Goal: Task Accomplishment & Management: Complete application form

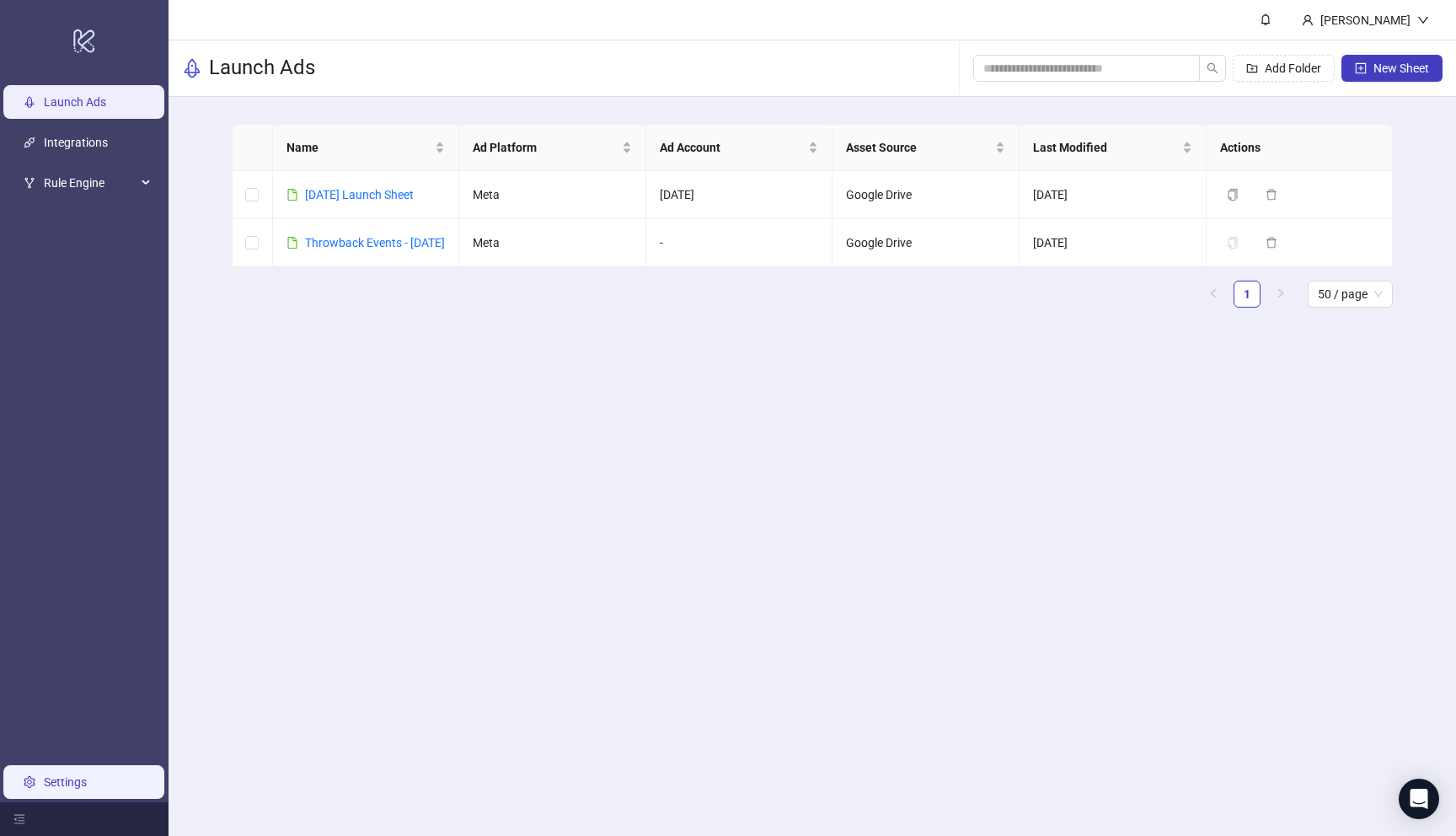
click at [53, 779] on link "Settings" at bounding box center [65, 782] width 43 height 14
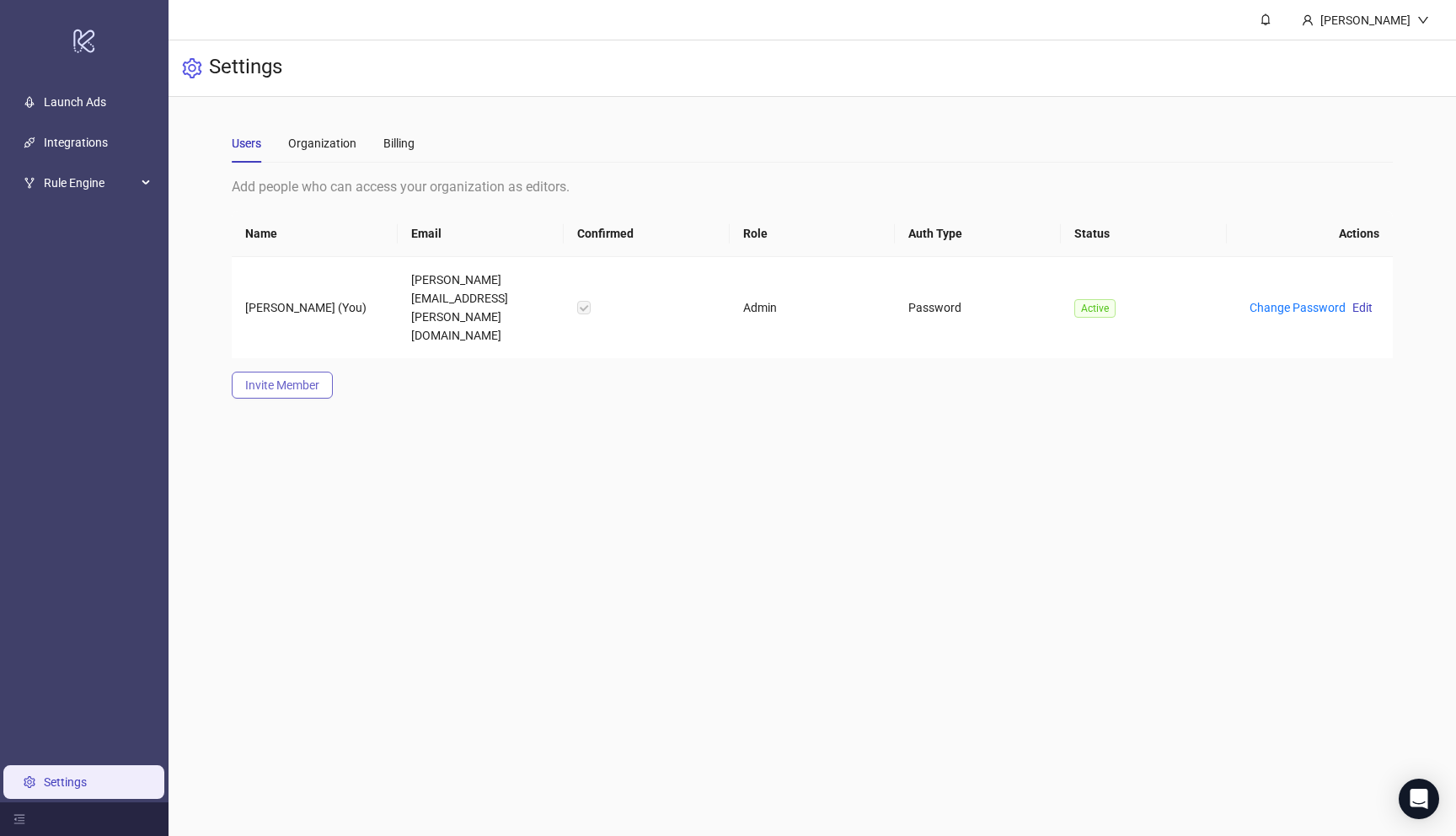
click at [309, 378] on span "Invite Member" at bounding box center [282, 385] width 75 height 14
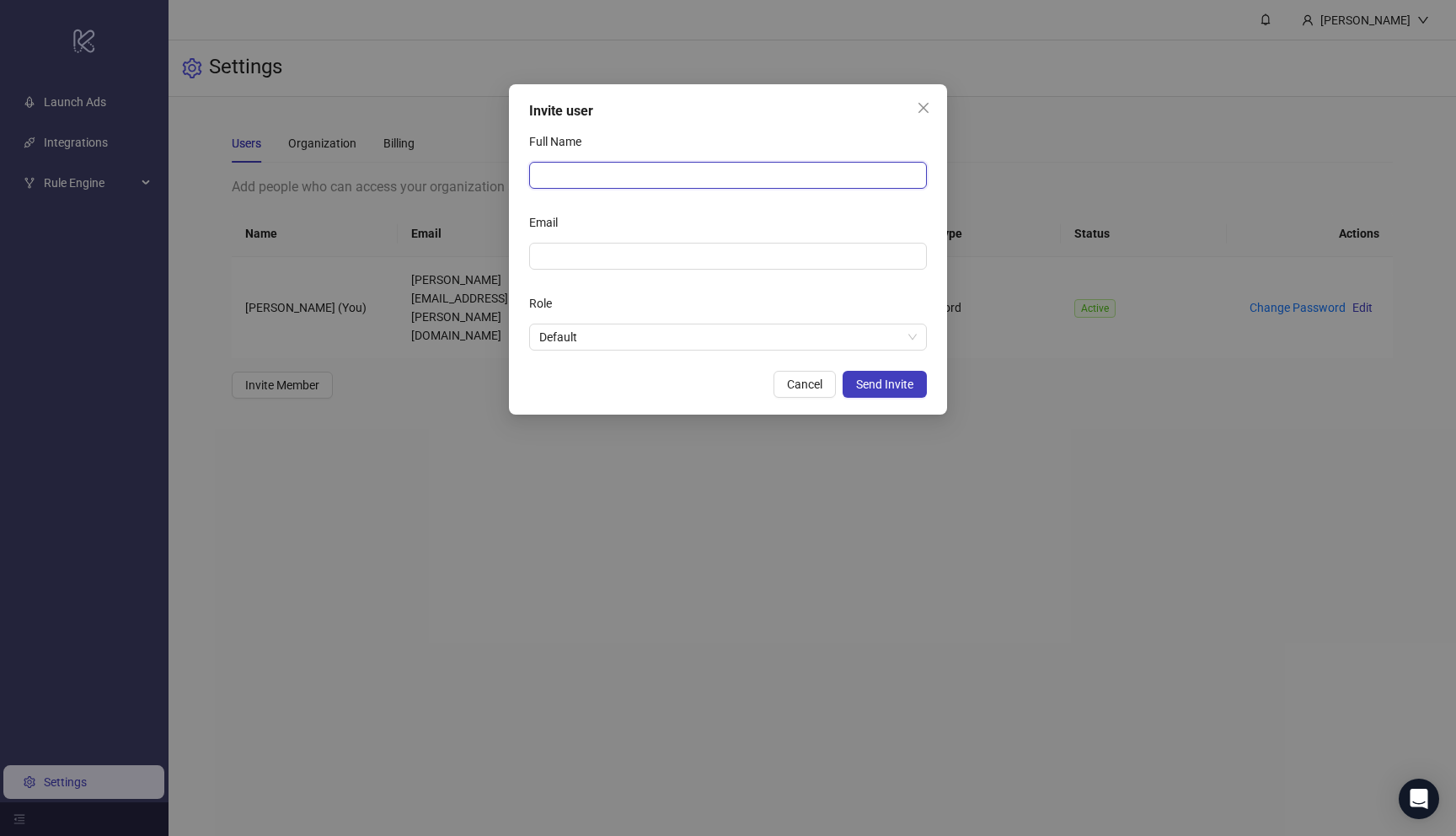
click at [681, 178] on input "Full Name" at bounding box center [728, 175] width 398 height 27
type input "*******"
click at [644, 252] on input "Email" at bounding box center [727, 256] width 374 height 18
type input "**********"
click at [662, 300] on div "Role" at bounding box center [728, 307] width 398 height 34
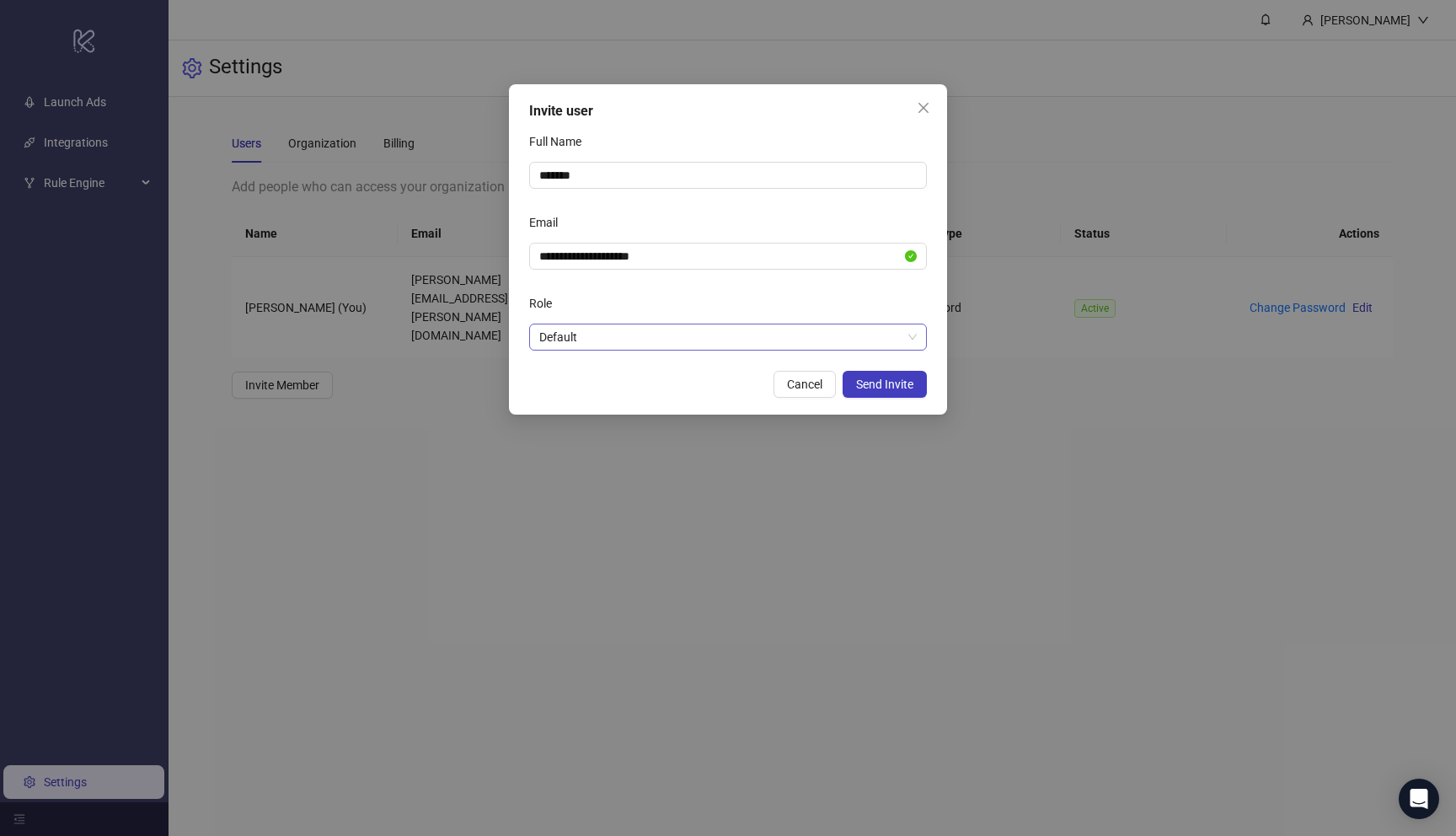
click at [694, 344] on span "Default" at bounding box center [728, 336] width 378 height 25
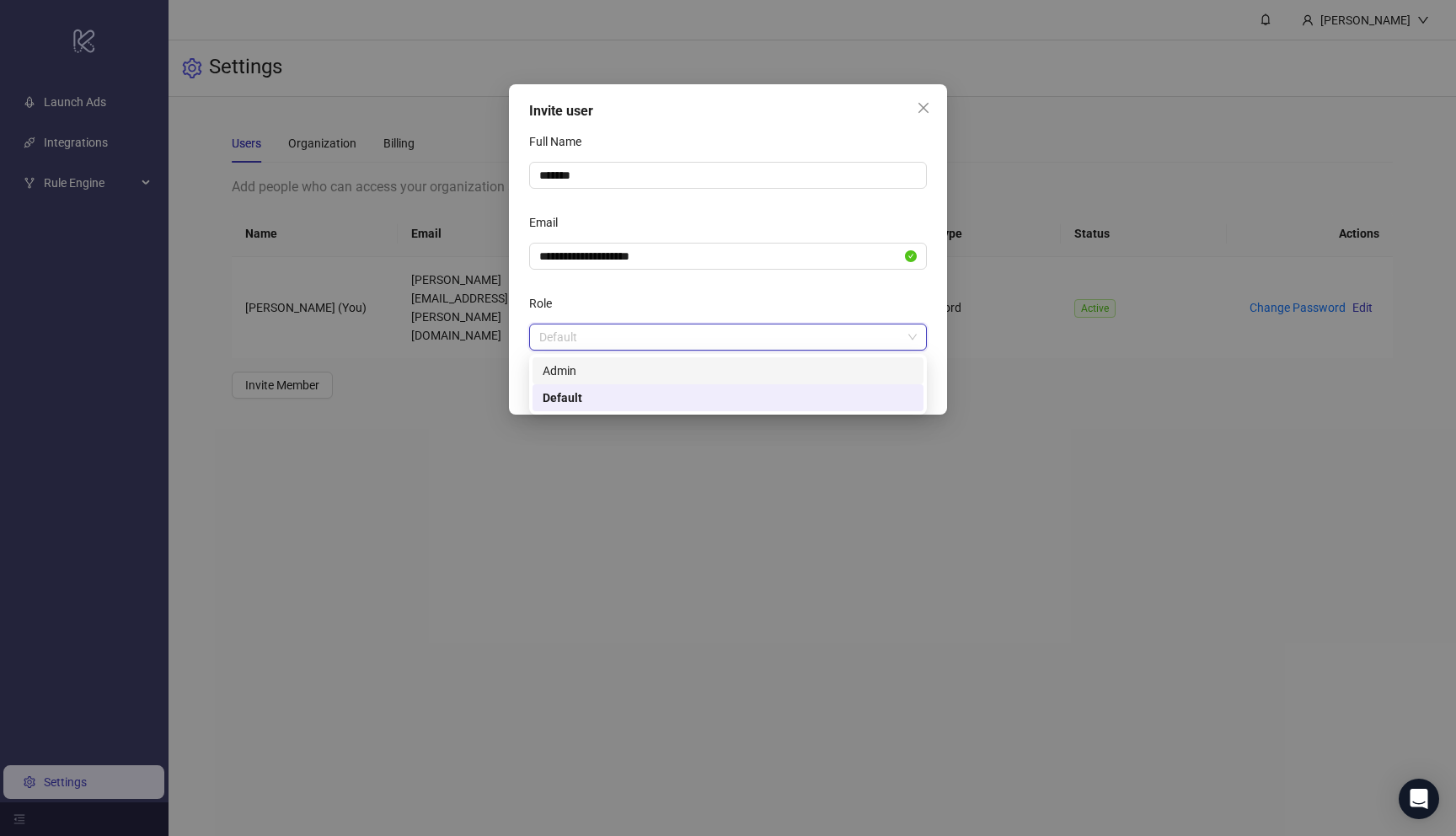
click at [700, 380] on div "Admin" at bounding box center [728, 370] width 391 height 27
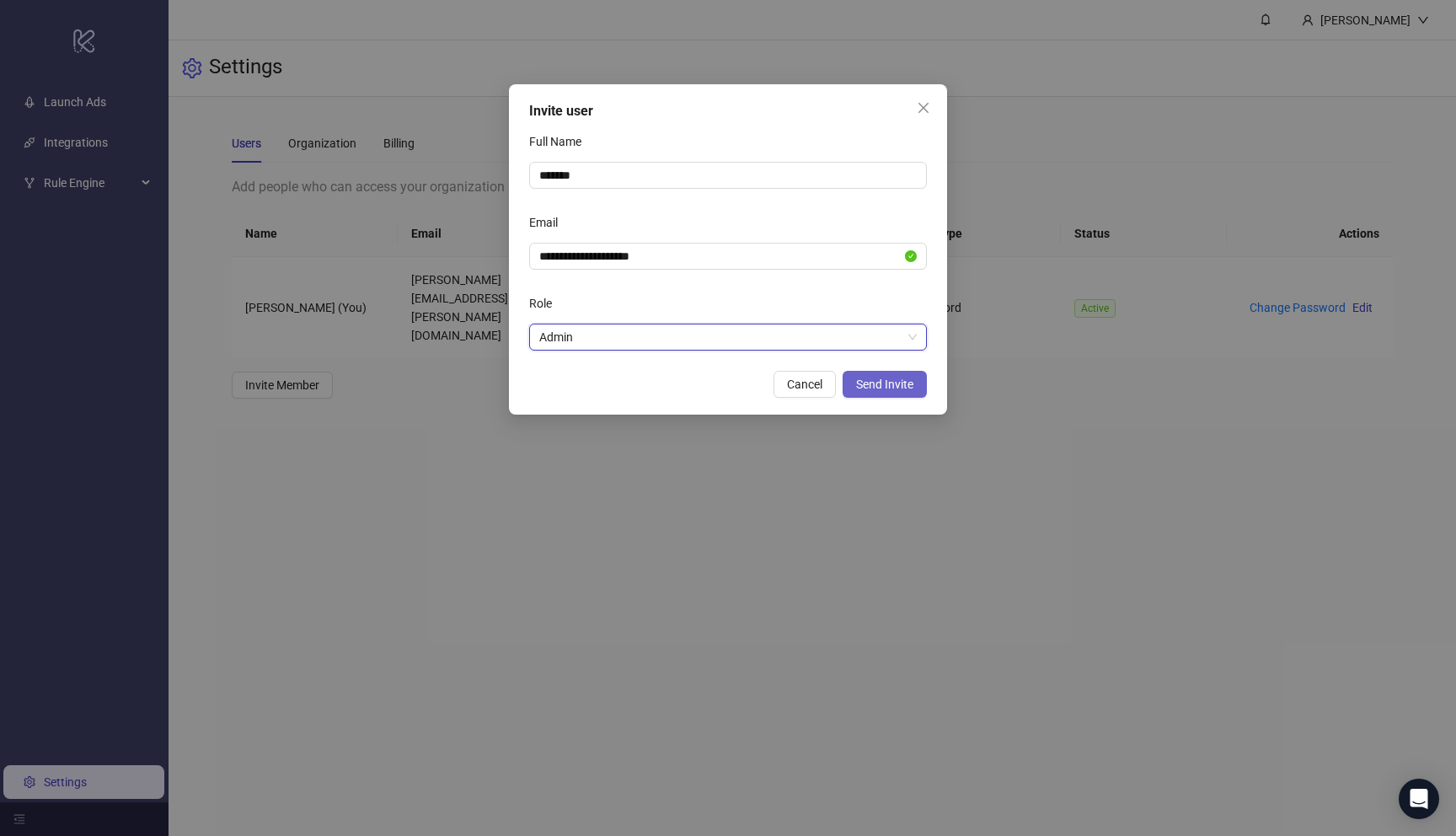
click at [875, 385] on span "Send Invite" at bounding box center [885, 384] width 57 height 14
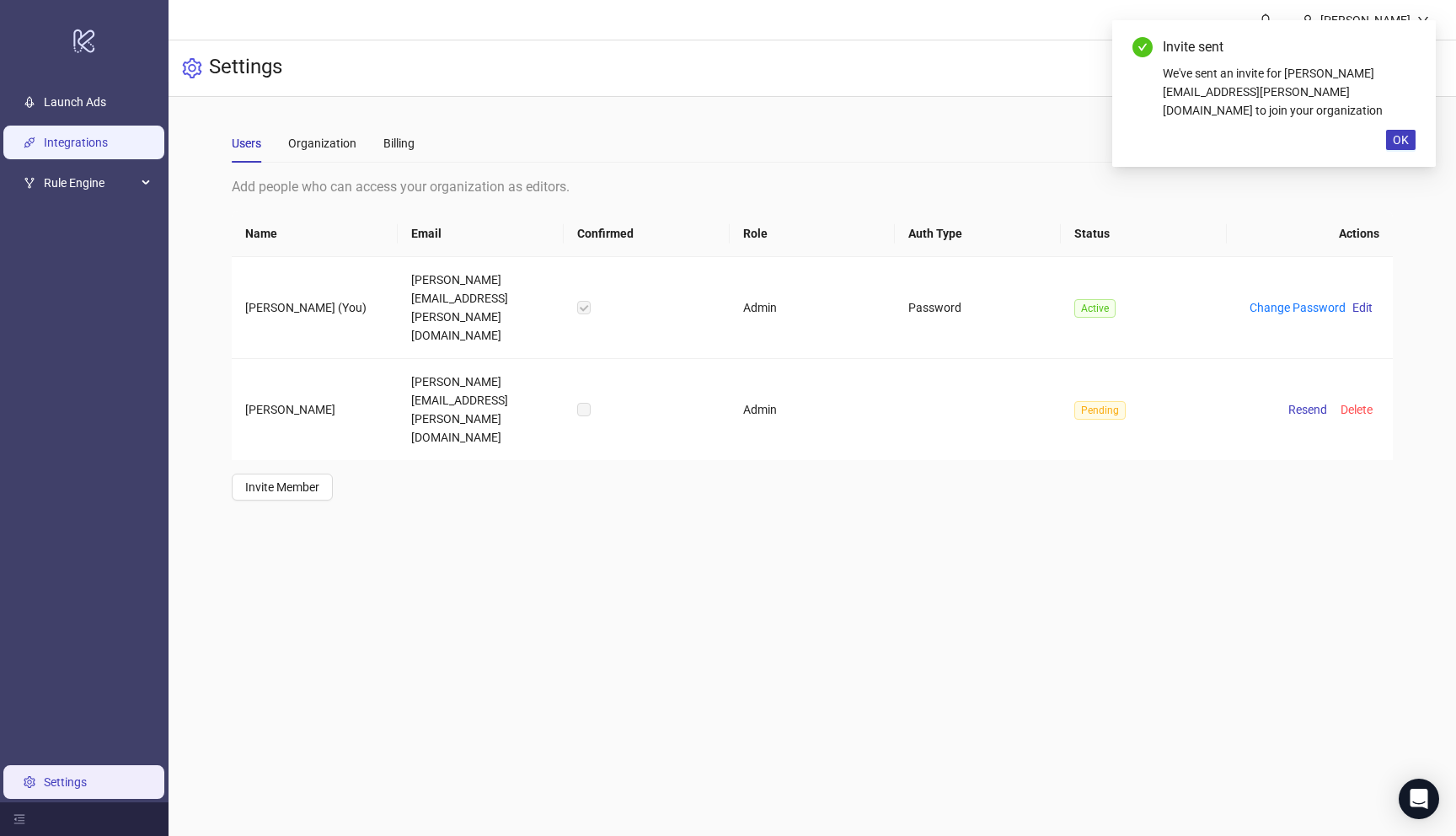
click at [108, 149] on link "Integrations" at bounding box center [76, 142] width 64 height 14
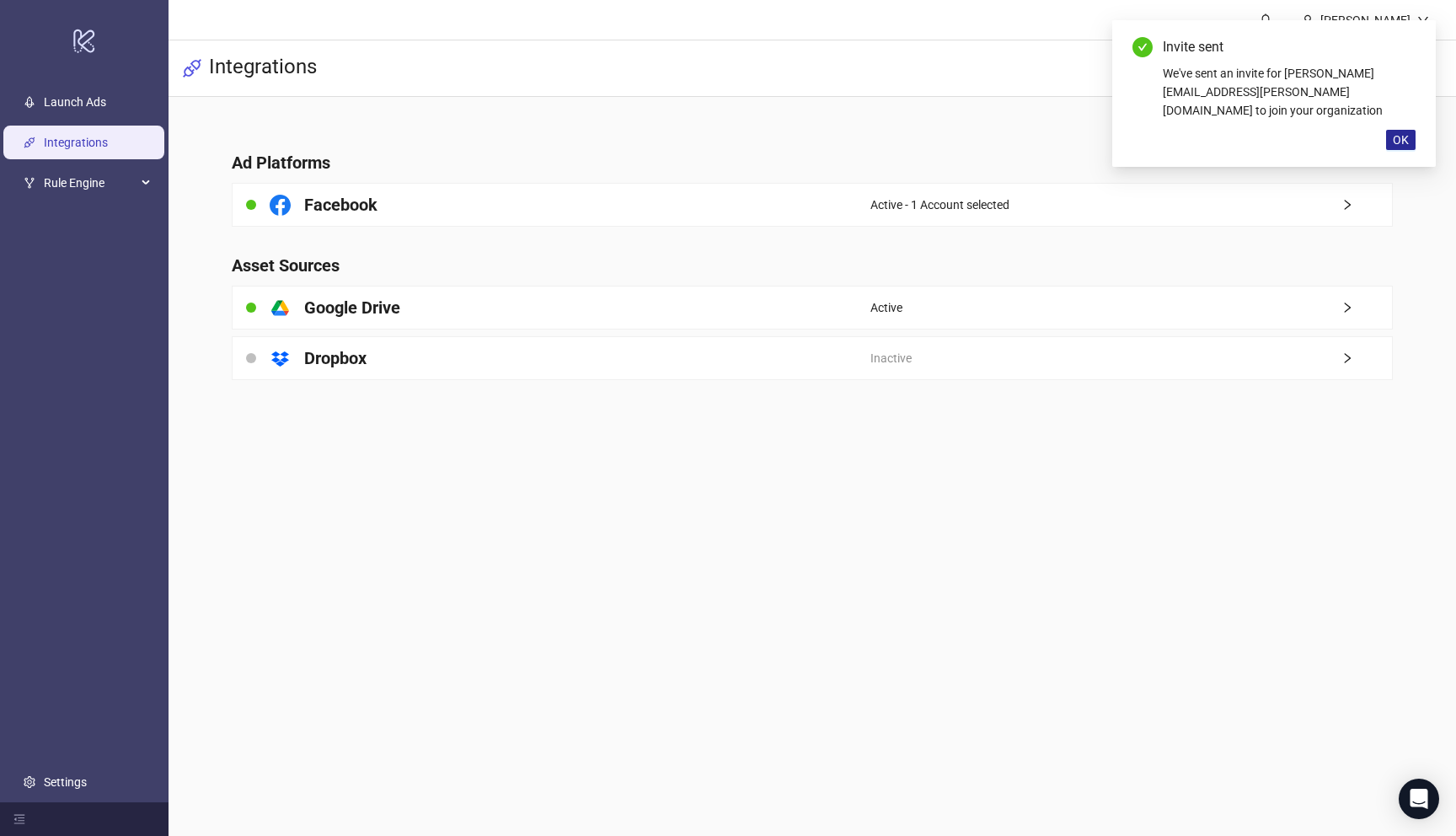
click at [1411, 138] on button "OK" at bounding box center [1401, 140] width 29 height 20
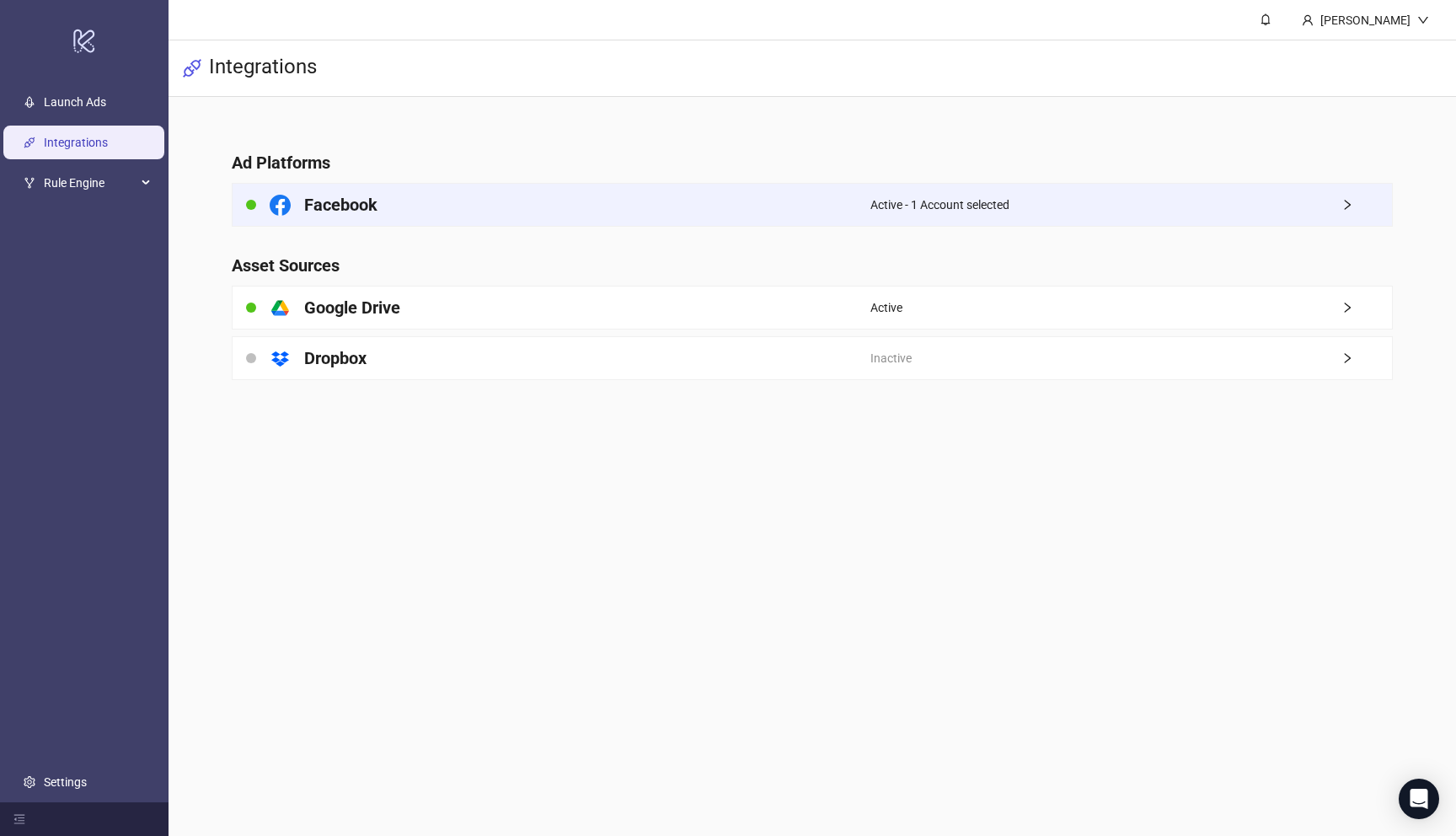
click at [782, 193] on div "Facebook" at bounding box center [552, 204] width 638 height 42
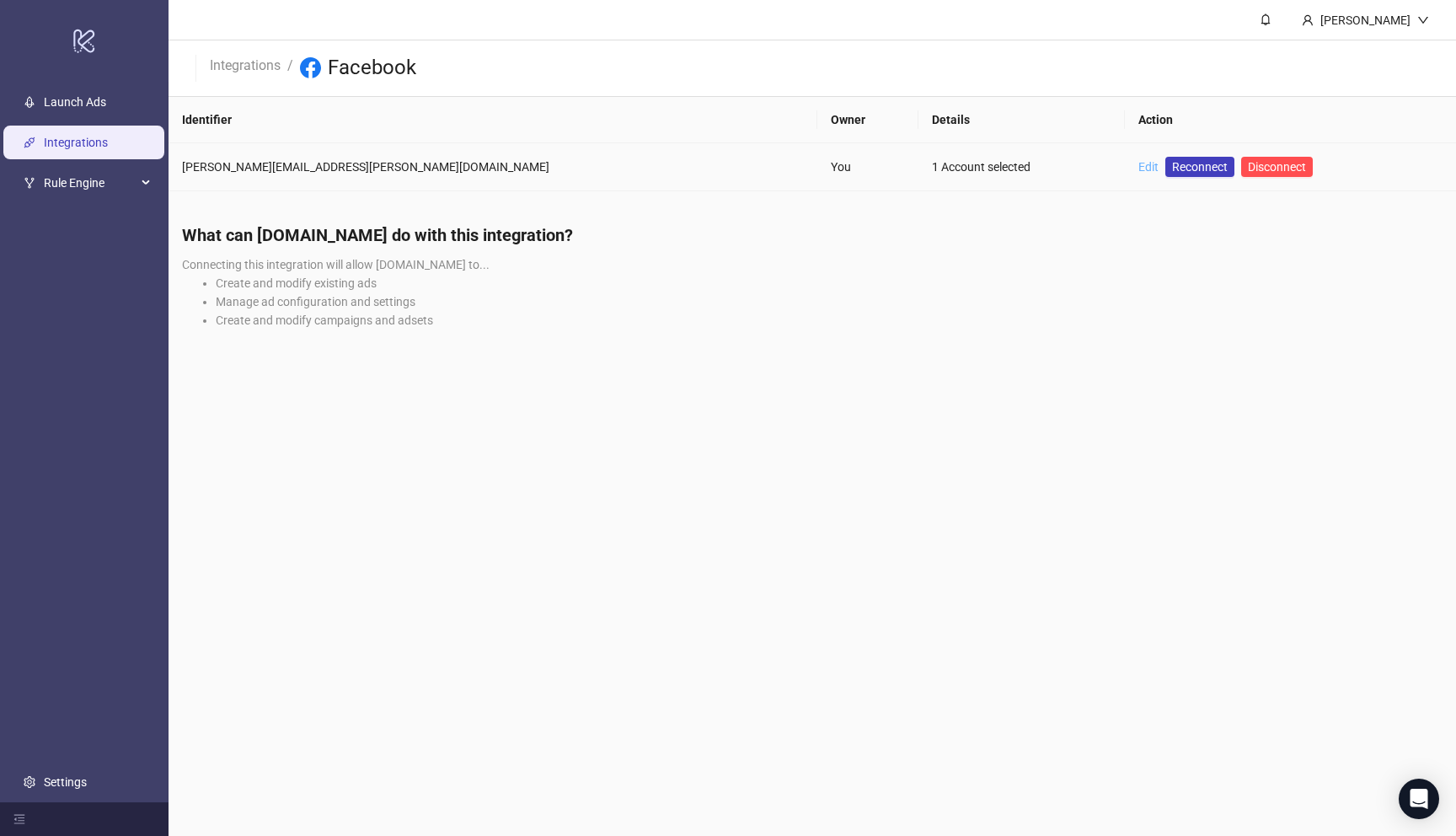
click at [1138, 168] on link "Edit" at bounding box center [1148, 167] width 20 height 14
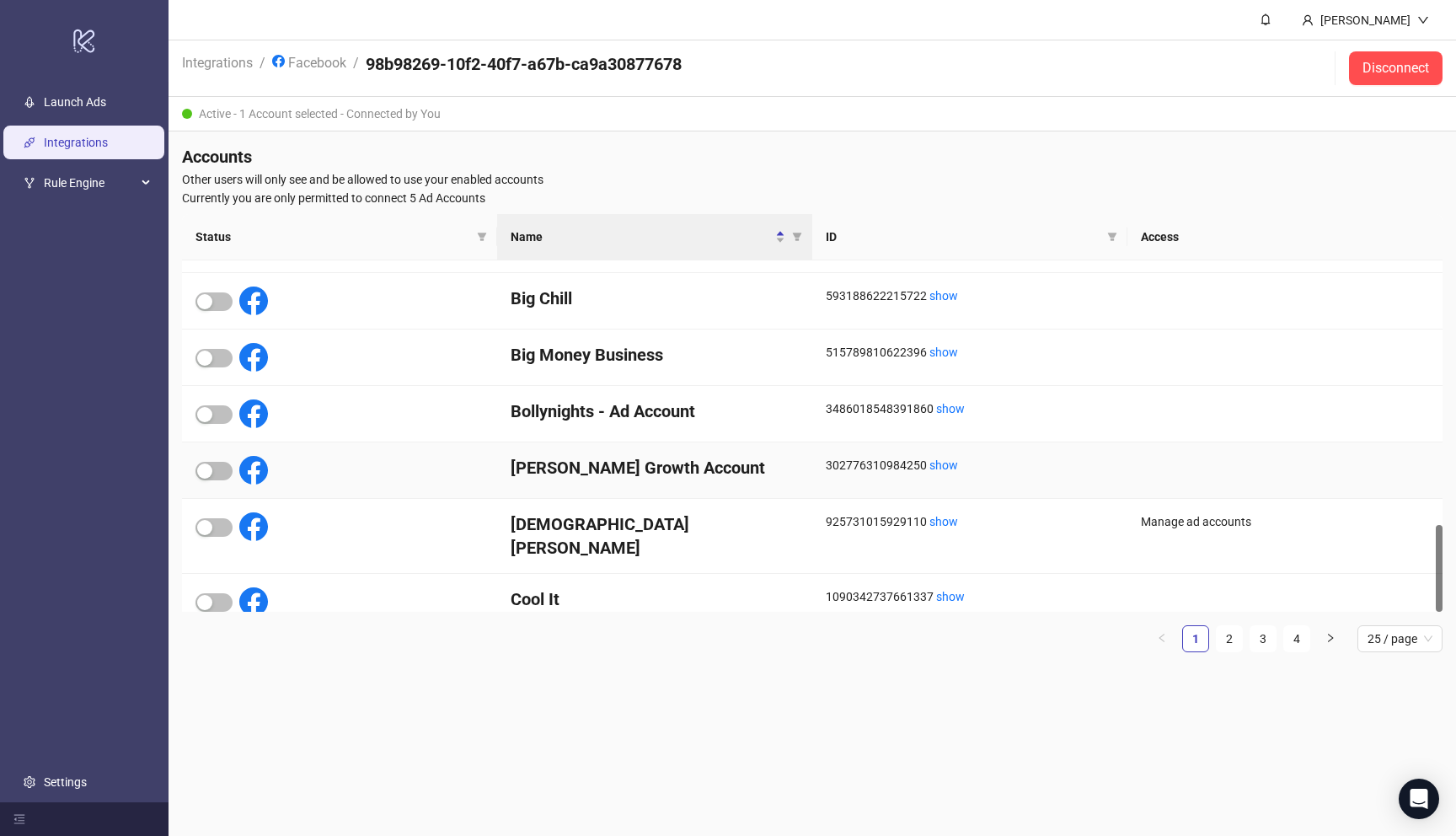
scroll to position [1058, 0]
click at [1226, 637] on link "2" at bounding box center [1229, 638] width 25 height 25
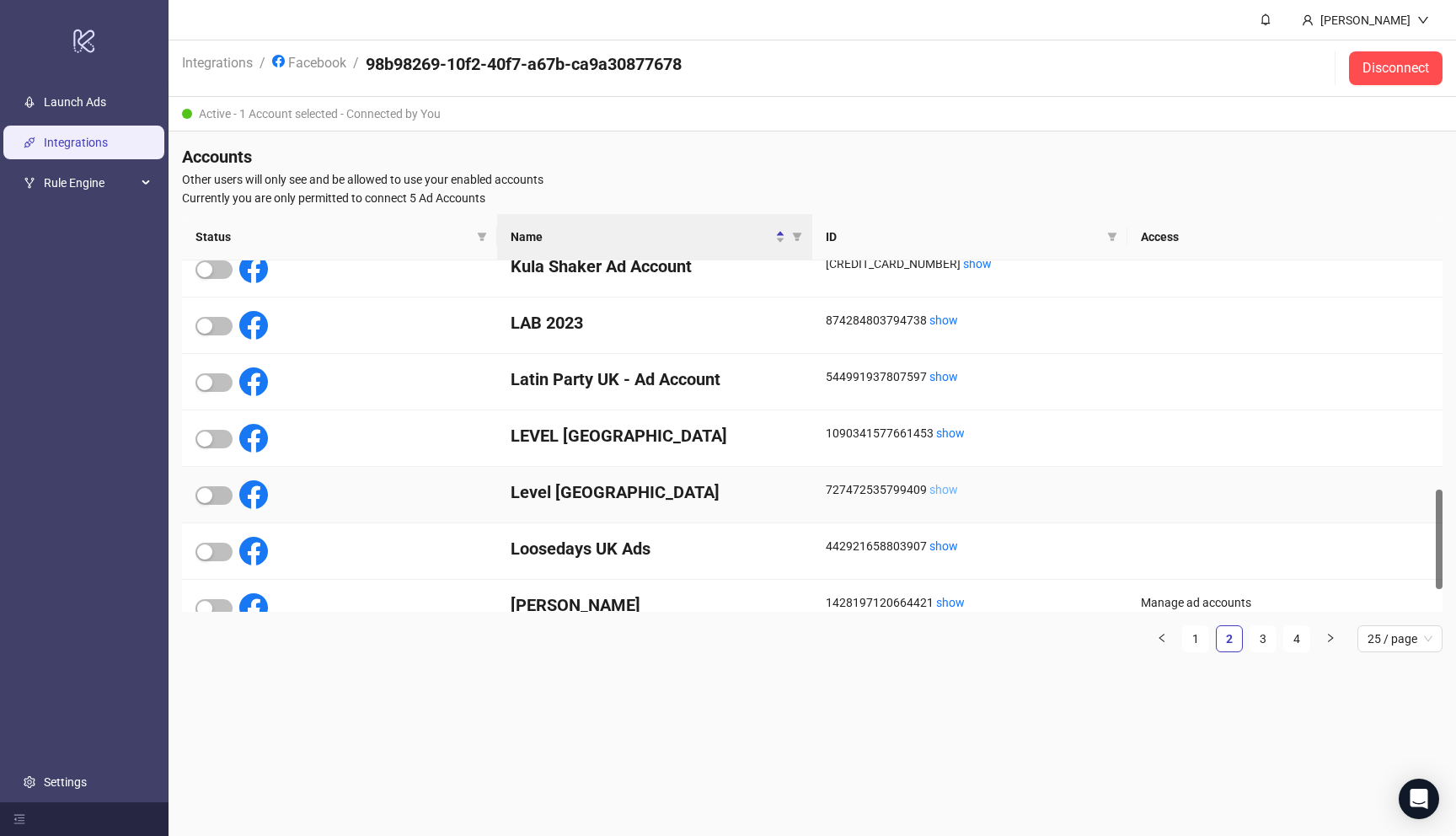
scroll to position [806, 0]
click at [204, 557] on div "button" at bounding box center [204, 553] width 15 height 15
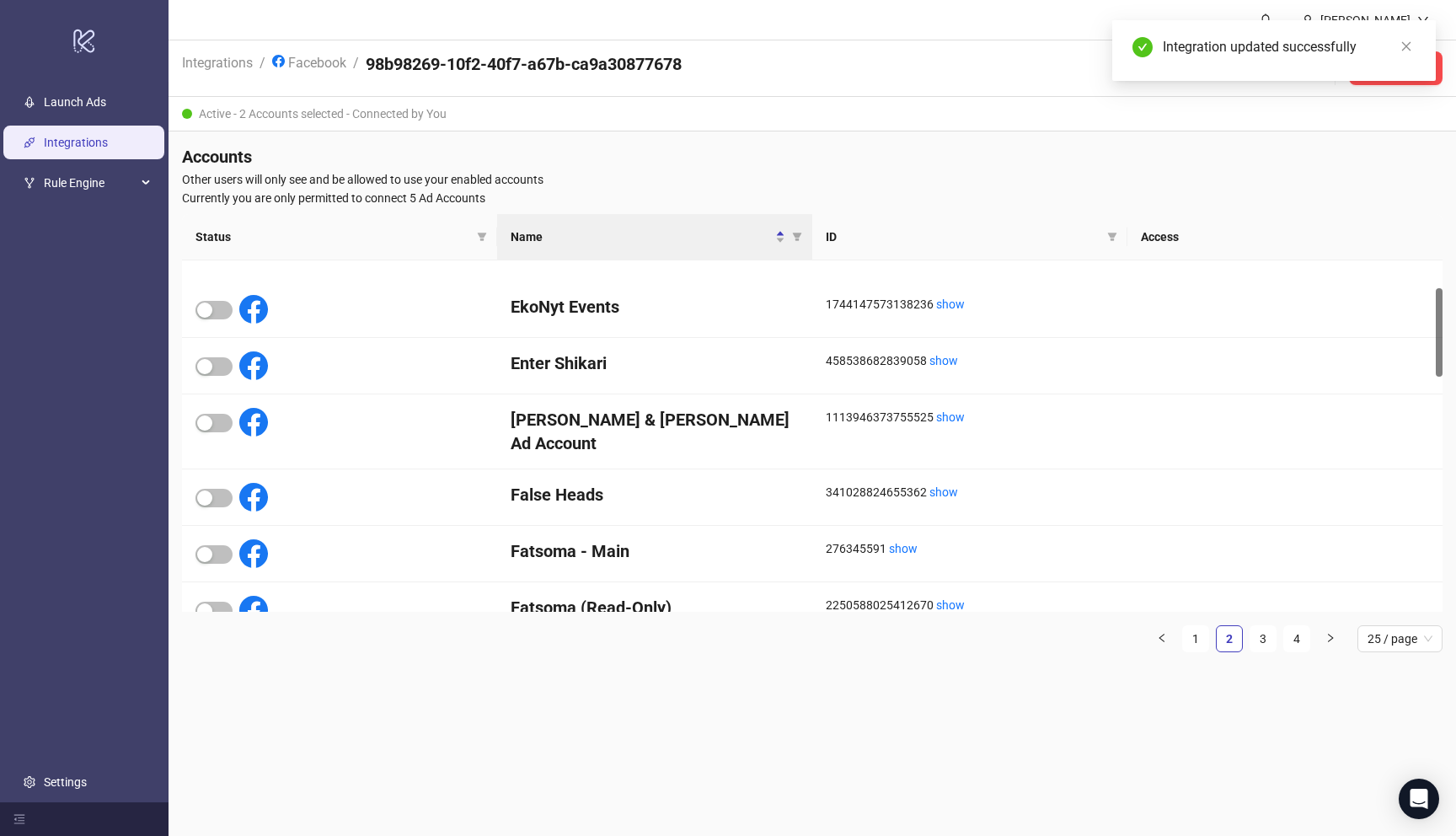
scroll to position [0, 0]
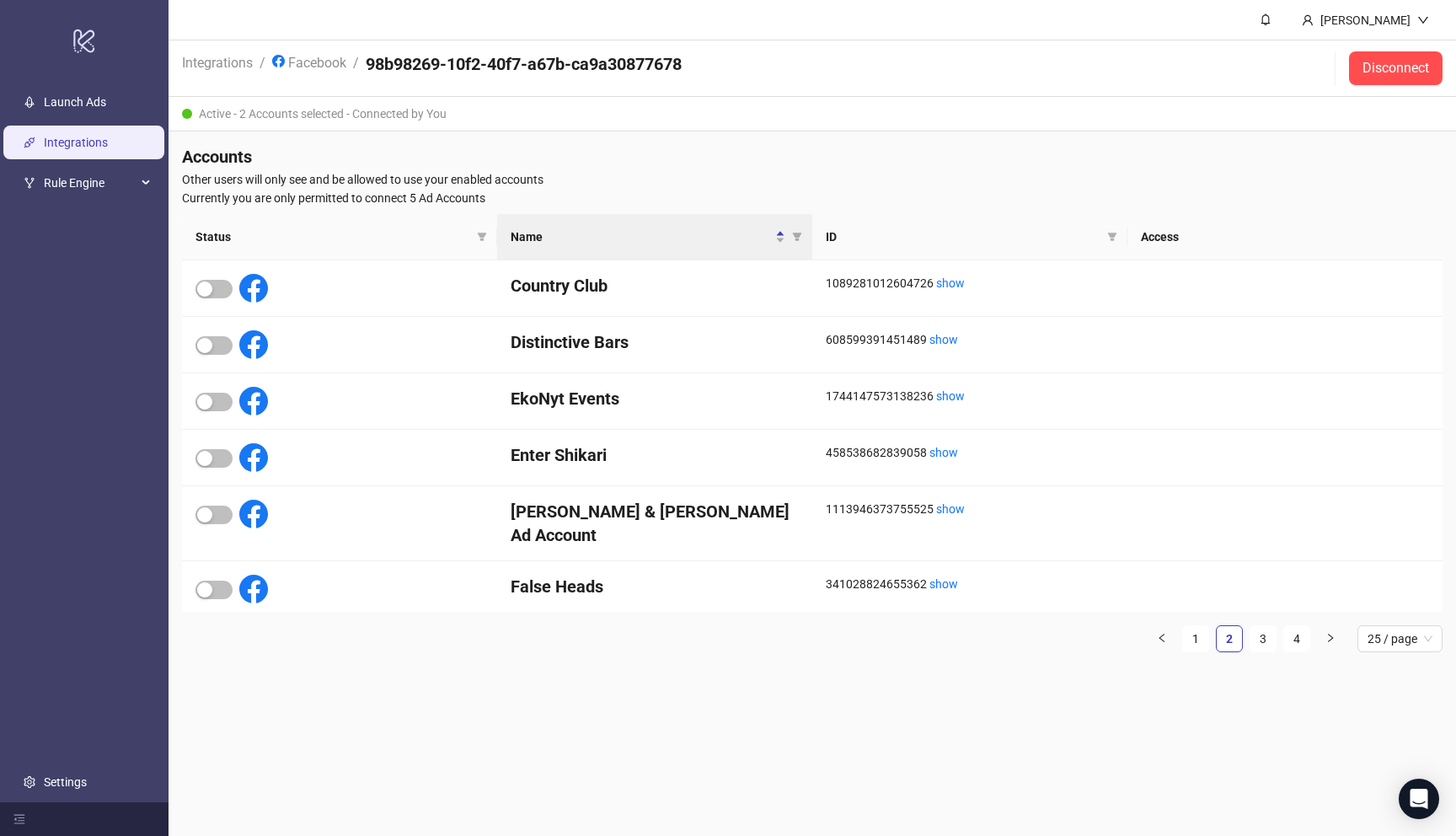
click at [94, 146] on link "Integrations" at bounding box center [76, 142] width 64 height 14
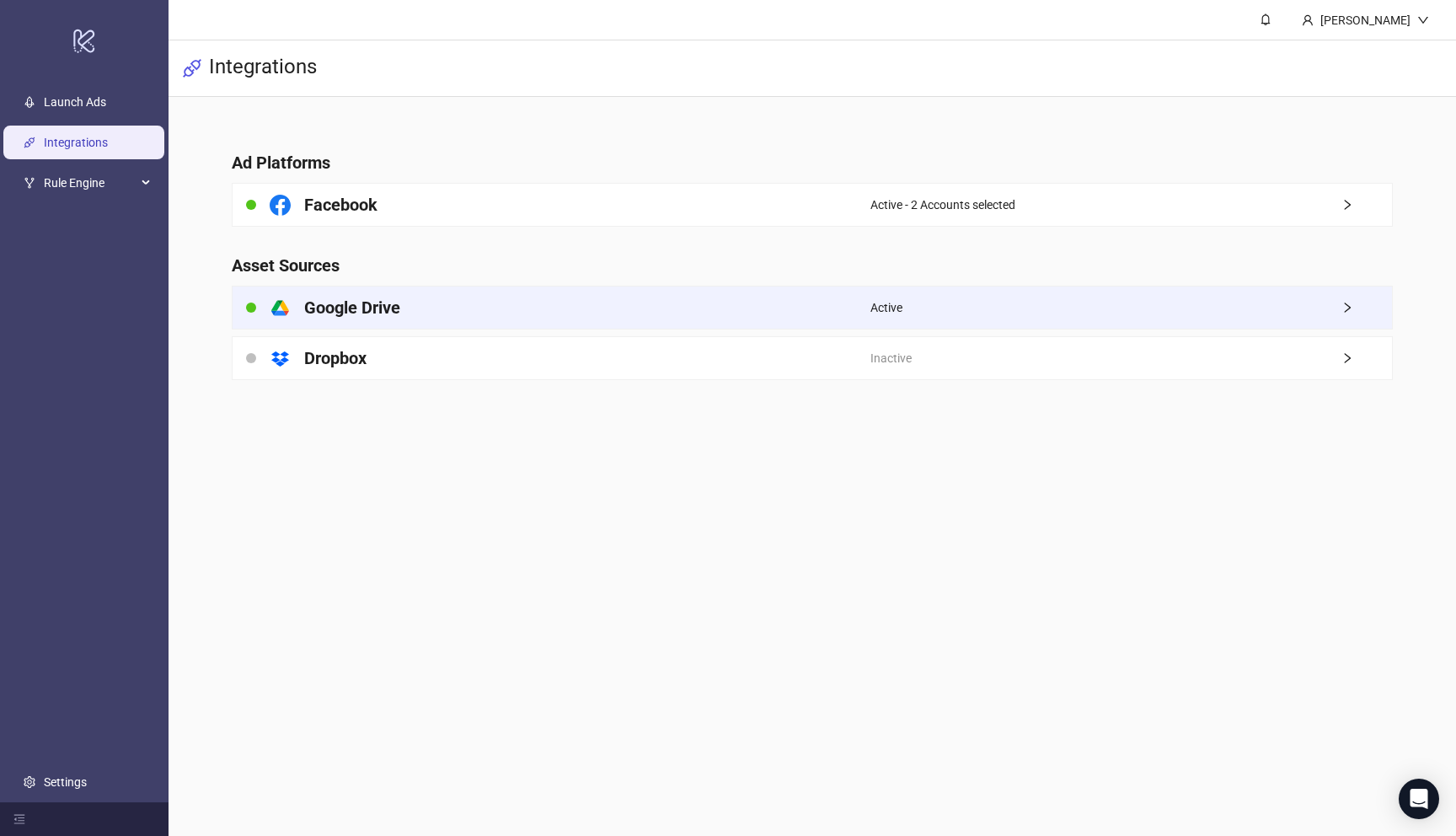
click at [1359, 306] on span "right" at bounding box center [1367, 308] width 51 height 12
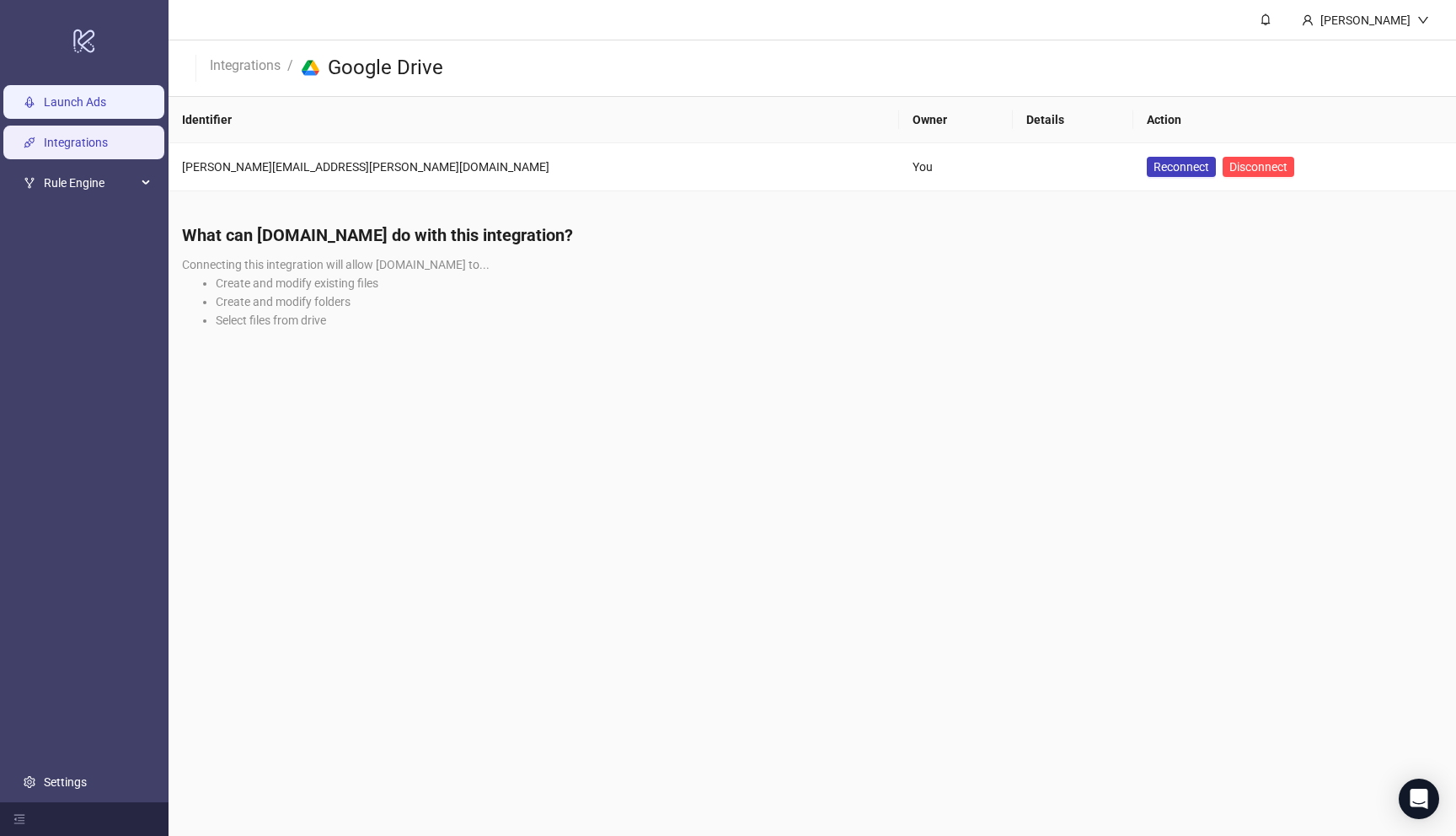
click at [80, 99] on link "Launch Ads" at bounding box center [76, 101] width 63 height 14
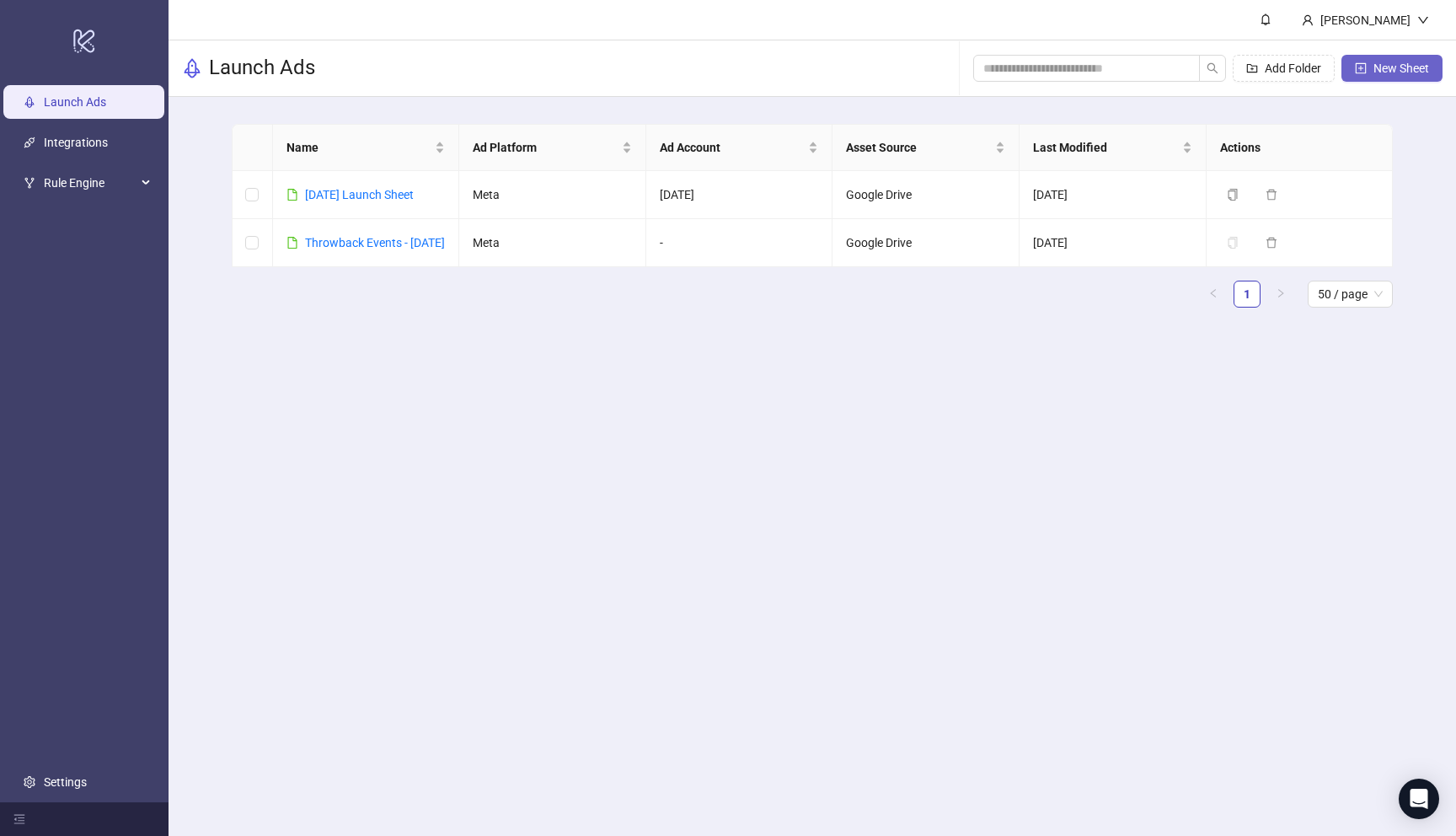
click at [1404, 66] on span "New Sheet" at bounding box center [1402, 68] width 55 height 14
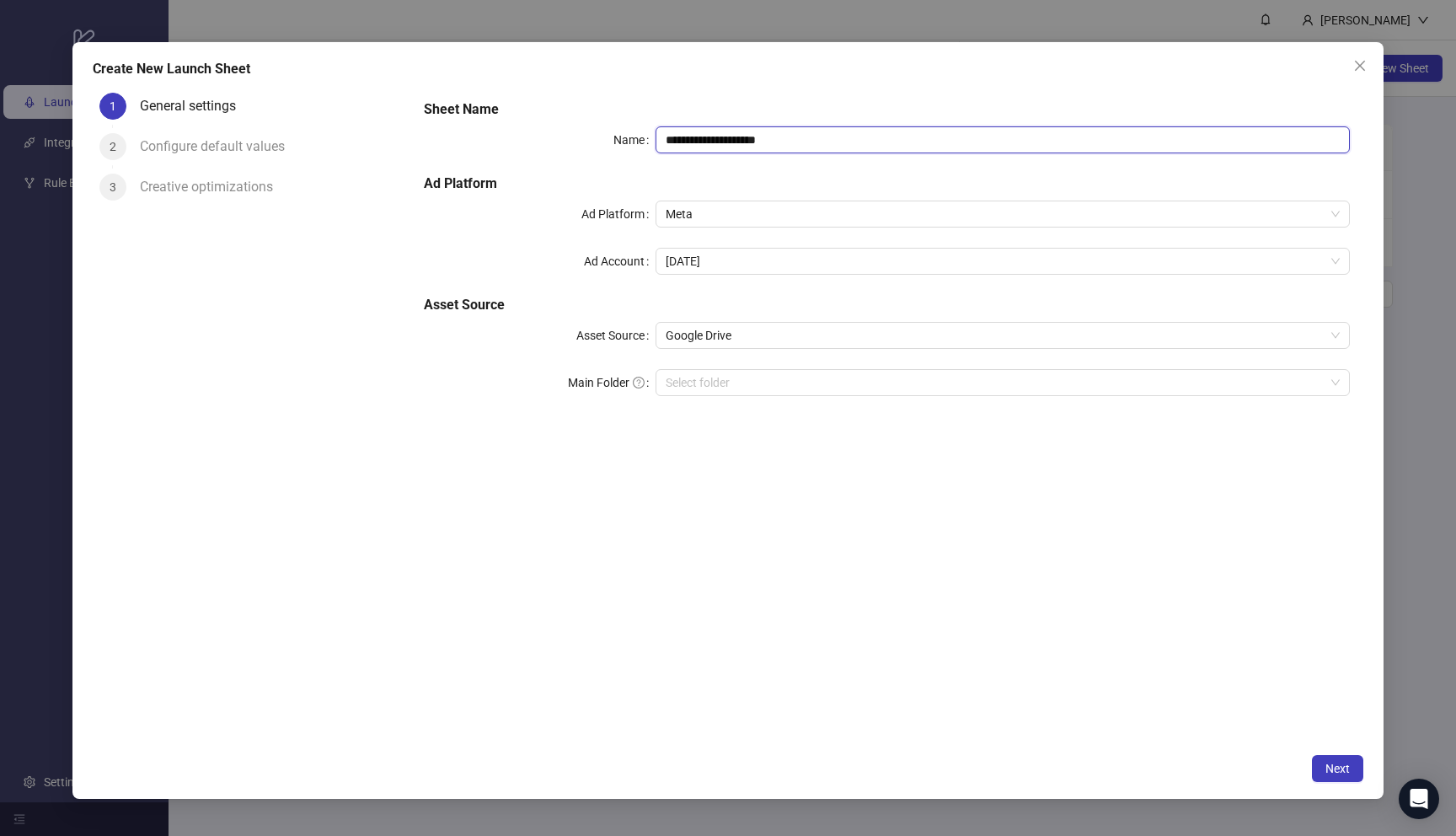
click at [774, 140] on input "**********" at bounding box center [1003, 139] width 694 height 27
click at [680, 140] on input "**********" at bounding box center [1003, 139] width 694 height 27
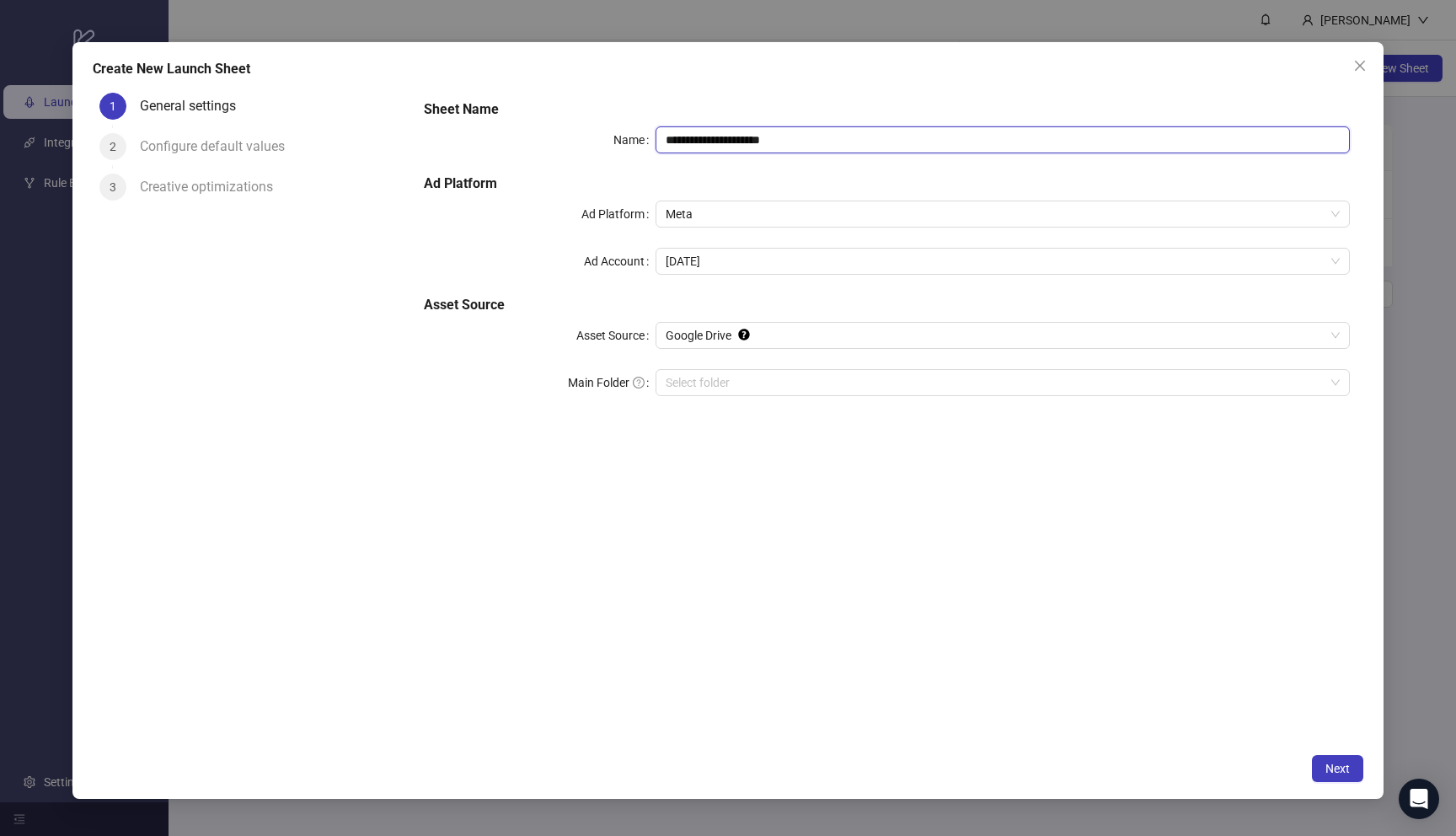
type input "**********"
click at [764, 189] on h5 "Ad Platform" at bounding box center [886, 184] width 926 height 20
click at [753, 261] on span "Thursday" at bounding box center [1003, 261] width 674 height 25
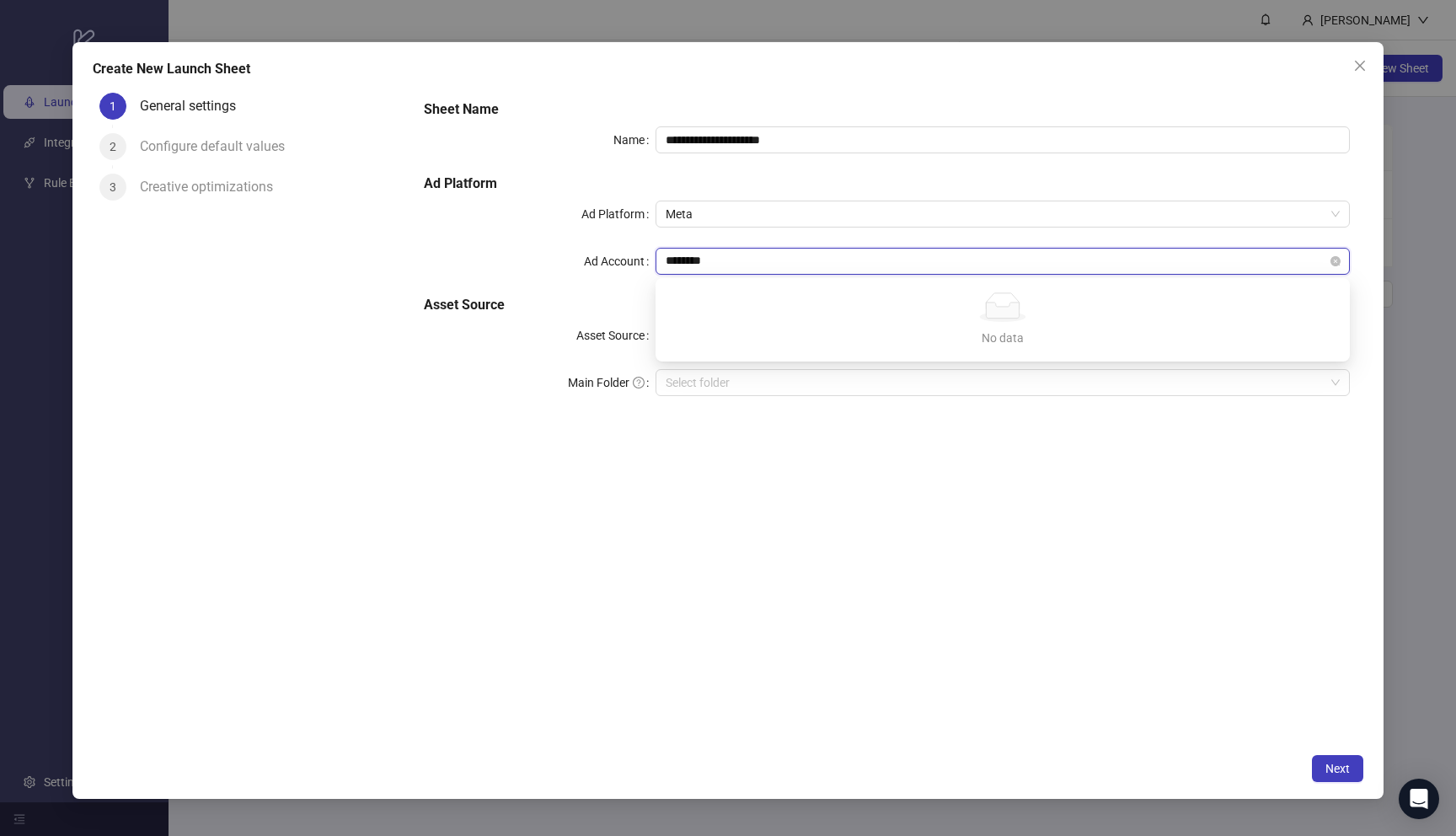
type input "*********"
click at [773, 256] on span "Thursday" at bounding box center [1003, 261] width 674 height 25
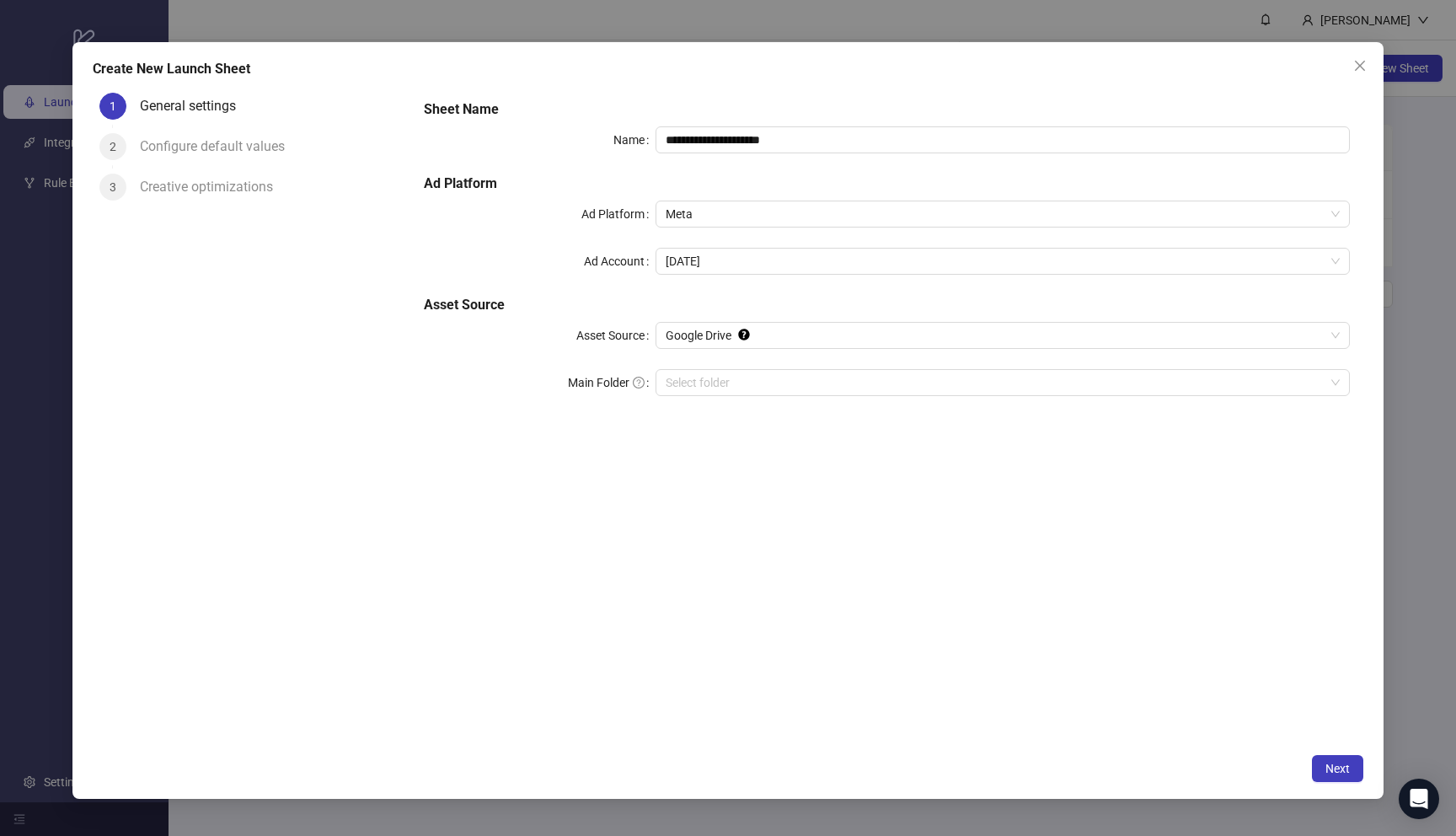
click at [1357, 52] on div "**********" at bounding box center [728, 421] width 1310 height 758
click at [1357, 61] on icon "close" at bounding box center [1360, 65] width 14 height 14
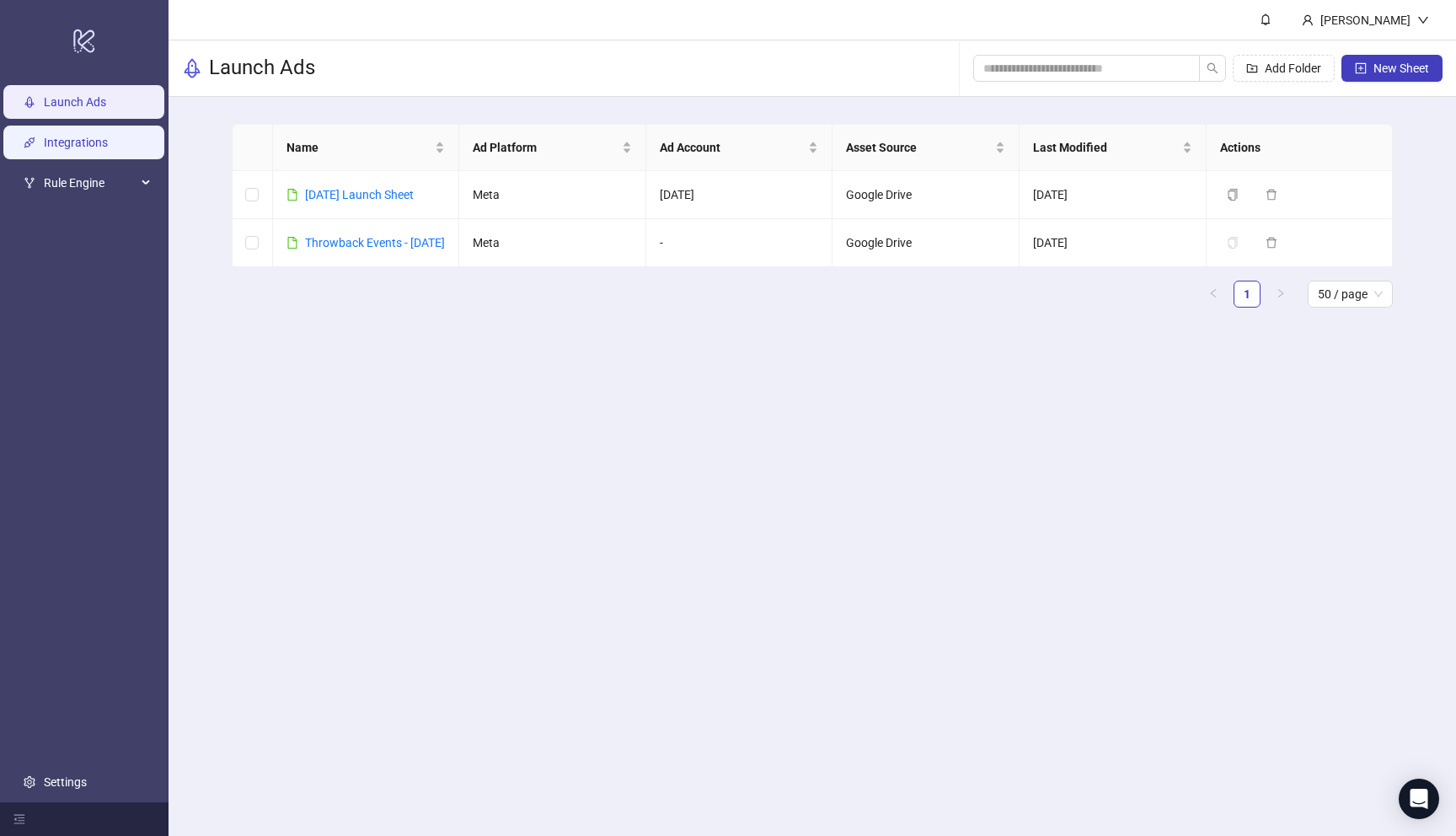
click at [95, 149] on link "Integrations" at bounding box center [76, 142] width 64 height 14
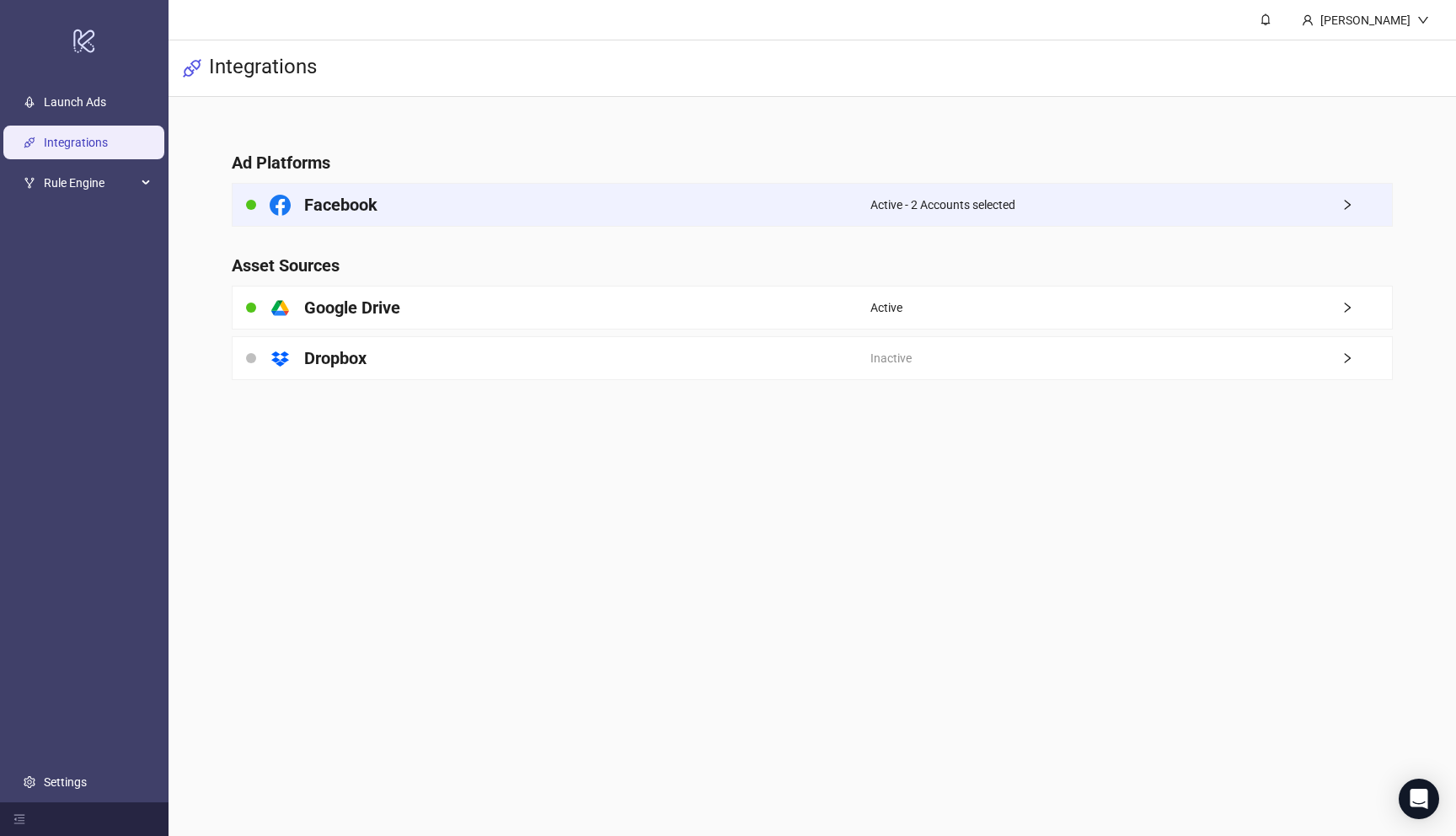
click at [1175, 208] on div "Active - 2 Accounts selected" at bounding box center [1131, 204] width 521 height 42
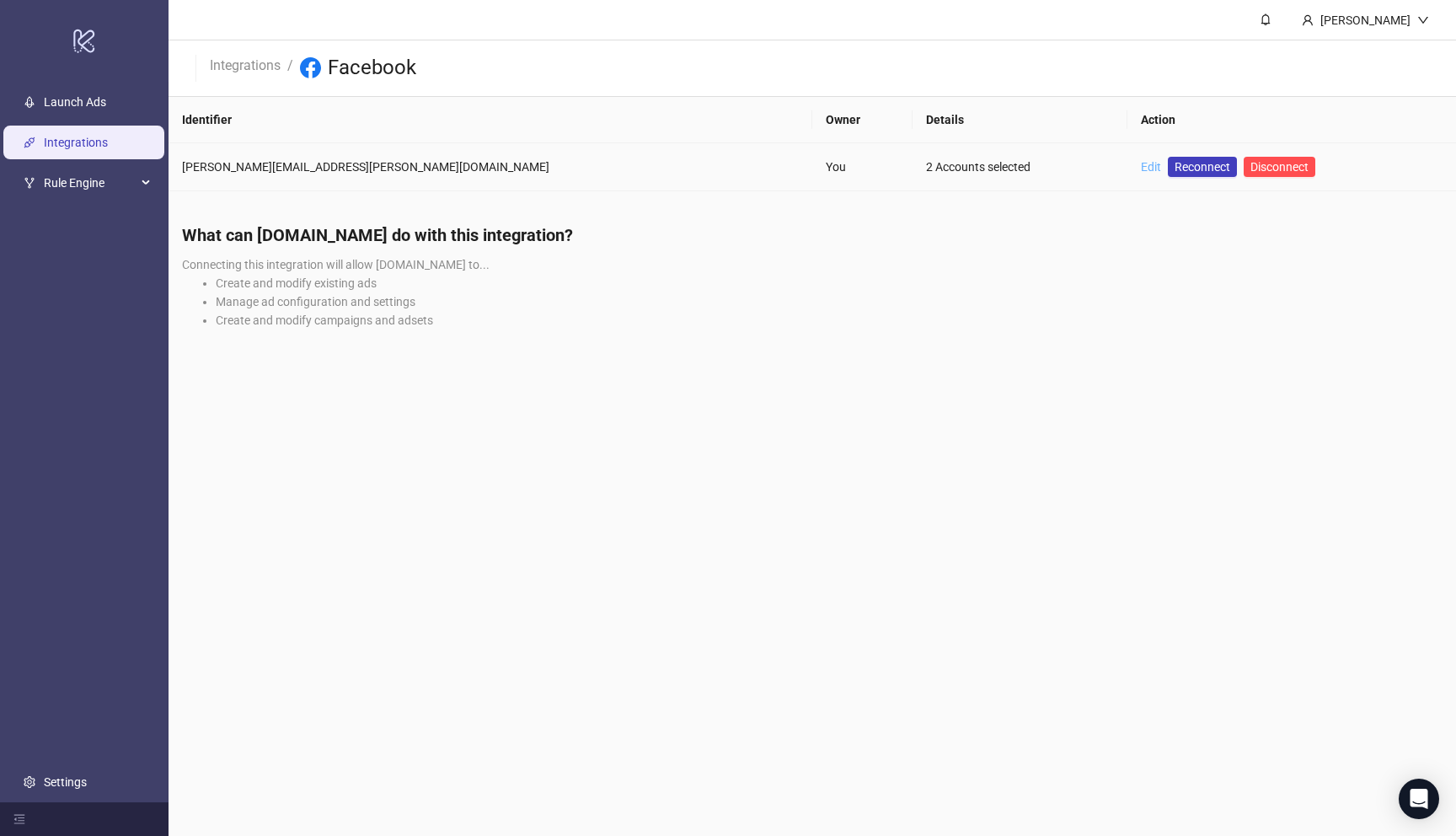
click at [1141, 172] on link "Edit" at bounding box center [1151, 167] width 20 height 14
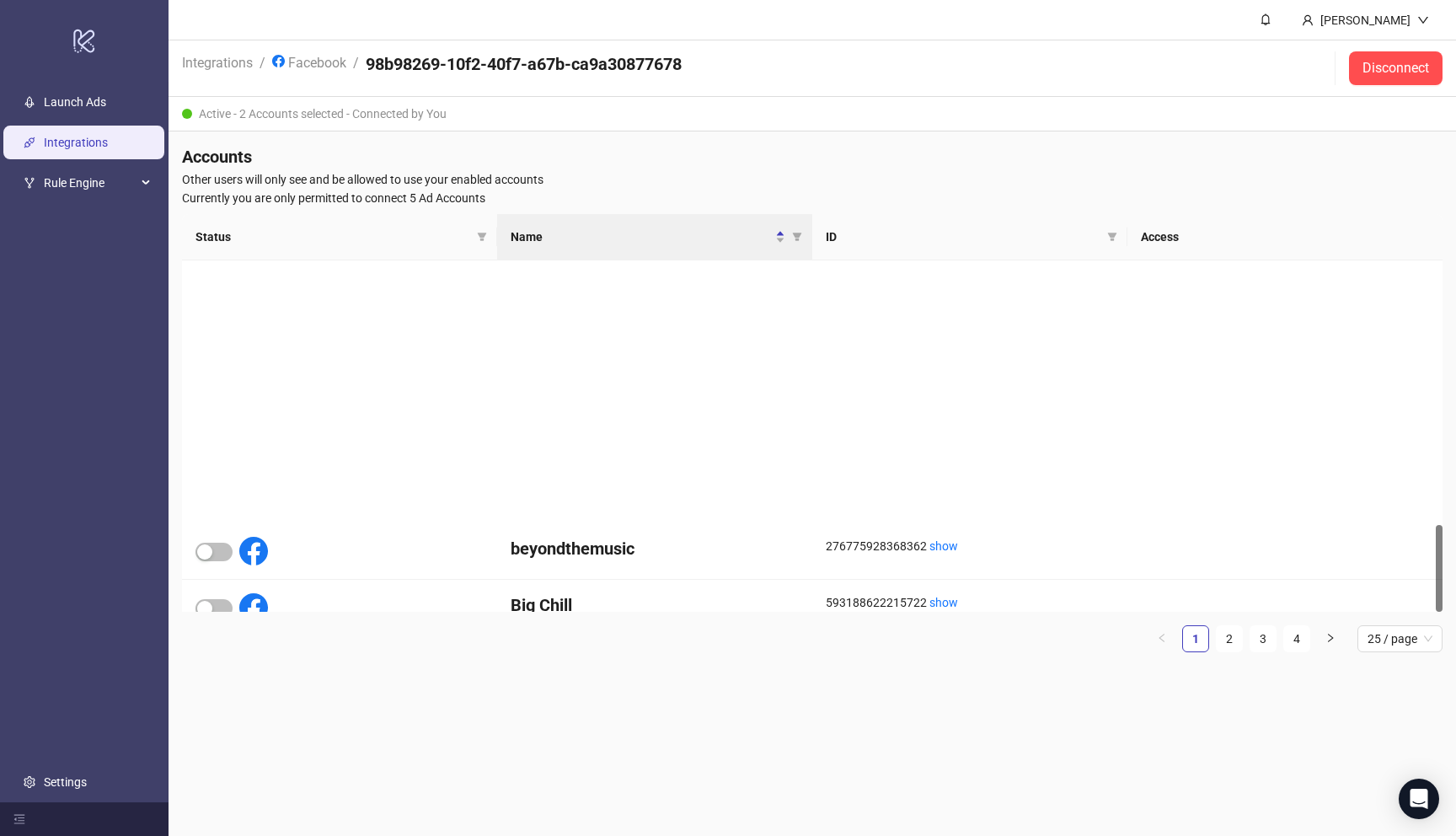
scroll to position [1060, 0]
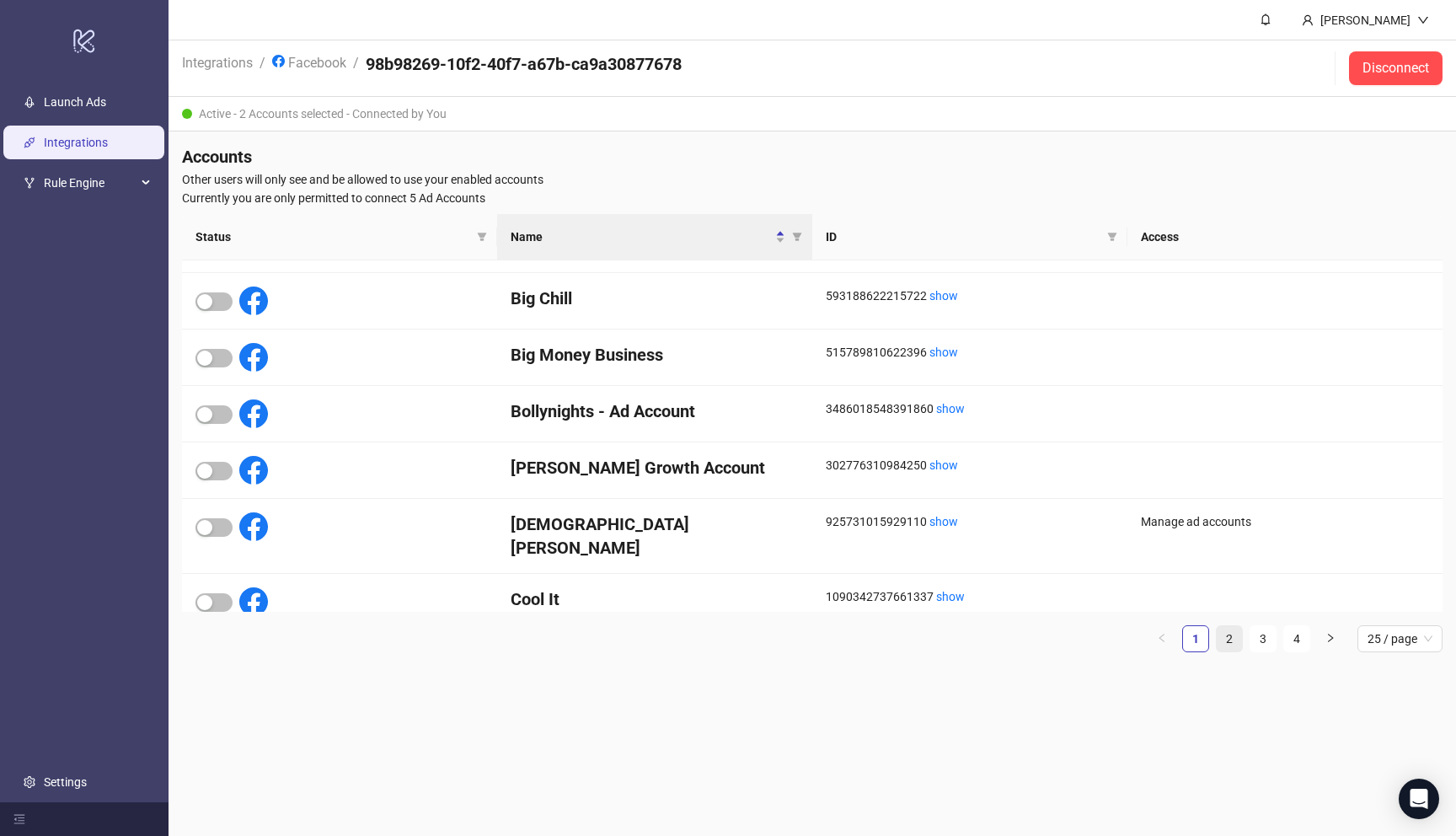
click at [1228, 639] on link "2" at bounding box center [1229, 638] width 25 height 25
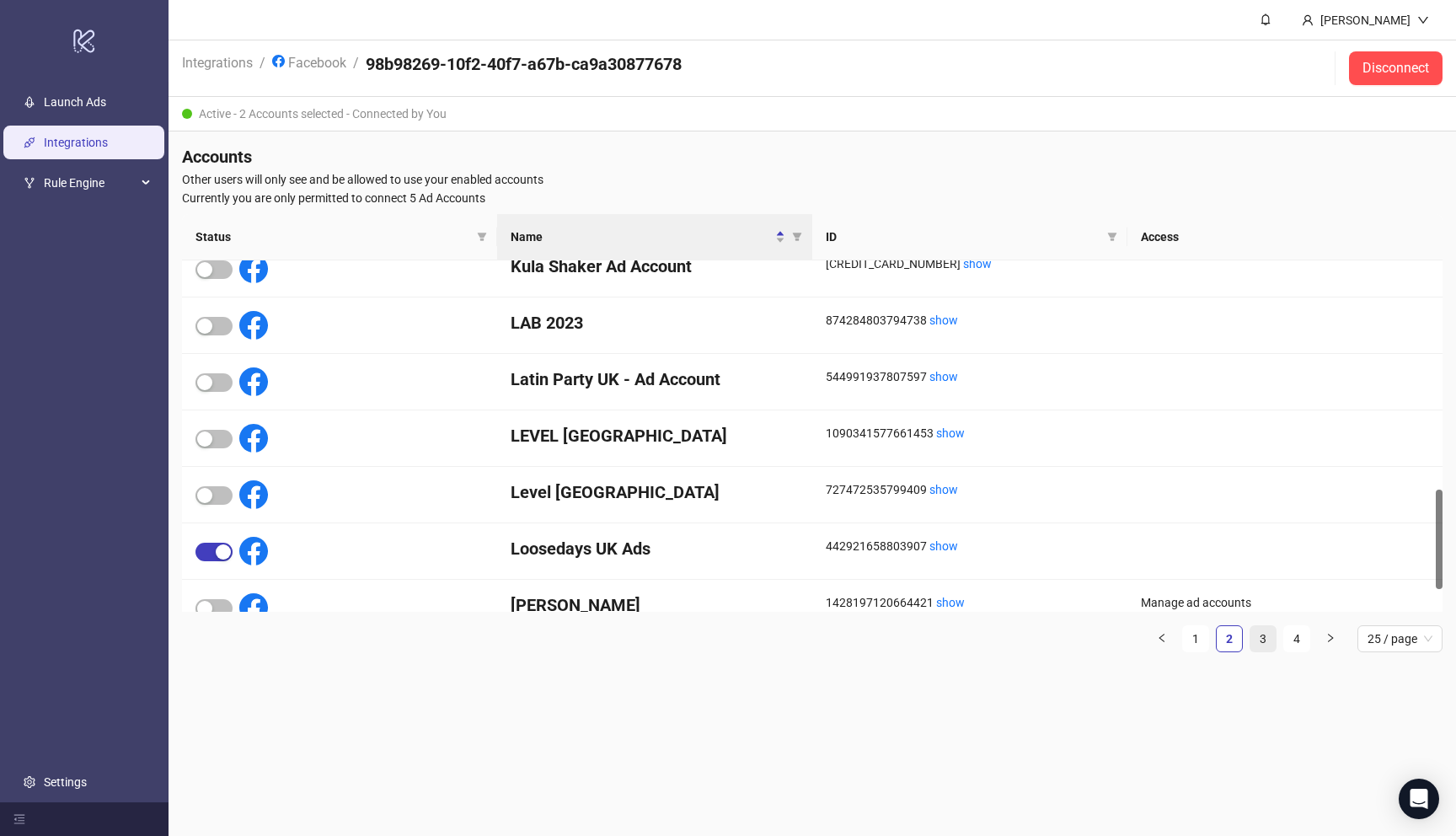
click at [1256, 637] on link "3" at bounding box center [1263, 638] width 25 height 25
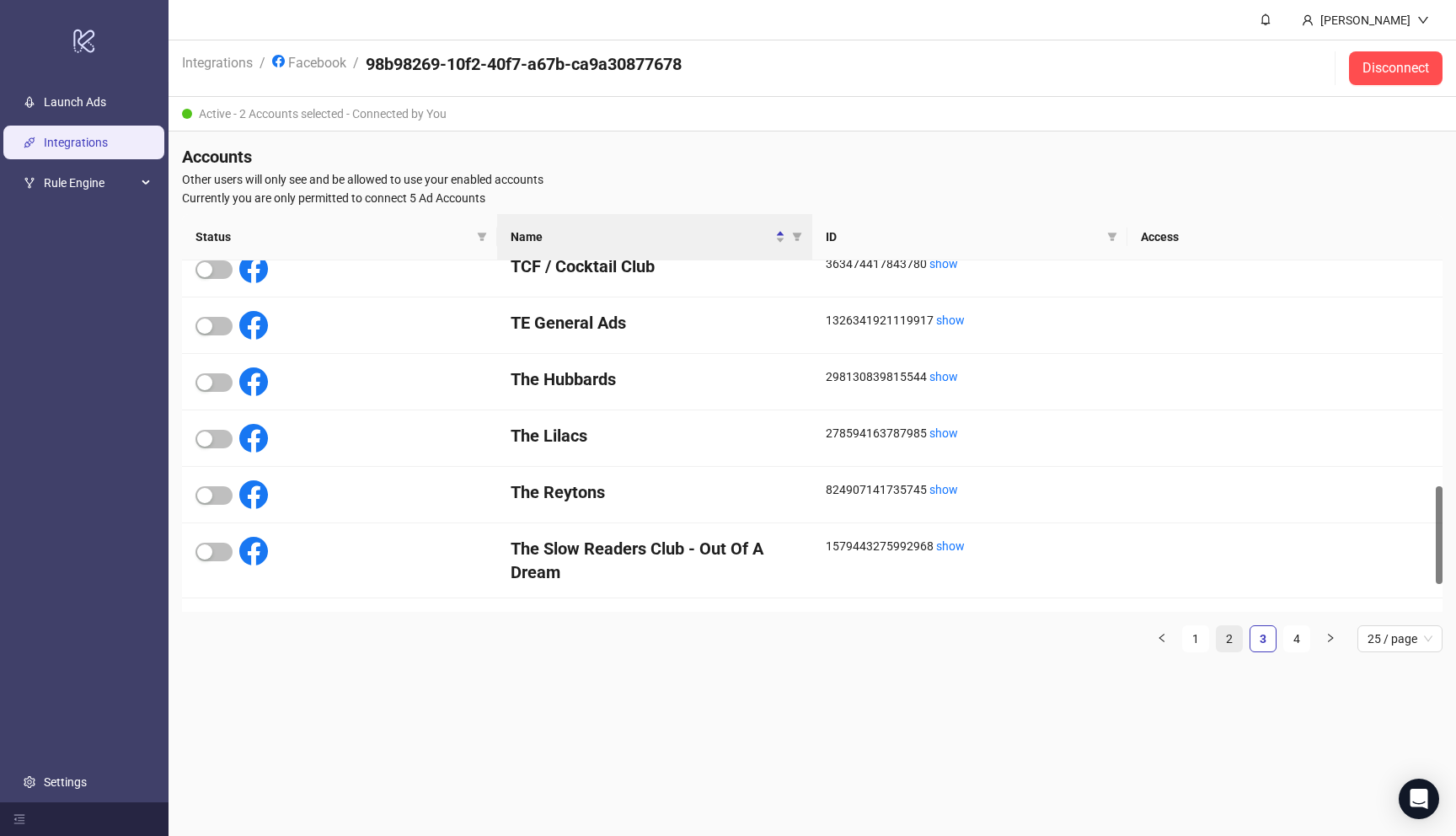
click at [1239, 640] on link "2" at bounding box center [1229, 638] width 25 height 25
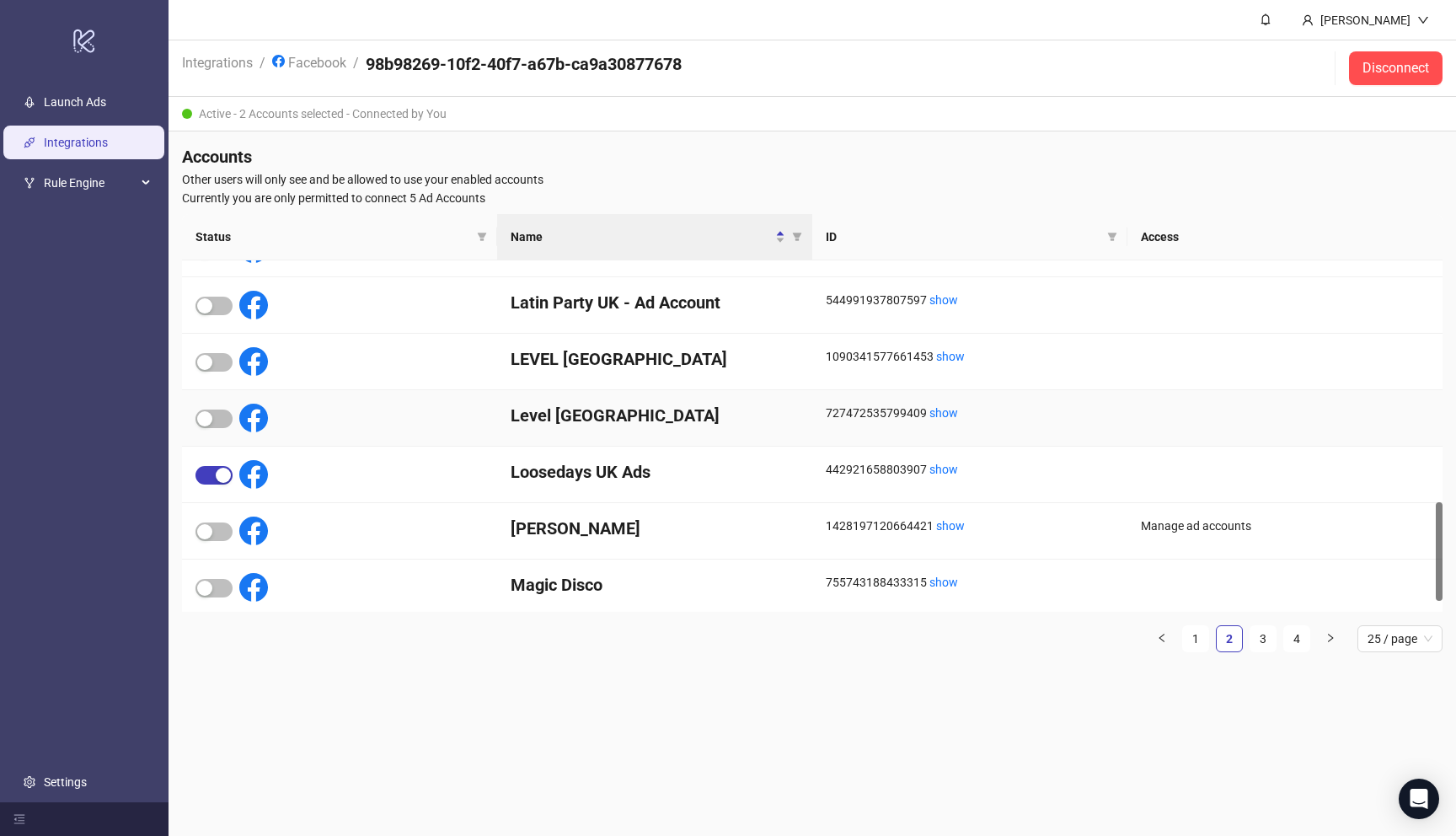
scroll to position [899, 0]
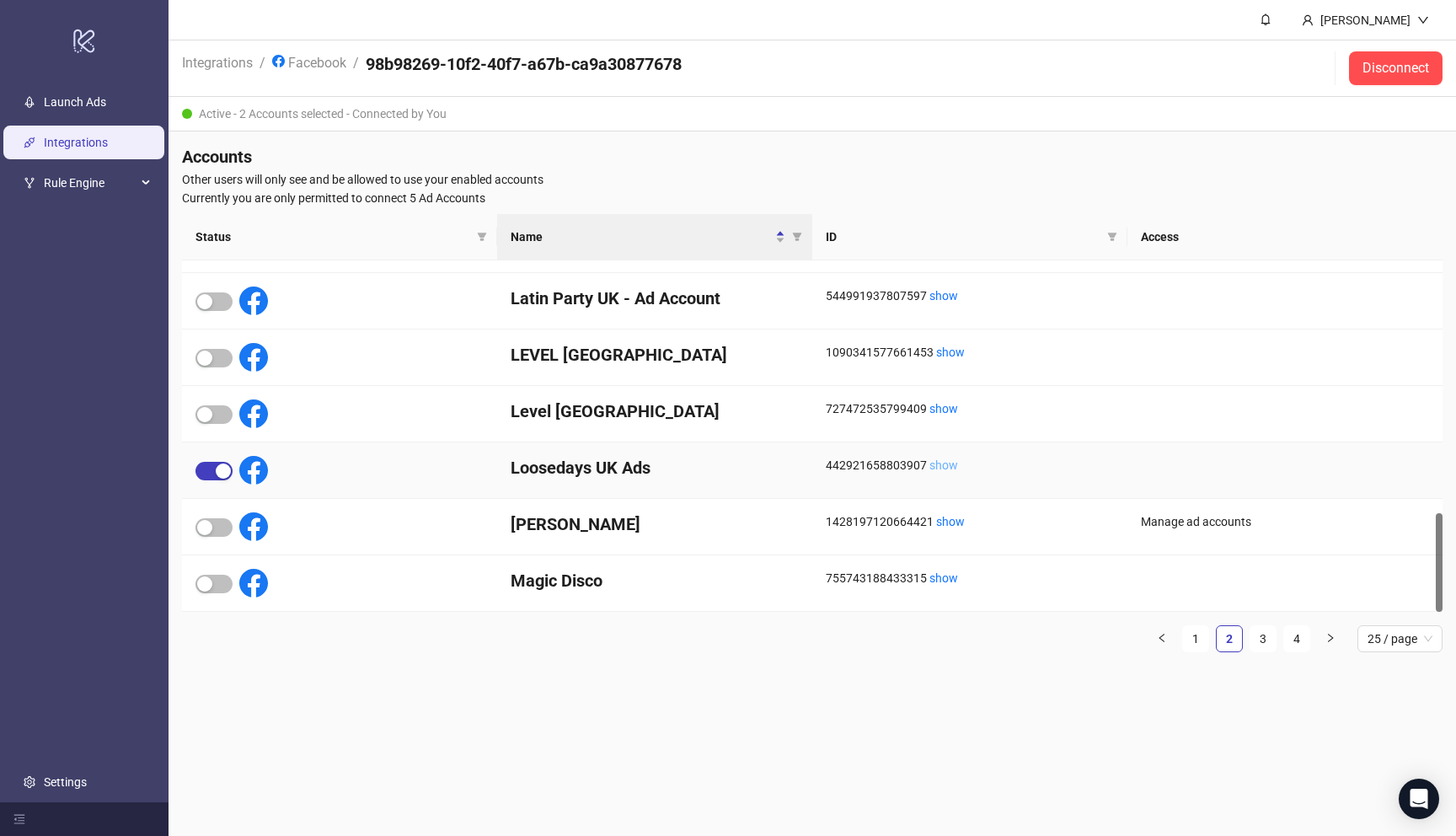
click at [944, 461] on link "show" at bounding box center [943, 465] width 29 height 14
click at [135, 175] on span "Rule Engine" at bounding box center [90, 182] width 93 height 34
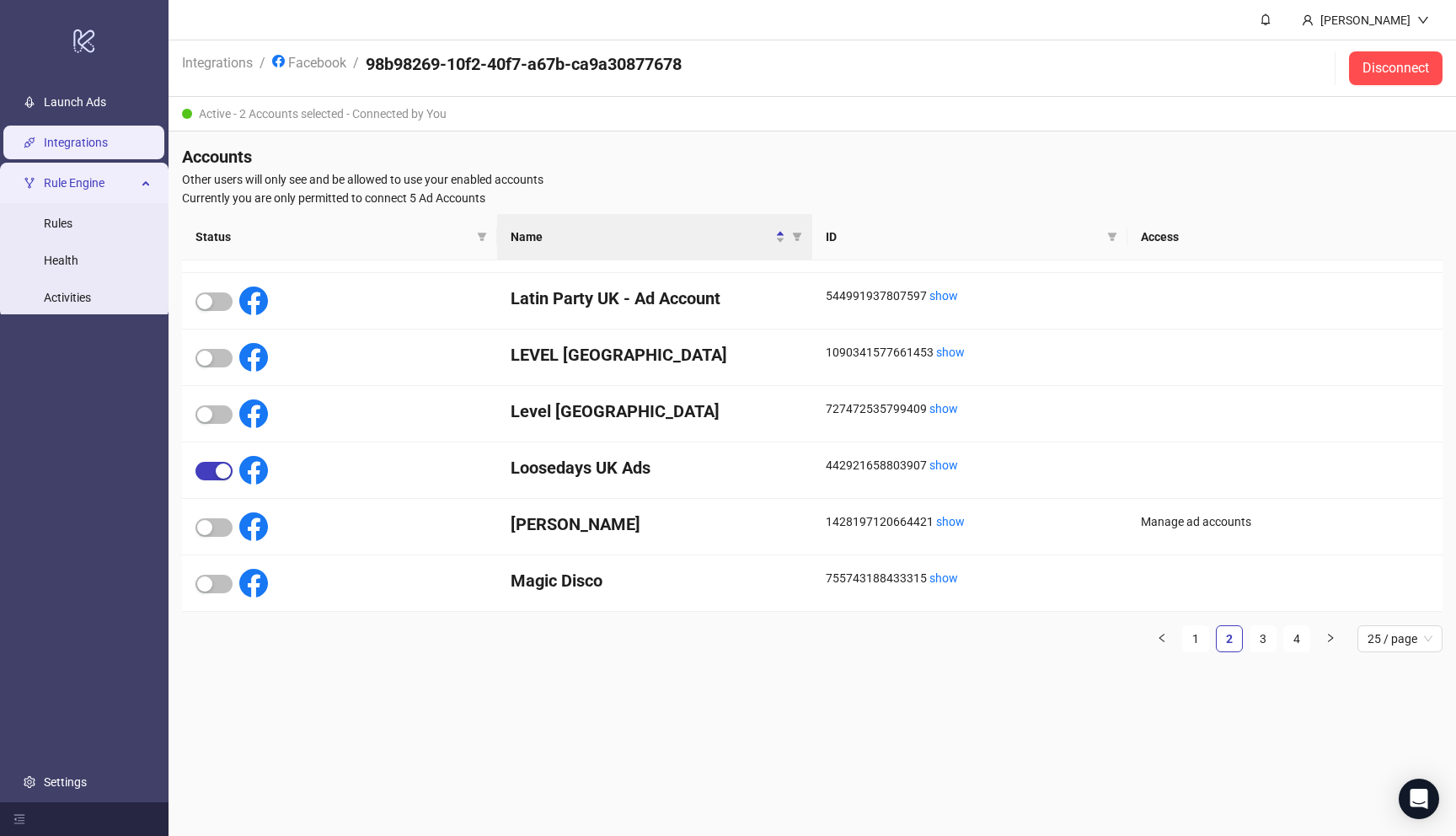
click at [135, 174] on span "Rule Engine" at bounding box center [90, 182] width 93 height 34
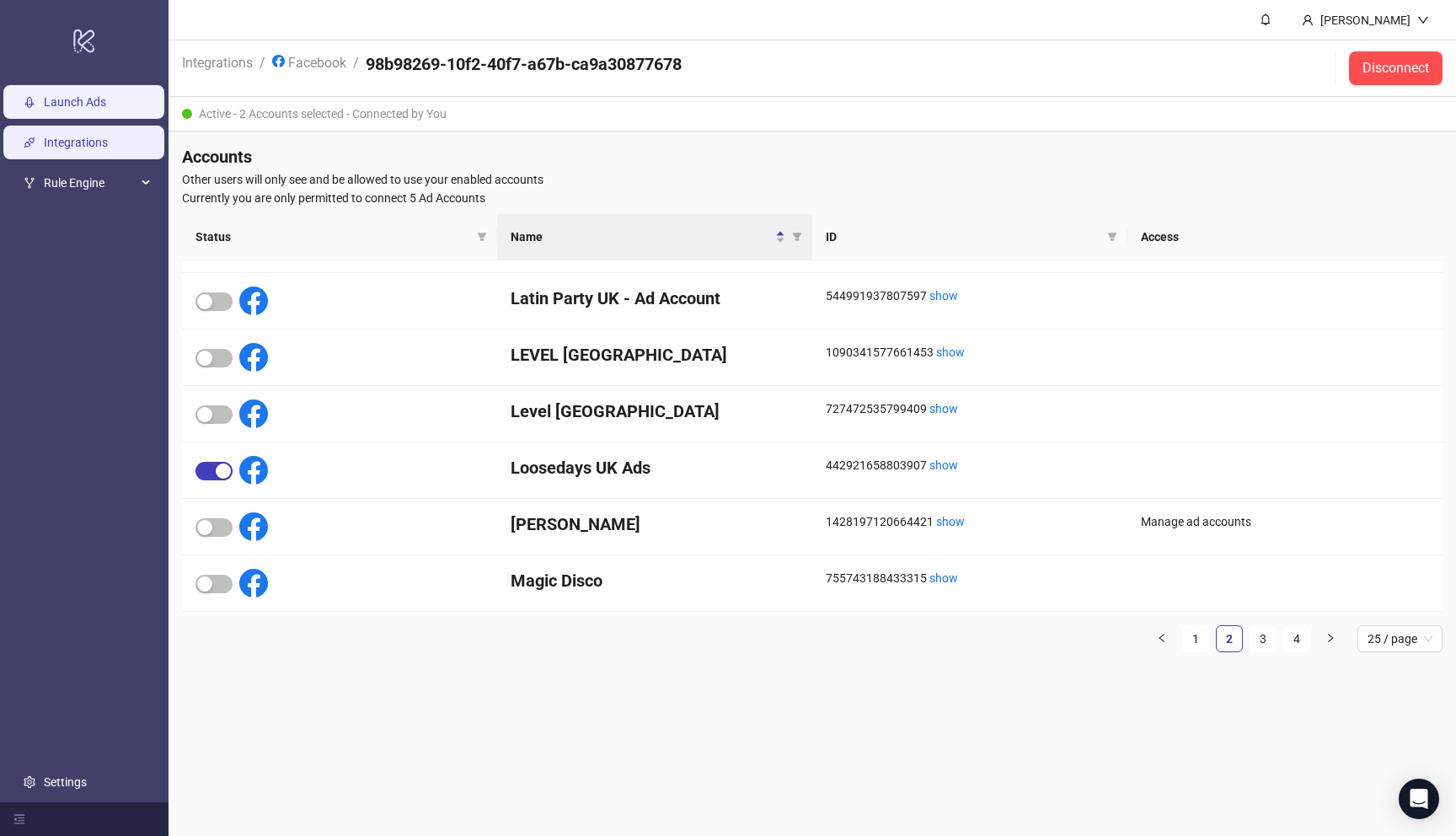
click at [106, 107] on link "Launch Ads" at bounding box center [76, 101] width 63 height 14
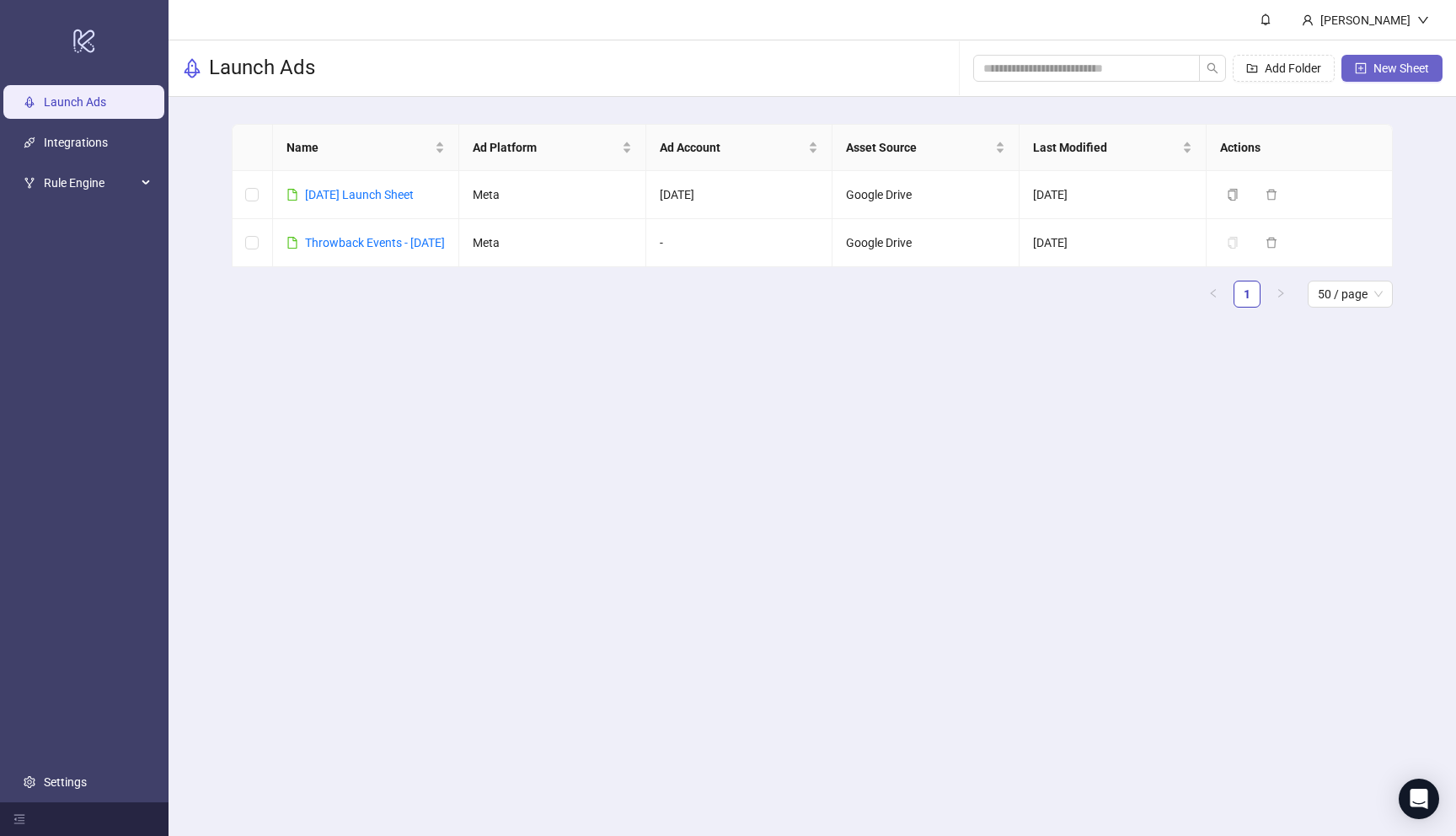
click at [1388, 64] on span "New Sheet" at bounding box center [1402, 68] width 55 height 14
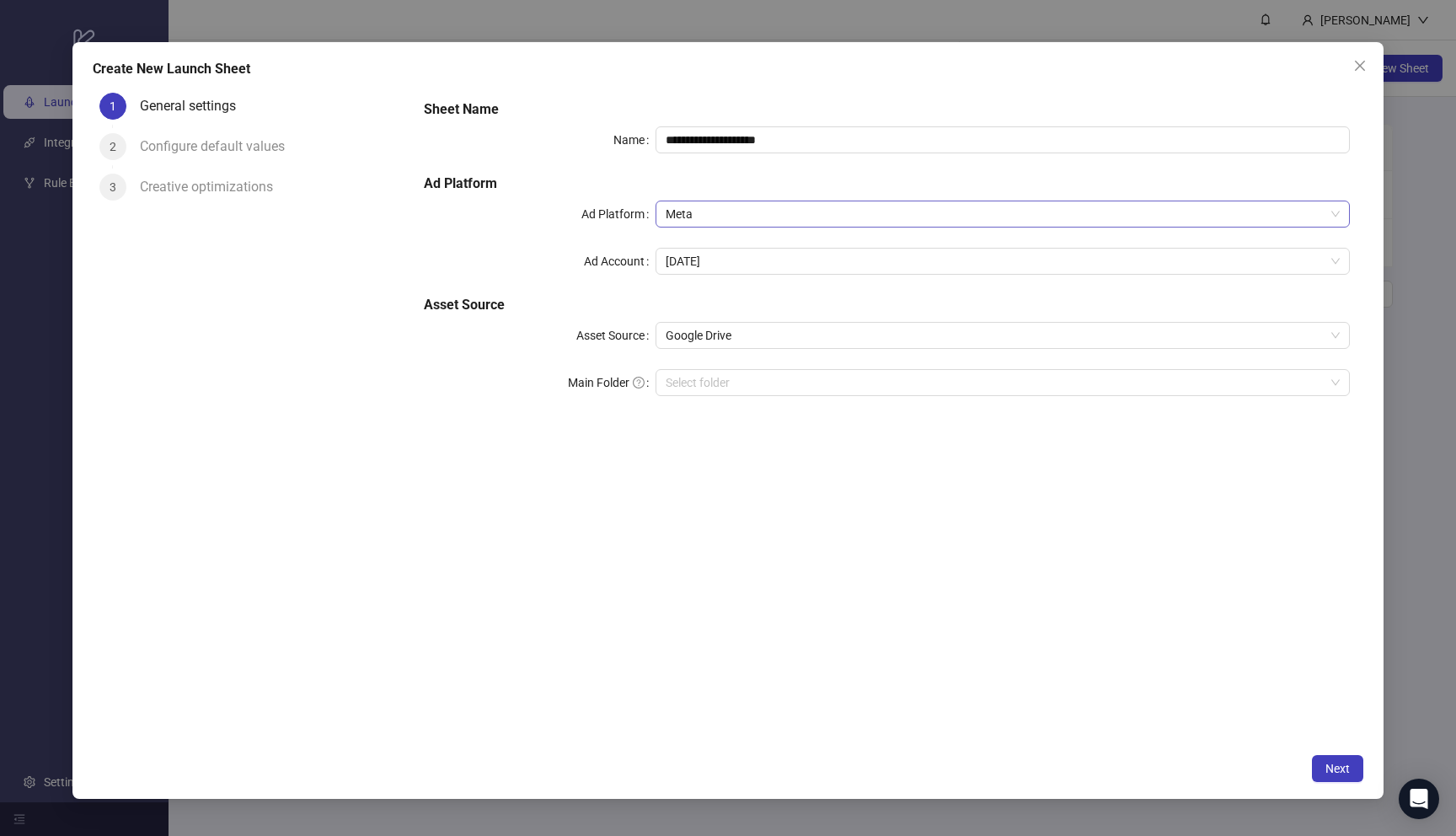
click at [742, 222] on span "Meta" at bounding box center [1003, 214] width 674 height 25
click at [603, 303] on h5 "Asset Source" at bounding box center [886, 305] width 926 height 20
click at [671, 280] on div "**********" at bounding box center [886, 258] width 938 height 331
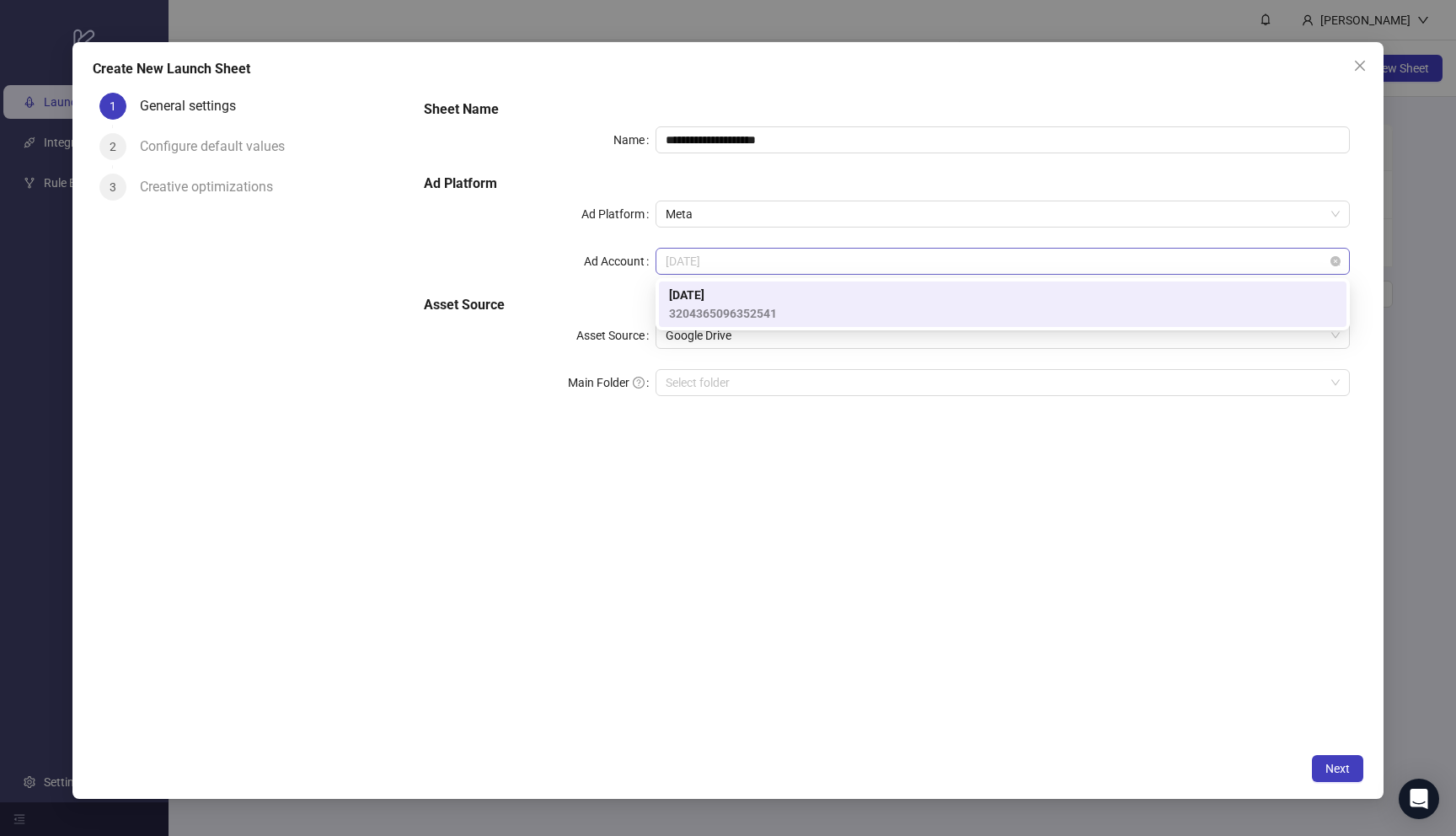
click at [680, 261] on span "Thursday" at bounding box center [1003, 261] width 674 height 25
click at [620, 286] on div "**********" at bounding box center [886, 258] width 938 height 331
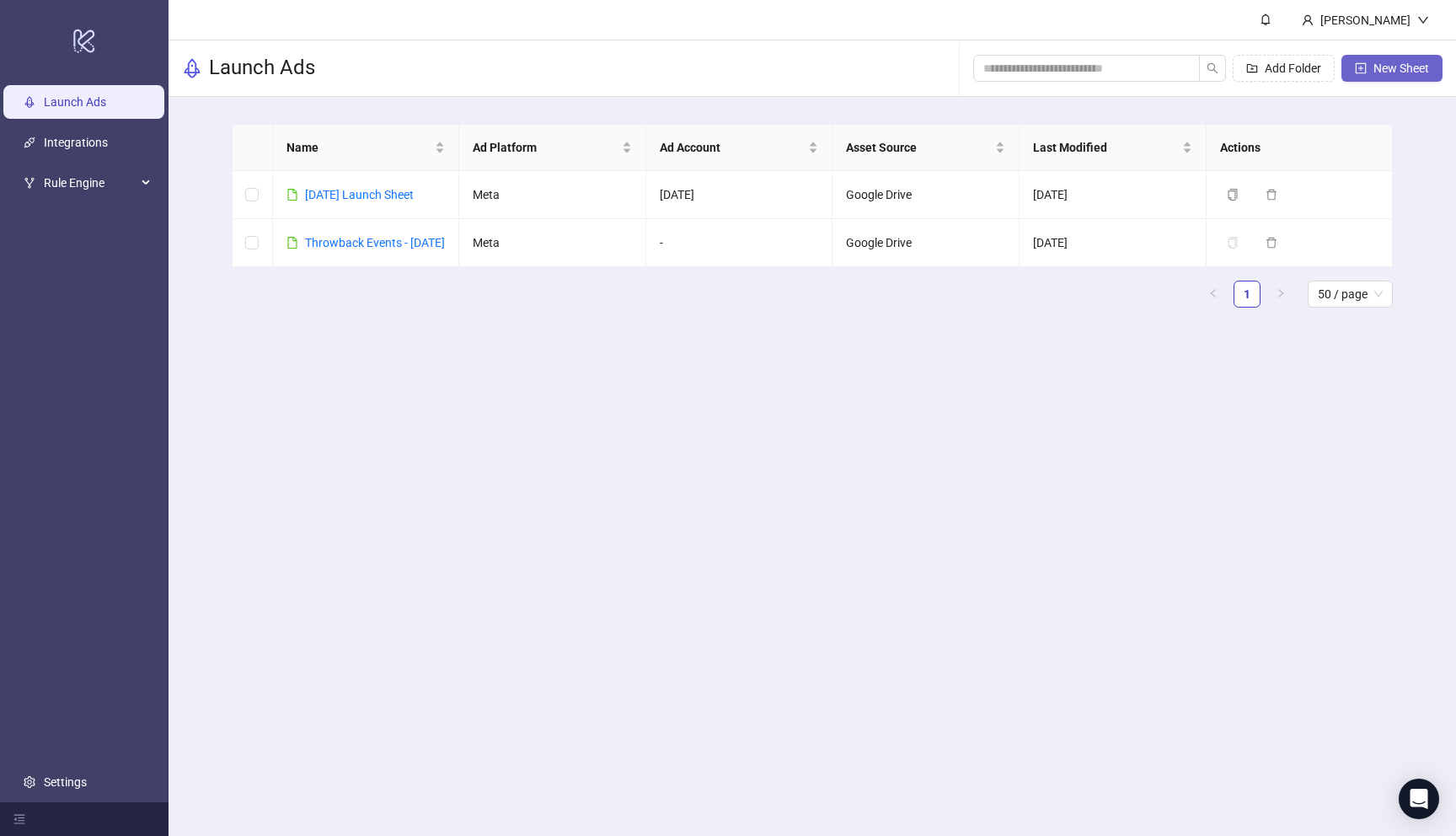
click at [1381, 72] on span "New Sheet" at bounding box center [1402, 68] width 55 height 14
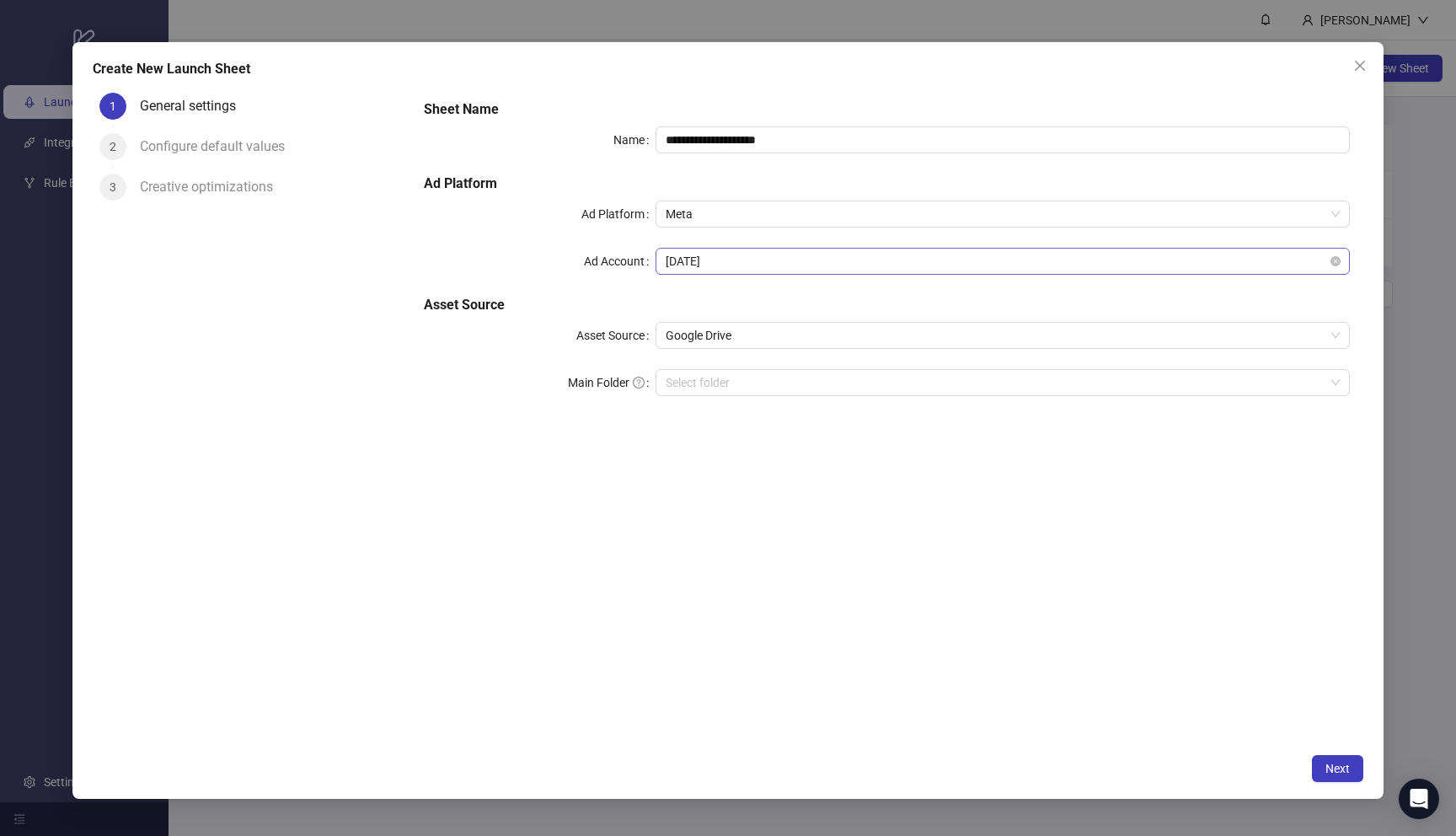
click at [725, 253] on span "[DATE]" at bounding box center [1003, 261] width 674 height 25
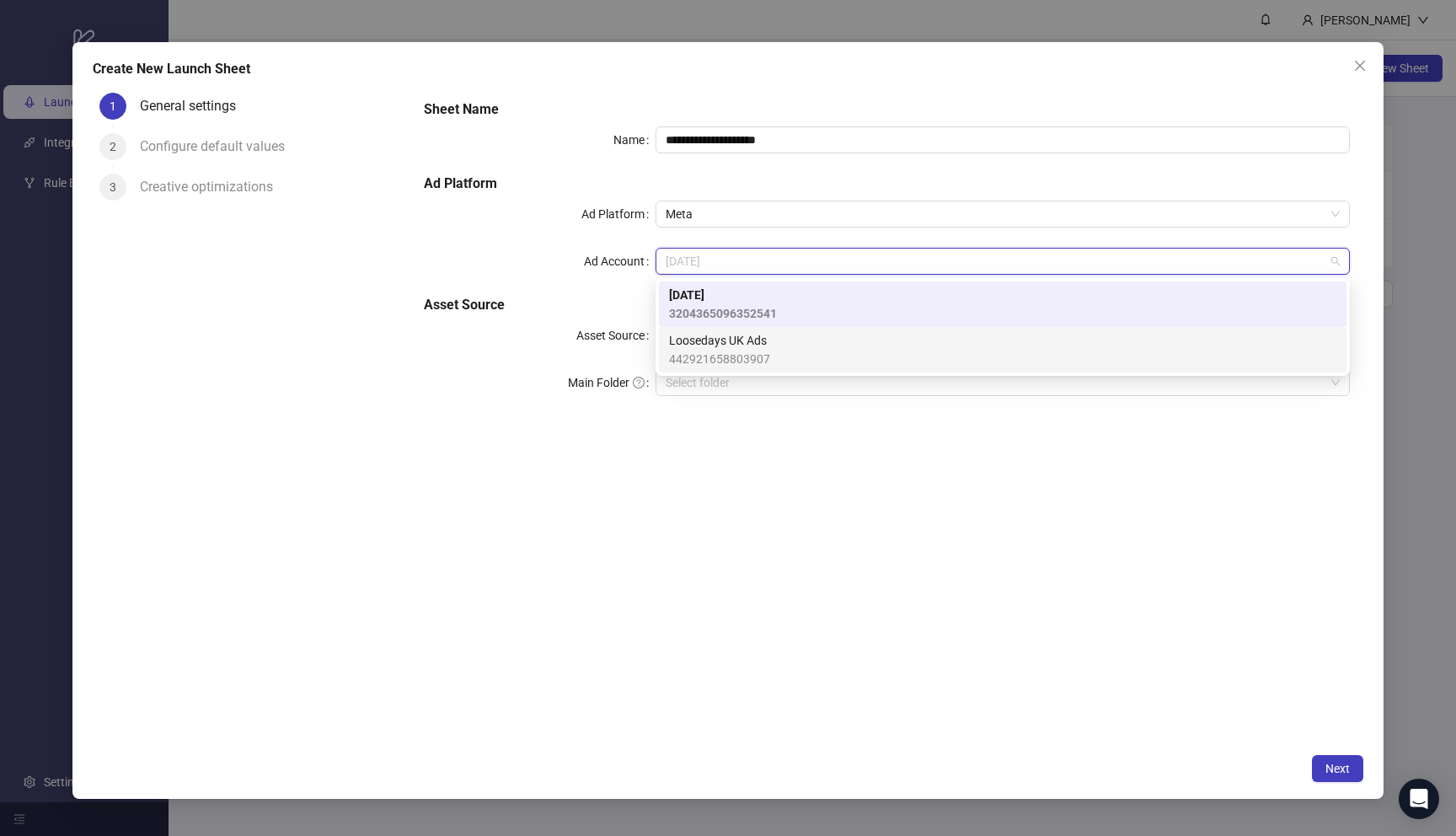
click at [733, 350] on span "442921658803907" at bounding box center [720, 359] width 101 height 18
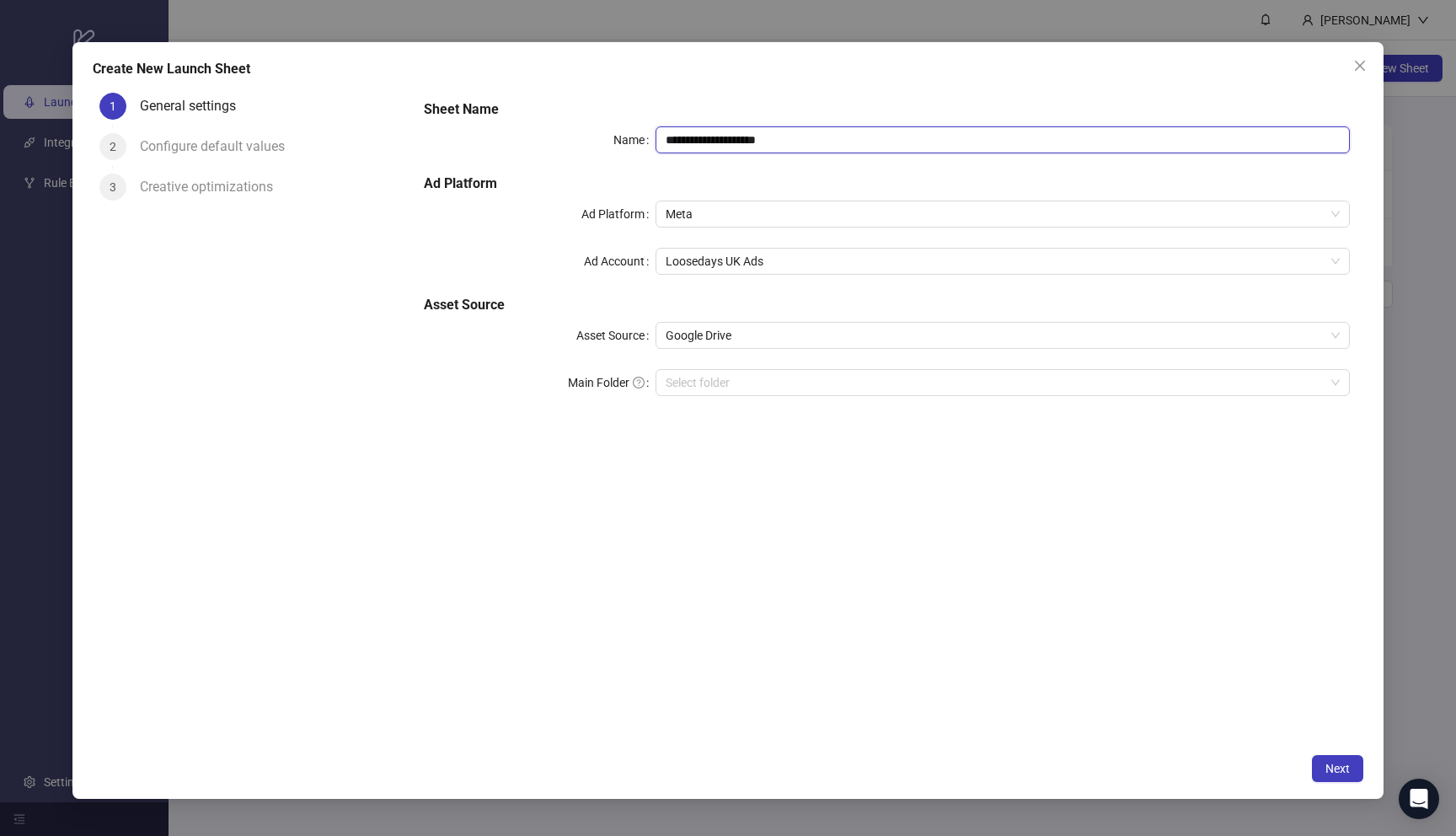
click at [761, 141] on input "**********" at bounding box center [1003, 139] width 694 height 27
type input "**********"
click at [779, 311] on h5 "Asset Source" at bounding box center [886, 305] width 926 height 20
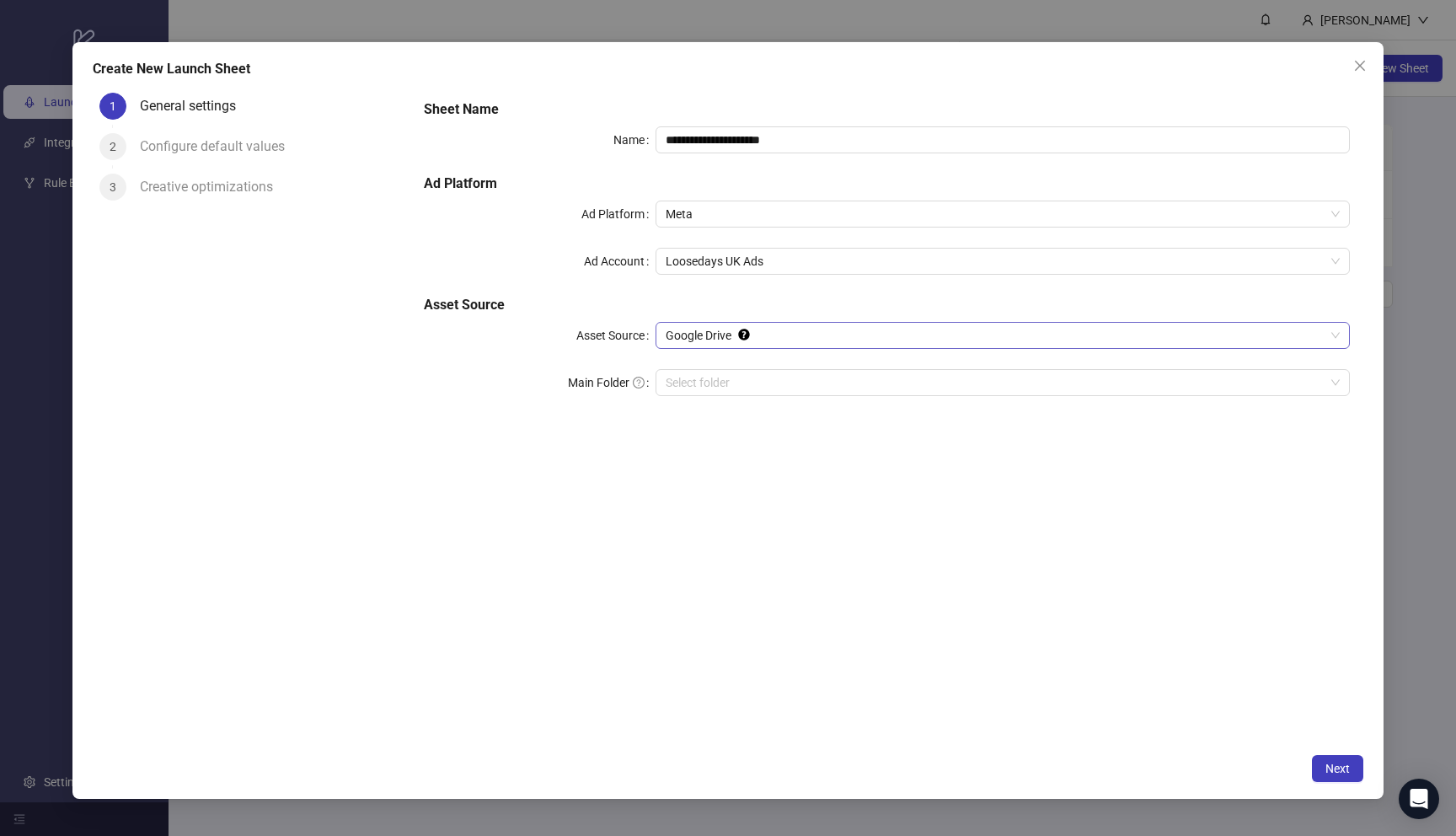
click at [779, 343] on span "Google Drive" at bounding box center [1003, 334] width 674 height 25
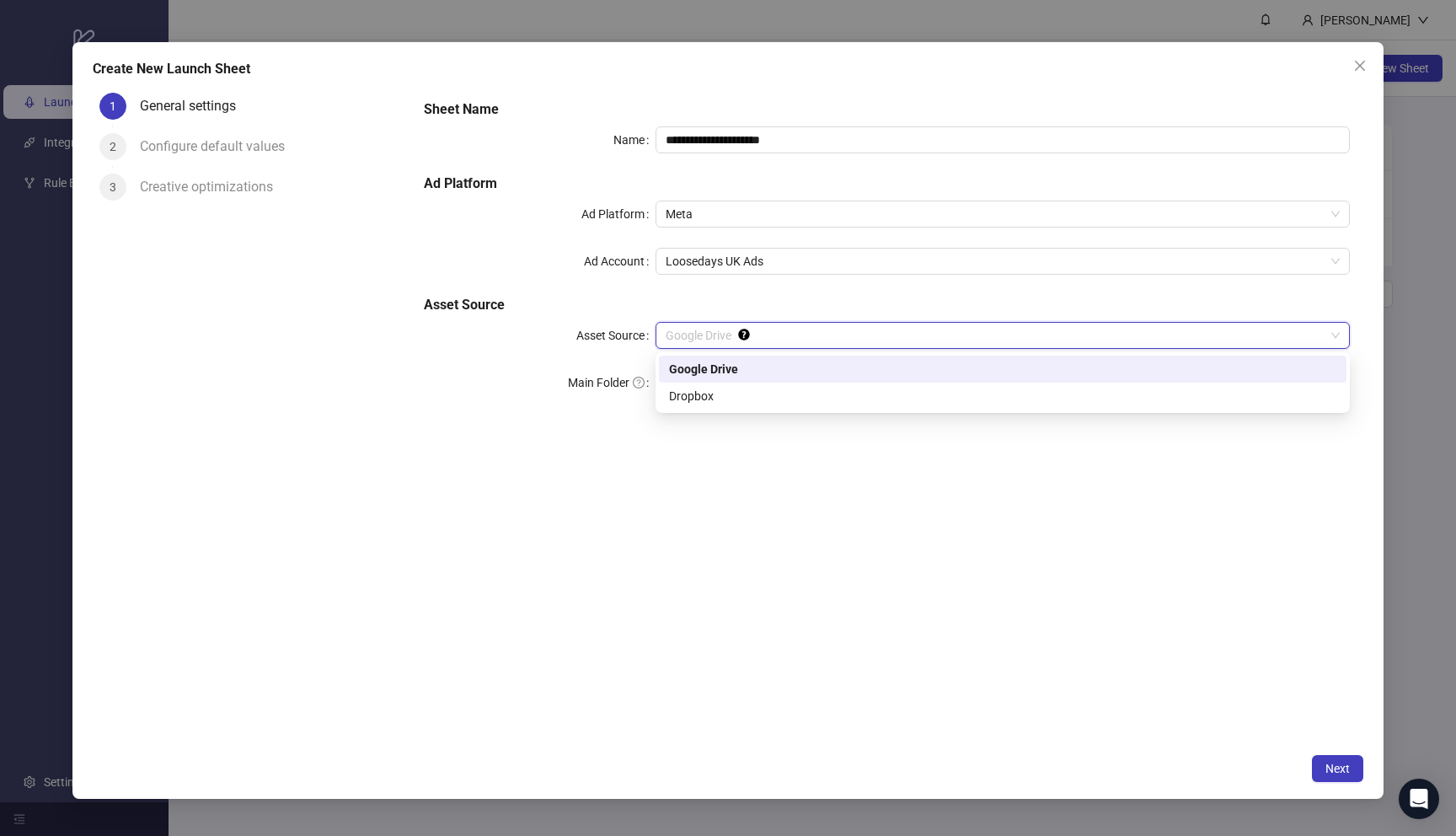
click at [515, 385] on div "Main Folder" at bounding box center [540, 382] width 232 height 27
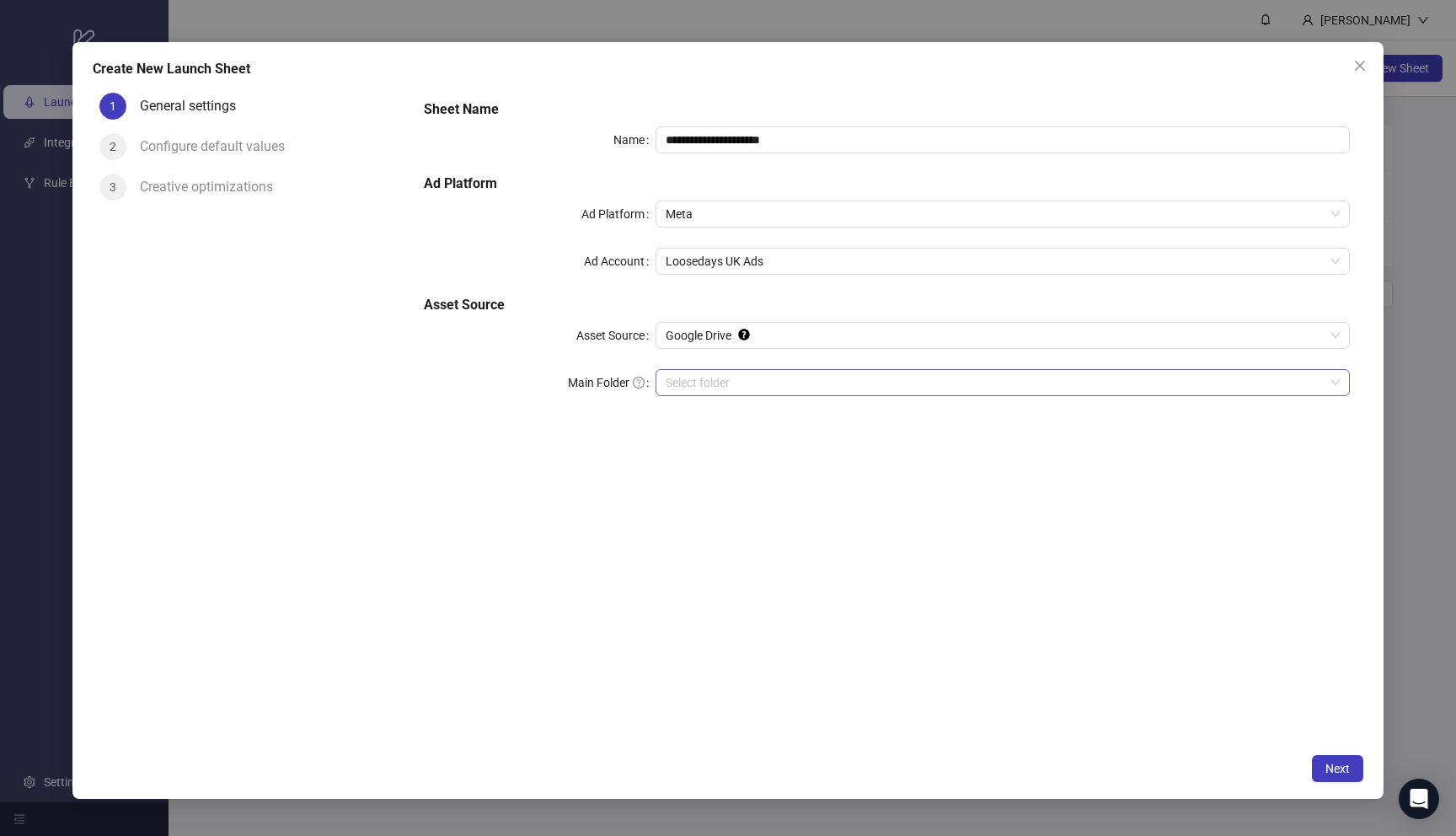
click at [761, 382] on input "Main Folder" at bounding box center [996, 382] width 659 height 25
click at [1354, 780] on button "Next" at bounding box center [1338, 768] width 52 height 27
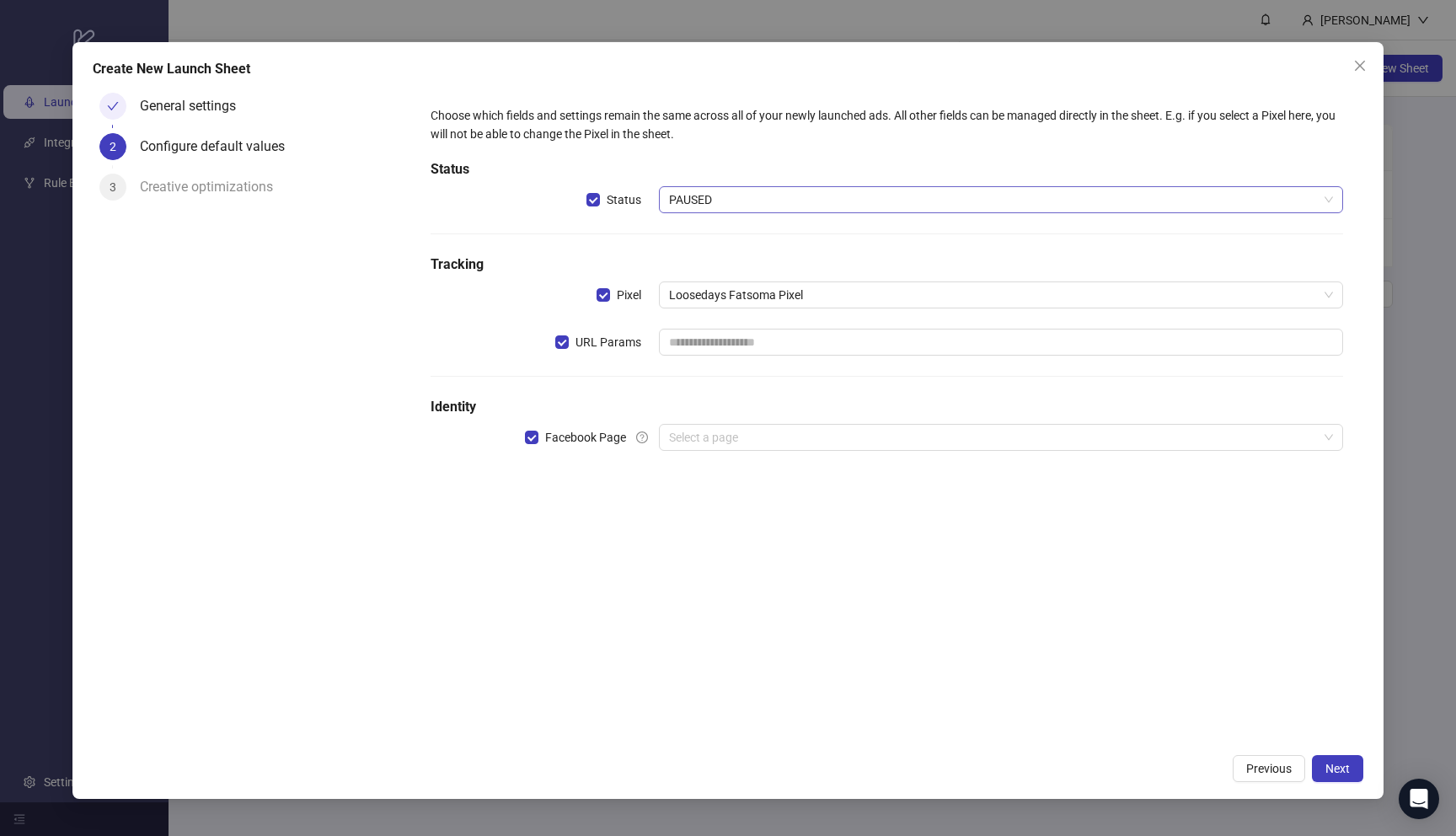
click at [682, 207] on span "PAUSED" at bounding box center [1001, 199] width 664 height 25
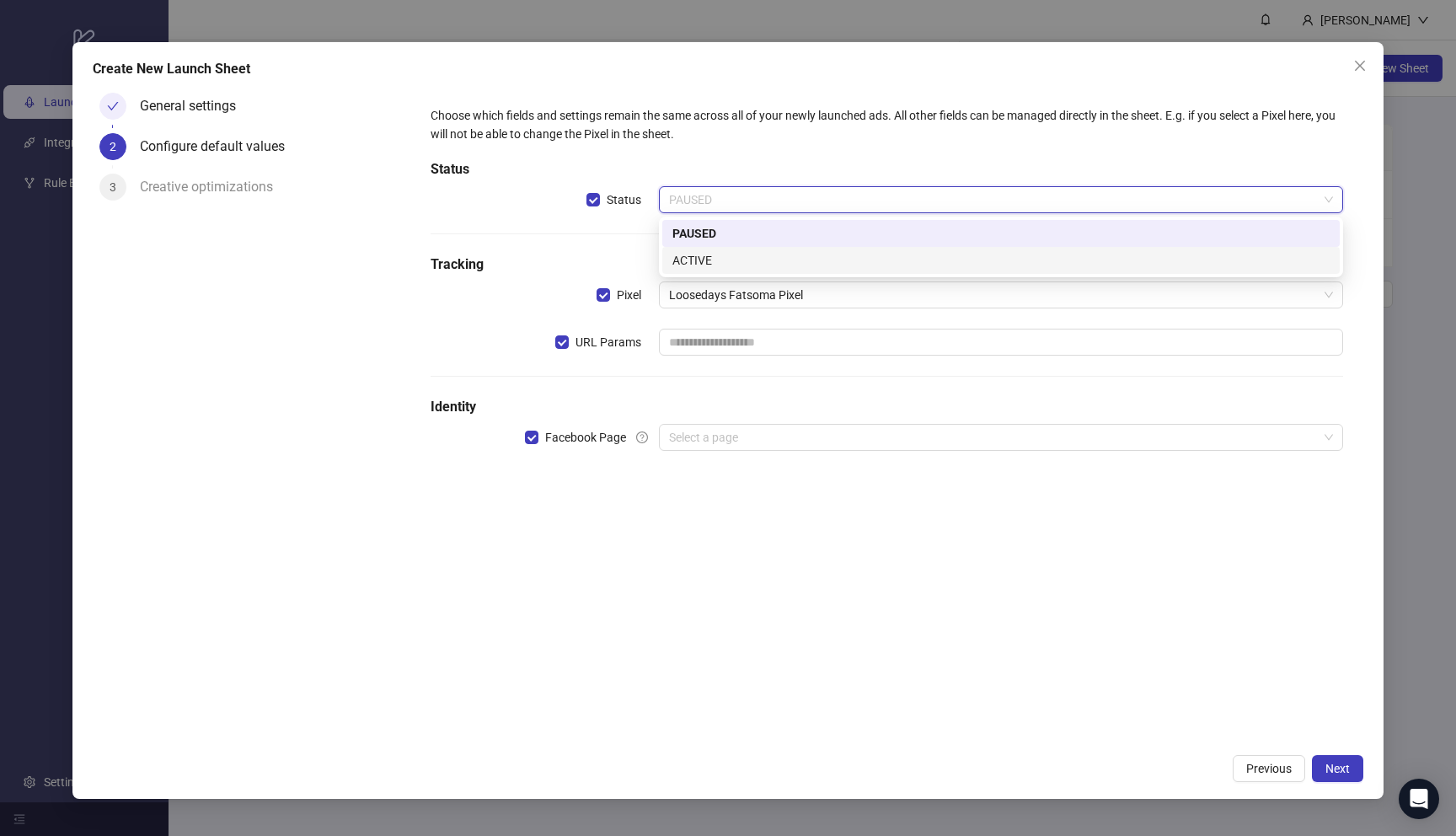
click at [700, 255] on div "ACTIVE" at bounding box center [1001, 261] width 658 height 18
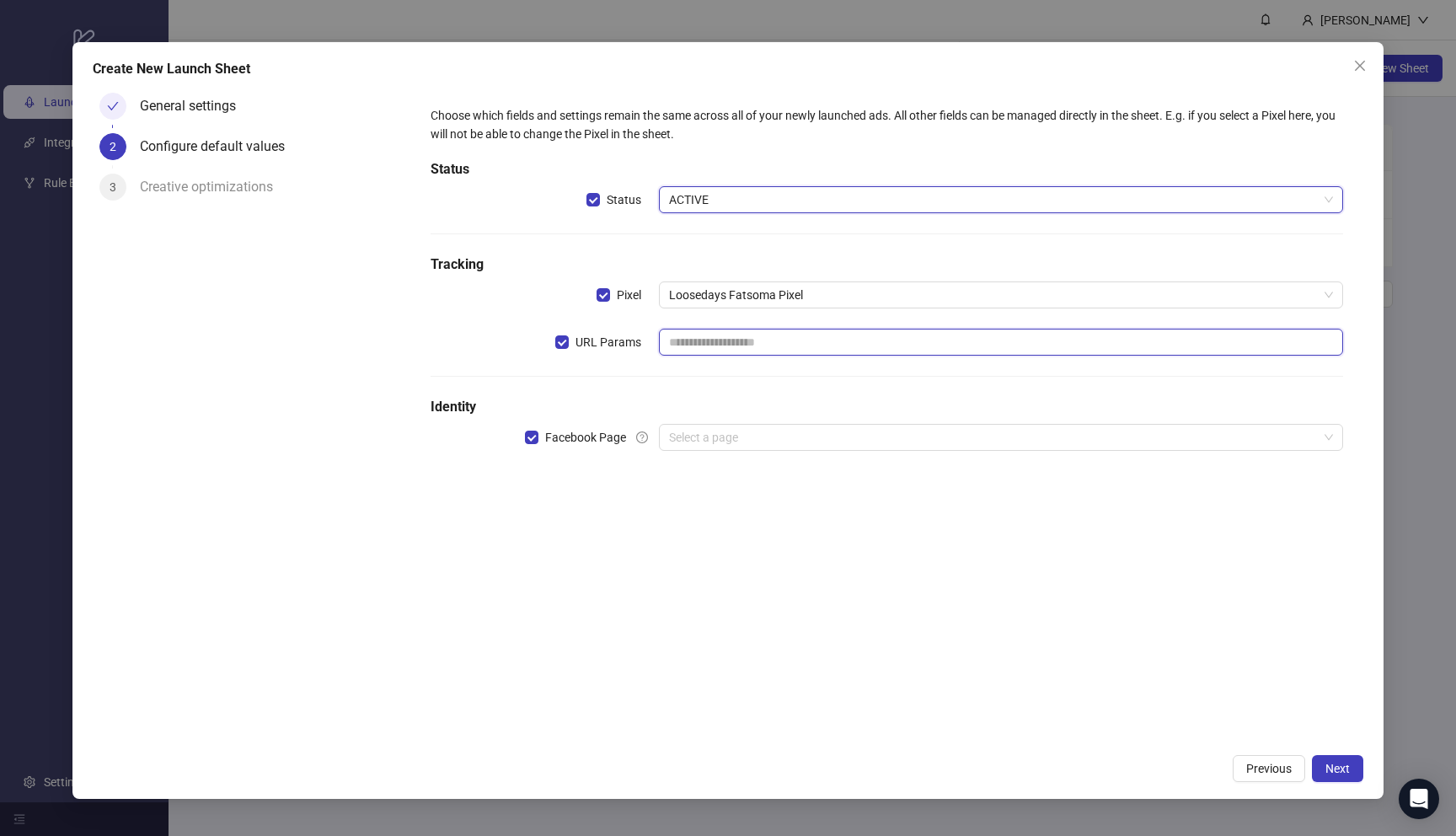
click at [726, 344] on input "text" at bounding box center [1001, 342] width 684 height 27
click at [661, 391] on div "Choose which fields and settings remain the same across all of your newly launc…" at bounding box center [886, 288] width 926 height 378
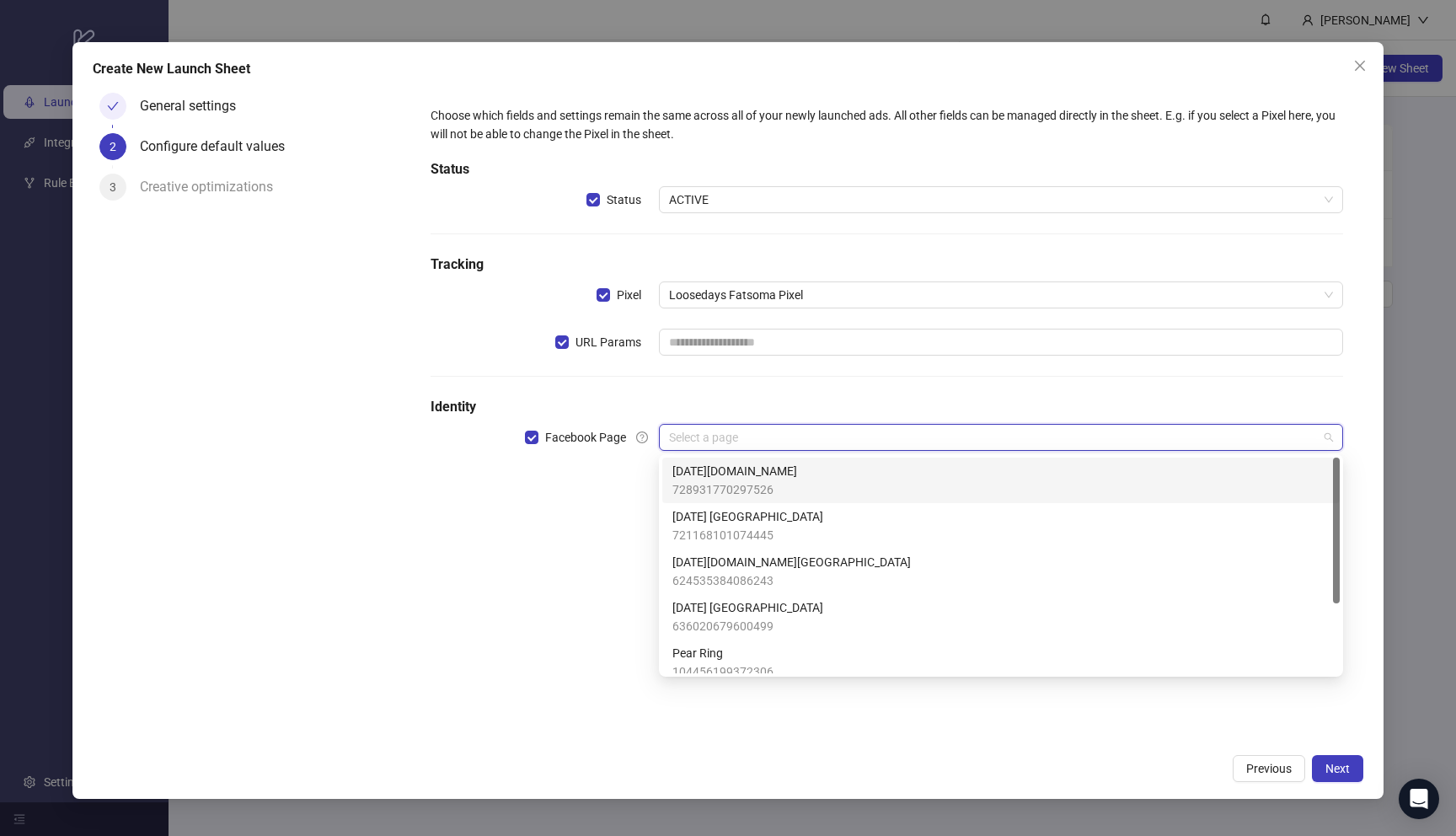
click at [707, 443] on input "search" at bounding box center [994, 436] width 649 height 25
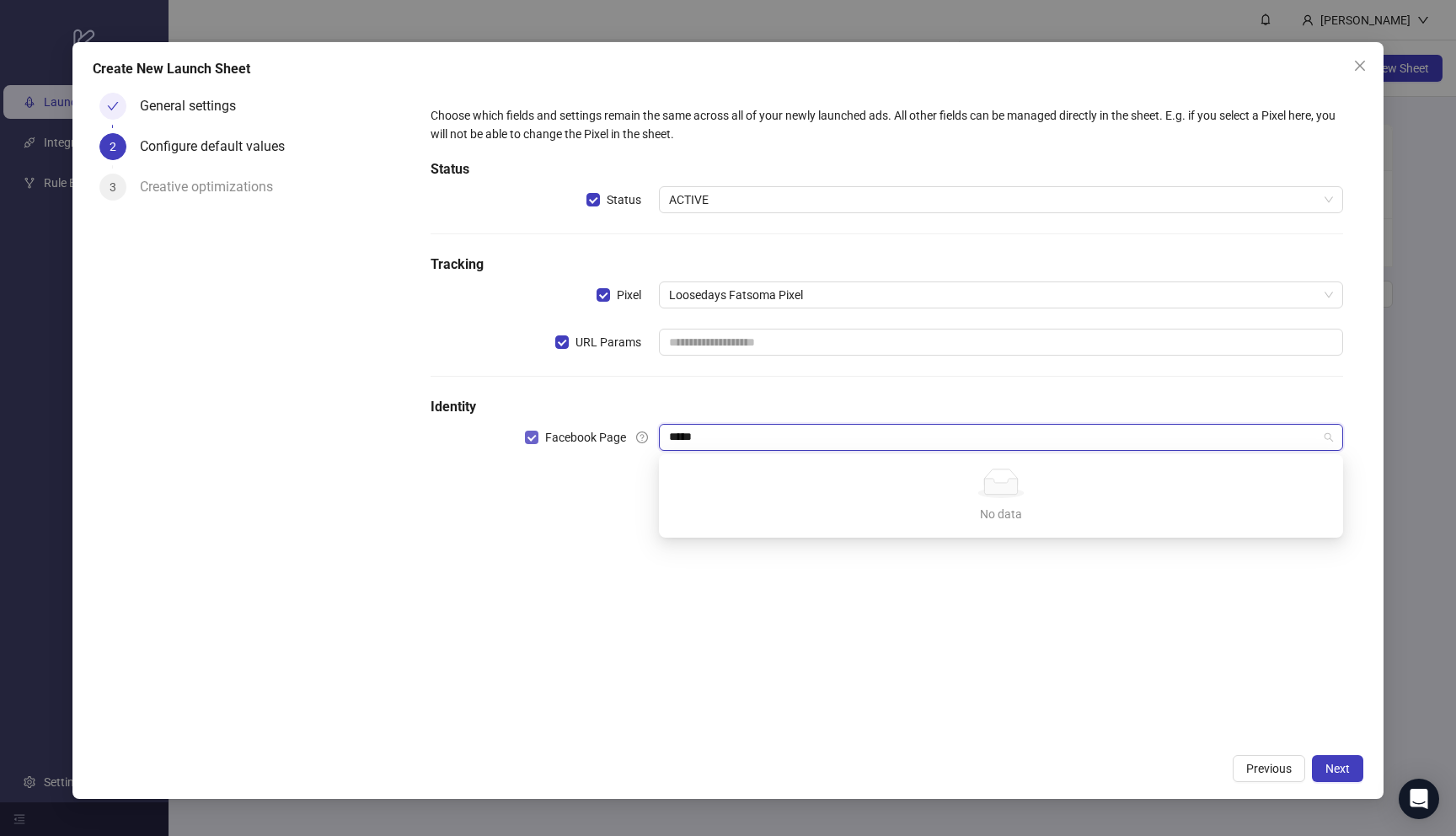
type input "*****"
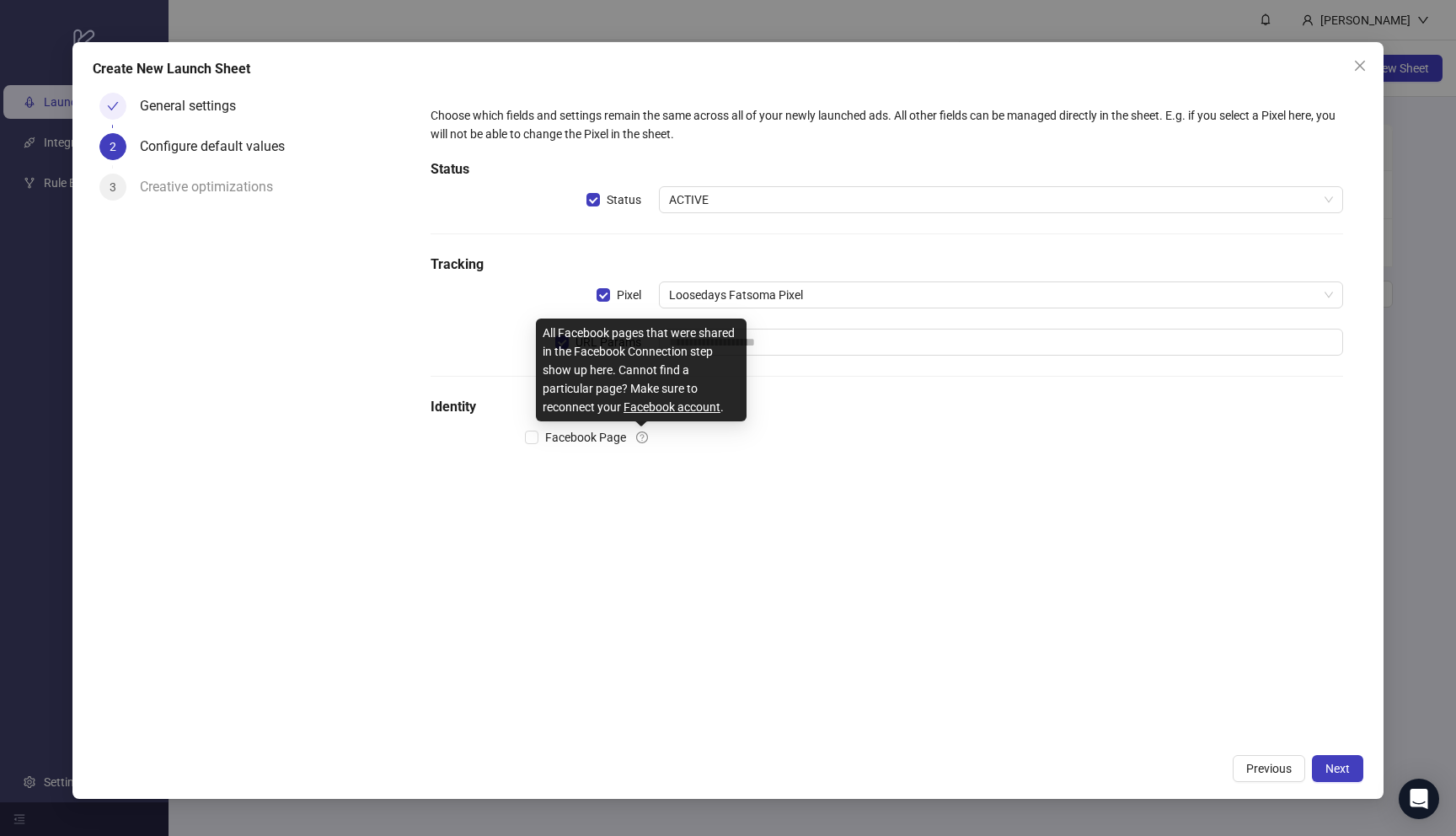
click at [644, 436] on icon "question-circle" at bounding box center [642, 437] width 12 height 12
click at [649, 404] on link "Facebook account" at bounding box center [671, 407] width 97 height 14
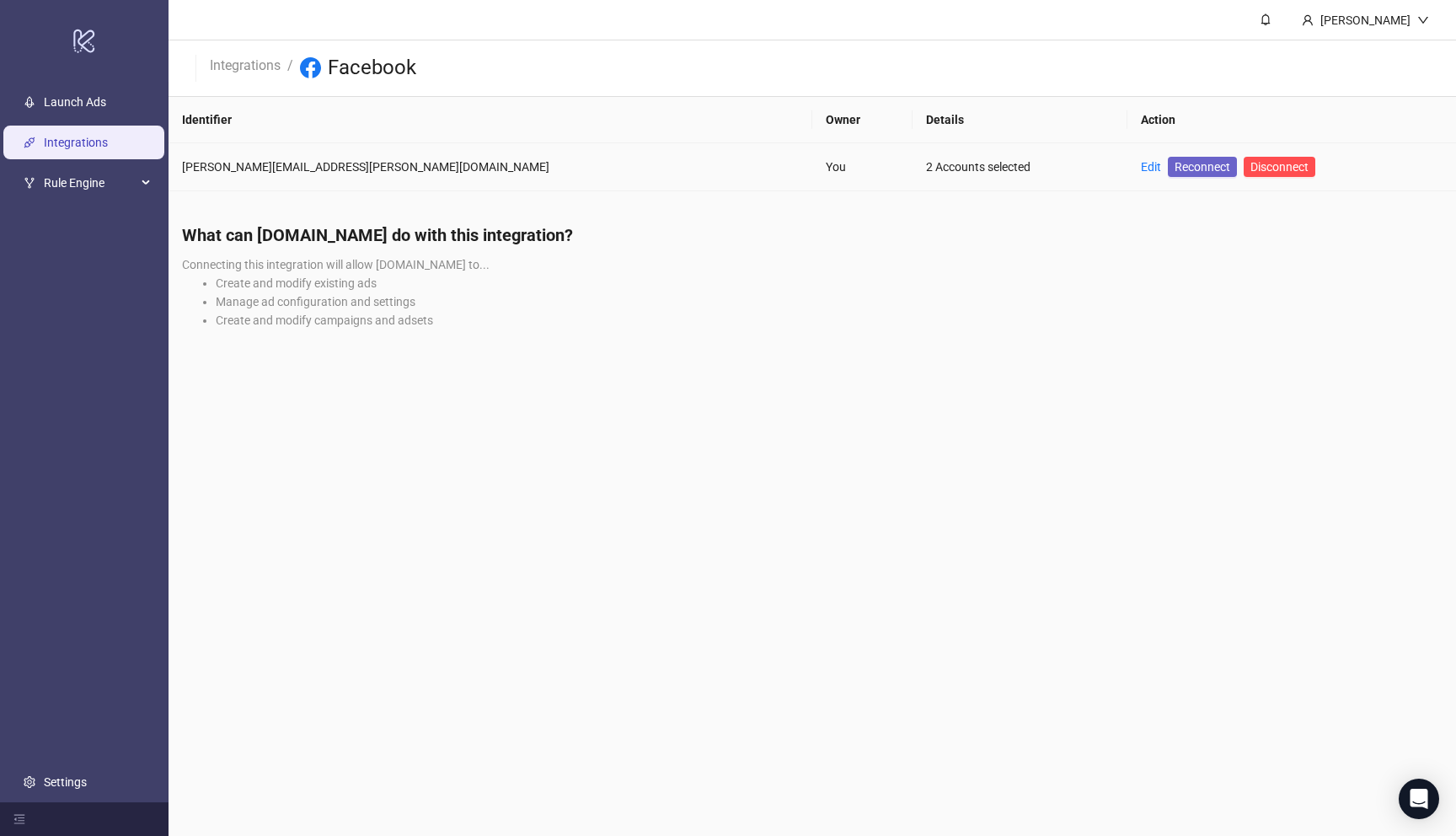
click at [1175, 163] on span "Reconnect" at bounding box center [1203, 167] width 55 height 18
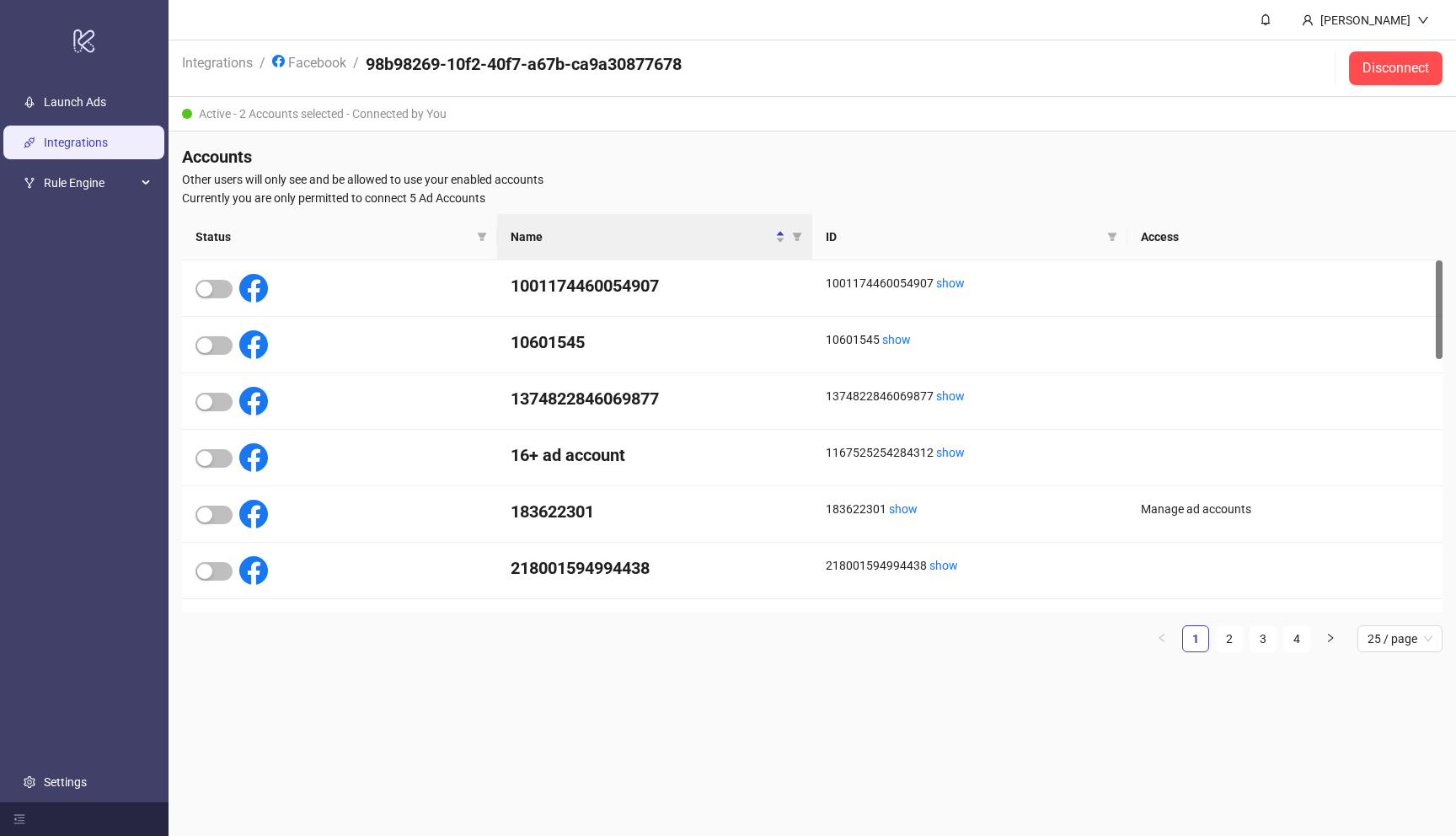
click at [1243, 642] on ul "1 2 3 4 25 / page" at bounding box center [812, 638] width 1261 height 27
click at [1243, 630] on ul "1 2 3 4 25 / page" at bounding box center [812, 638] width 1261 height 27
click at [1235, 635] on link "2" at bounding box center [1229, 638] width 25 height 25
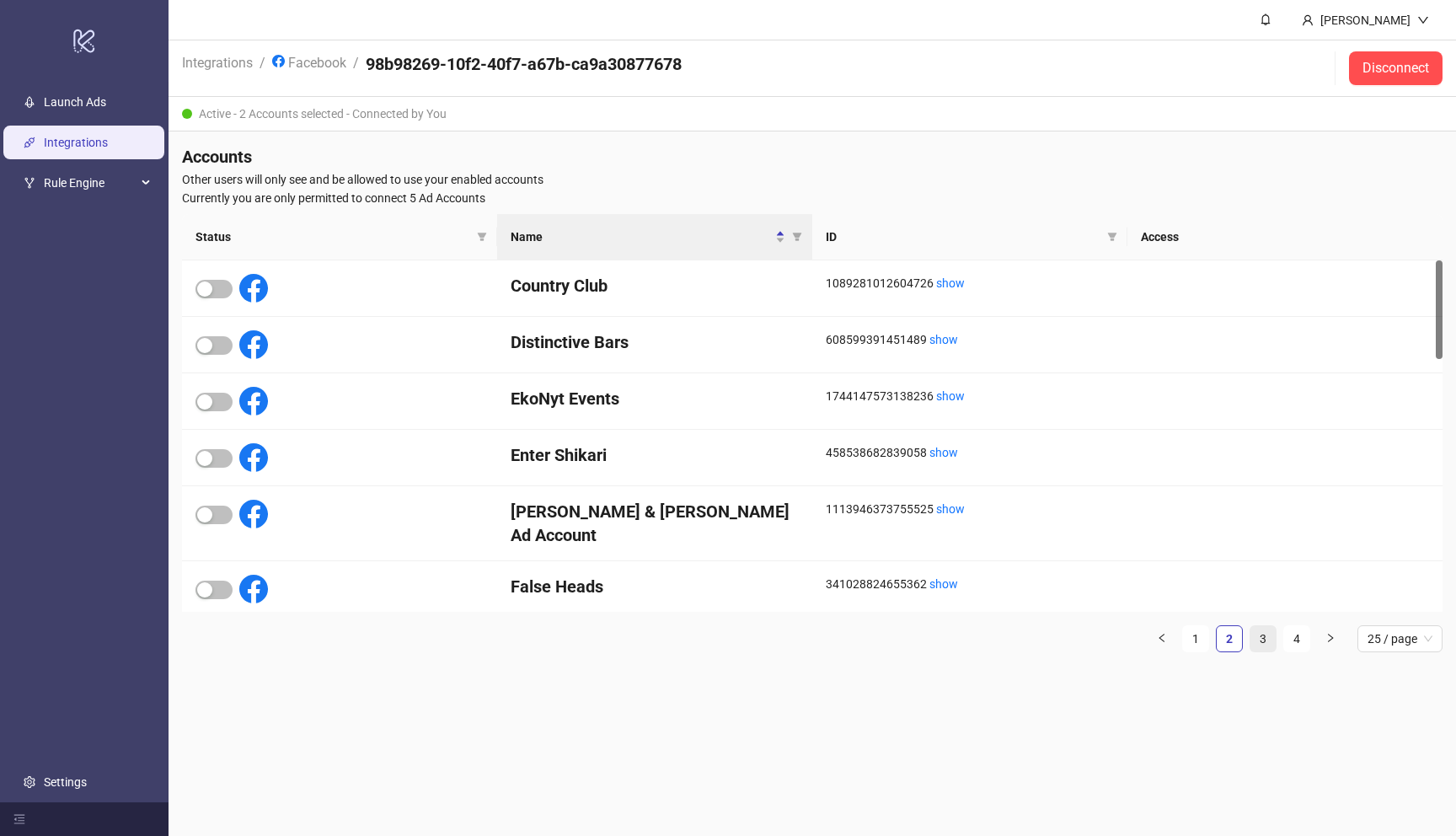
click at [1260, 633] on link "3" at bounding box center [1263, 638] width 25 height 25
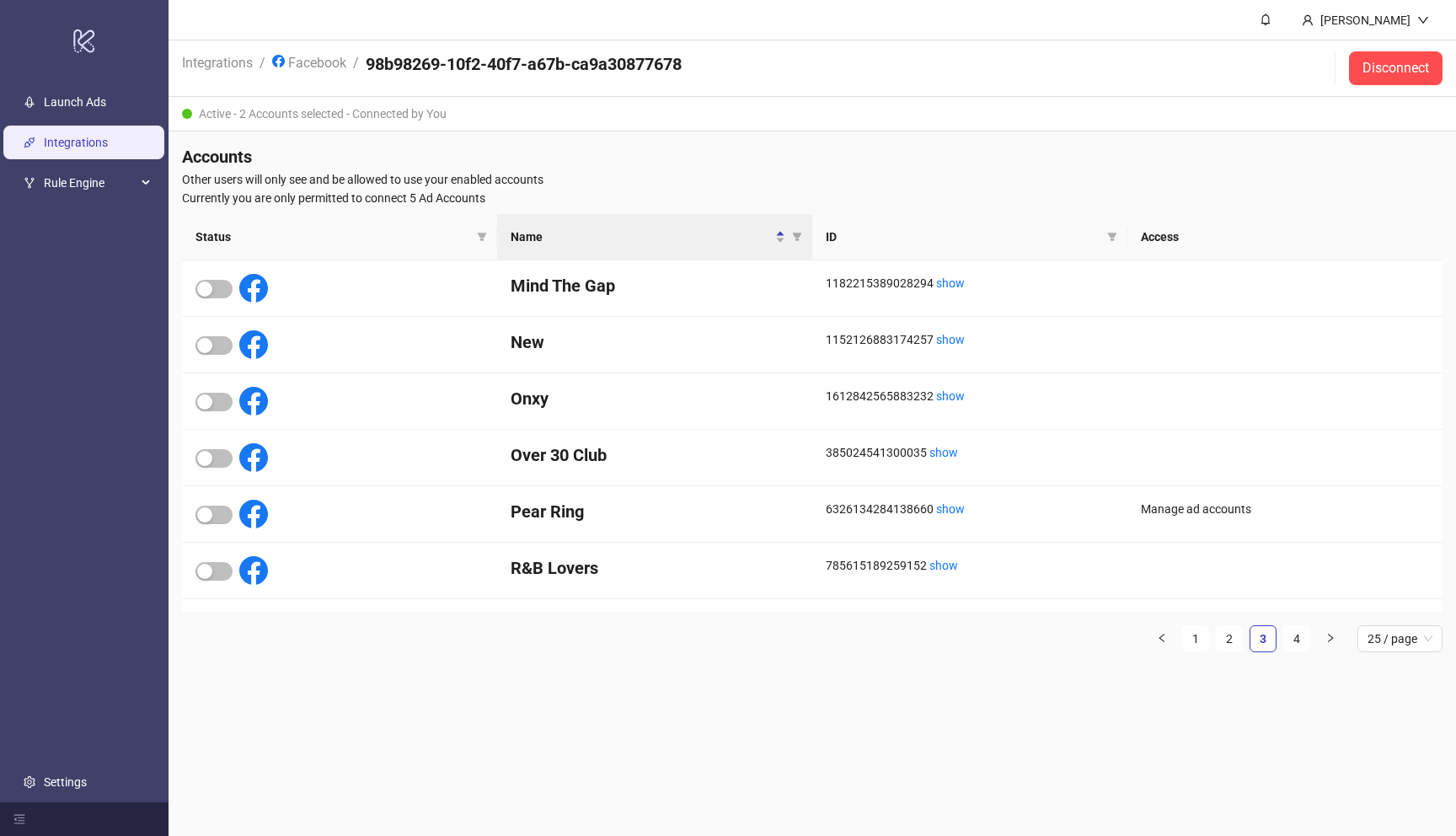
click at [1243, 640] on ul "1 2 3 4 25 / page" at bounding box center [812, 638] width 1261 height 27
click at [1229, 640] on link "2" at bounding box center [1229, 638] width 25 height 25
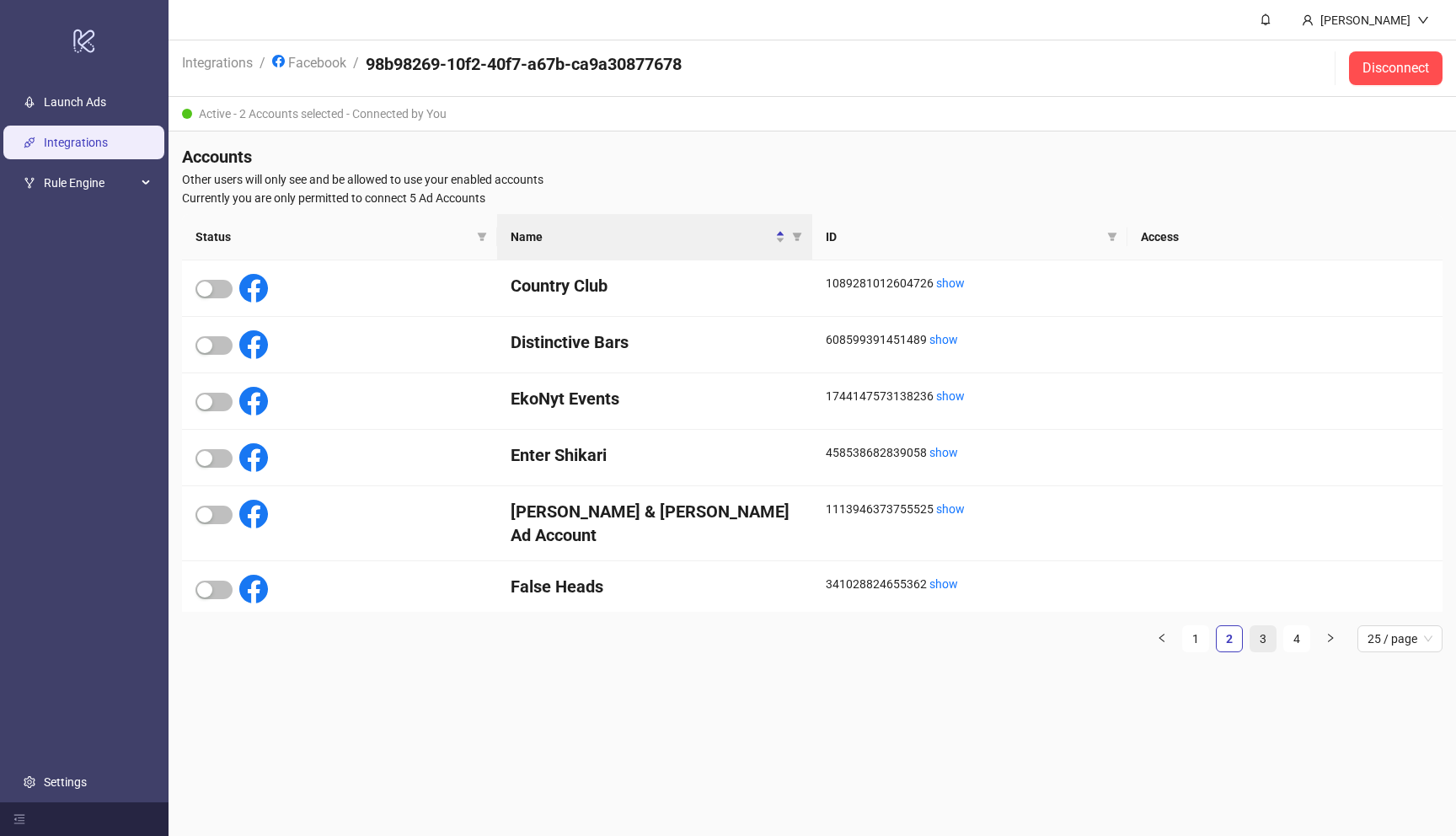
click at [1260, 638] on link "3" at bounding box center [1263, 638] width 25 height 25
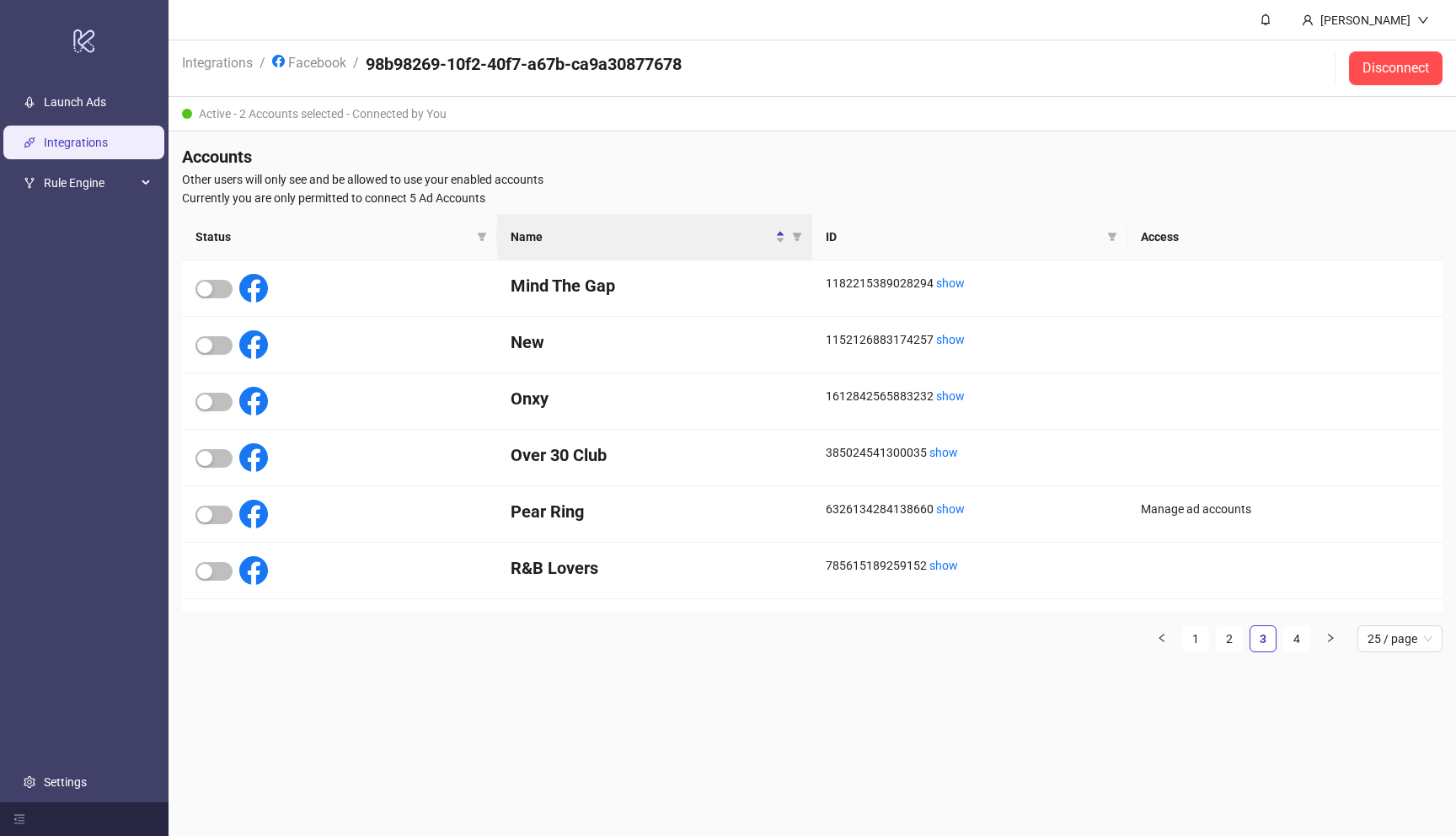
click at [1282, 638] on ul "1 2 3 4 25 / page" at bounding box center [812, 638] width 1261 height 27
click at [1294, 638] on link "4" at bounding box center [1297, 638] width 25 height 25
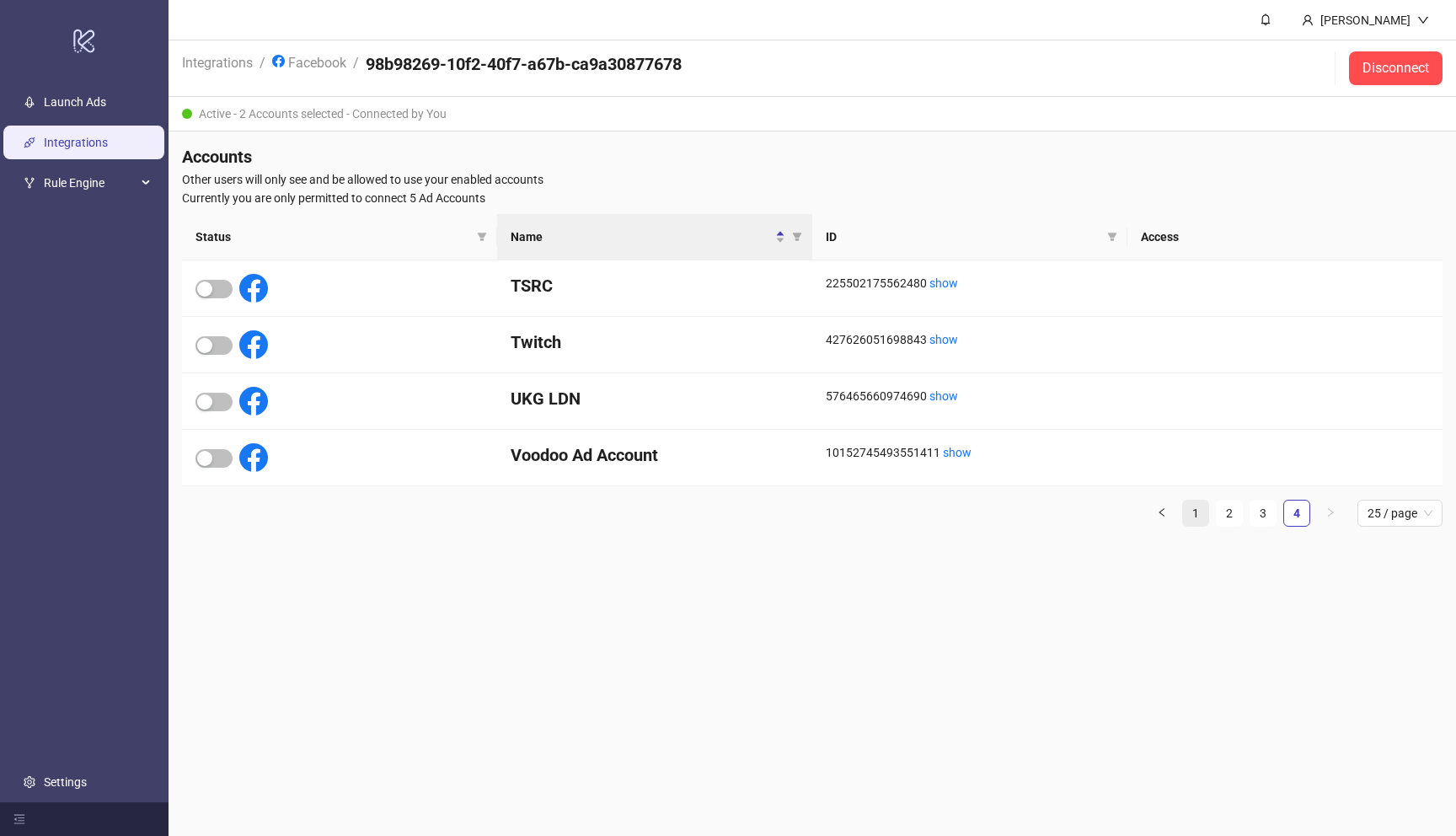
click at [1201, 517] on link "1" at bounding box center [1195, 513] width 25 height 25
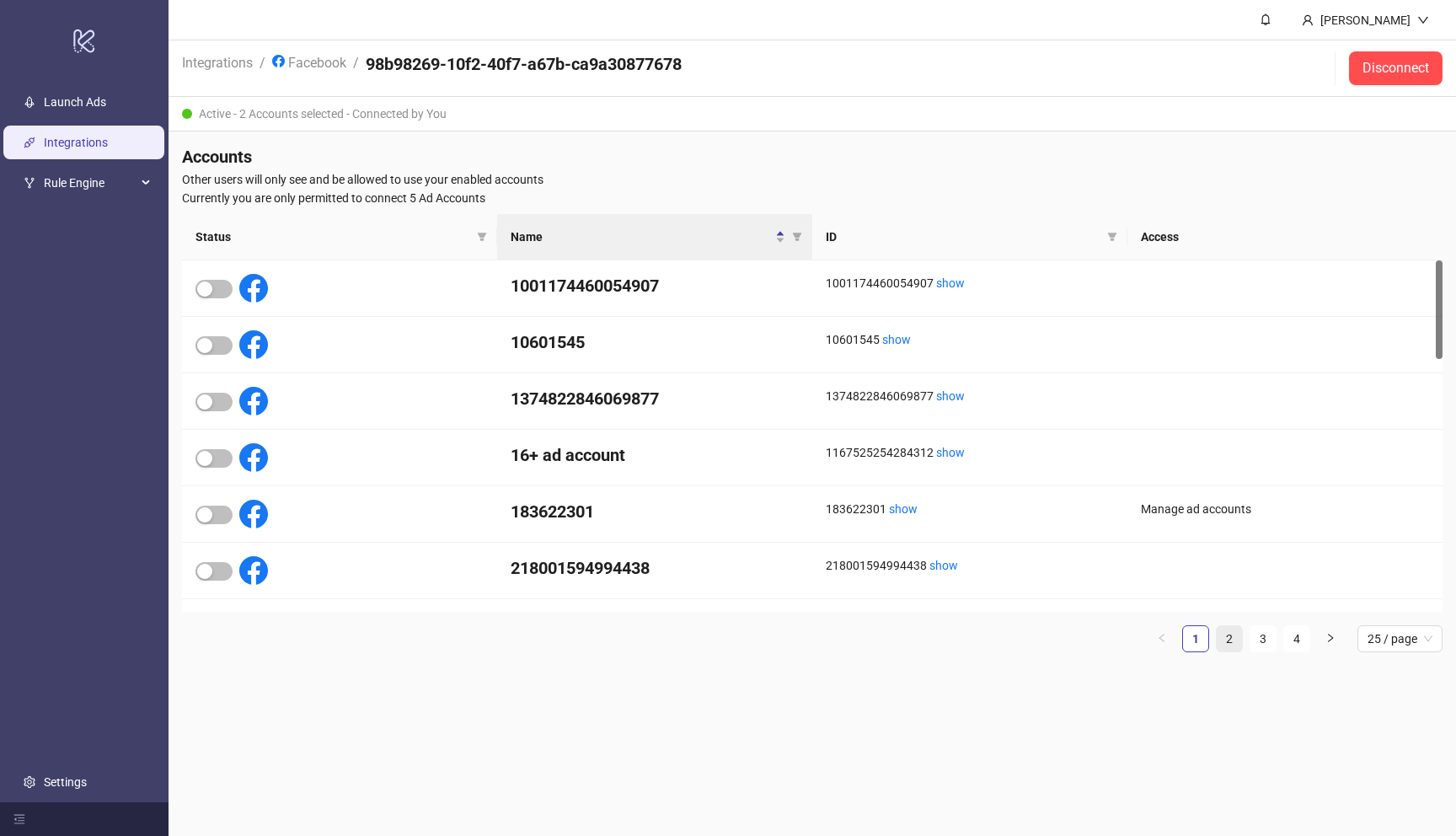
click at [1240, 644] on link "2" at bounding box center [1229, 638] width 25 height 25
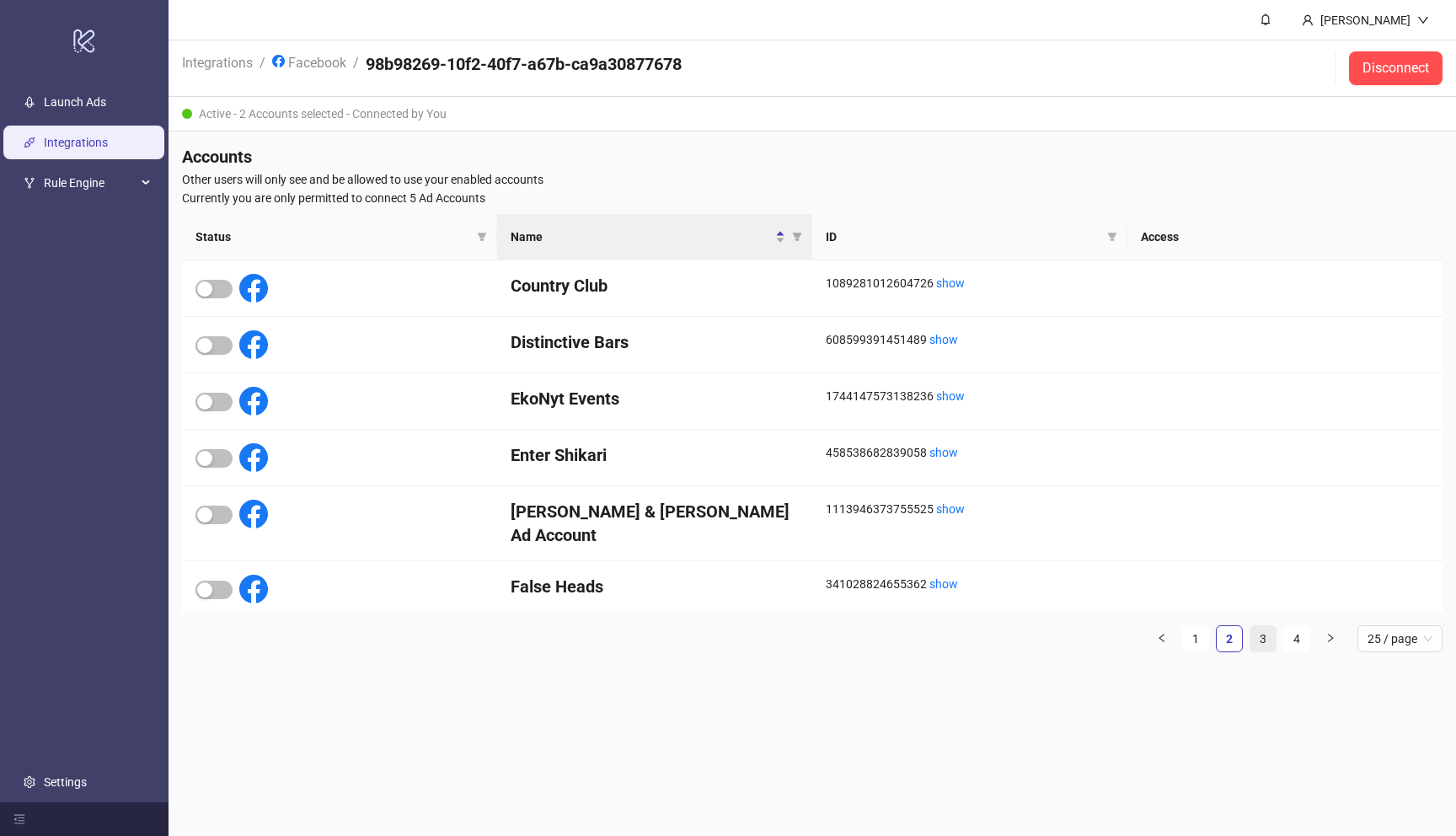
click at [1256, 641] on link "3" at bounding box center [1263, 638] width 25 height 25
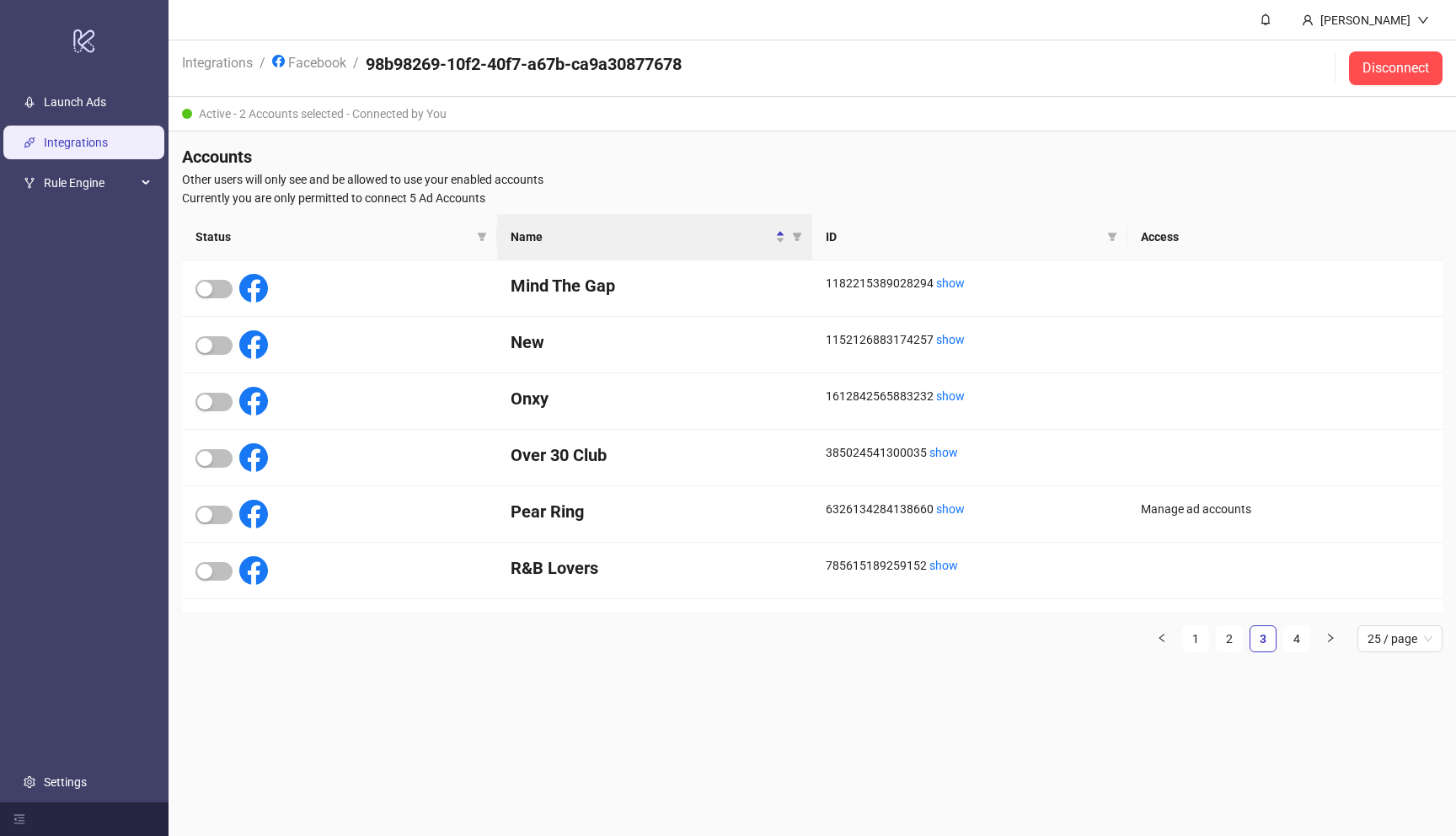
click at [1281, 638] on ul "1 2 3 4 25 / page" at bounding box center [812, 638] width 1261 height 27
click at [1293, 639] on link "4" at bounding box center [1297, 638] width 25 height 25
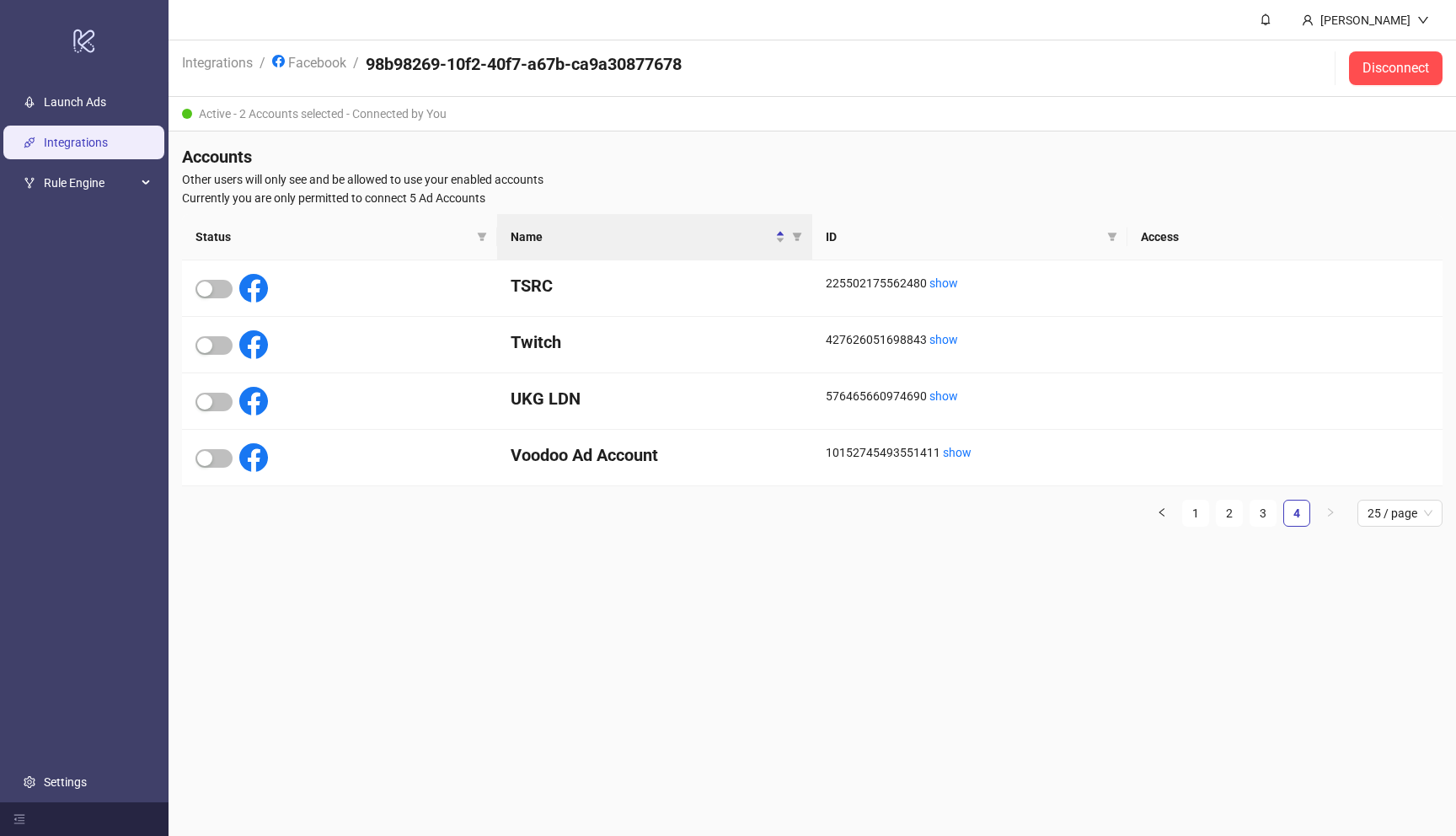
click at [54, 144] on link "Integrations" at bounding box center [76, 142] width 64 height 14
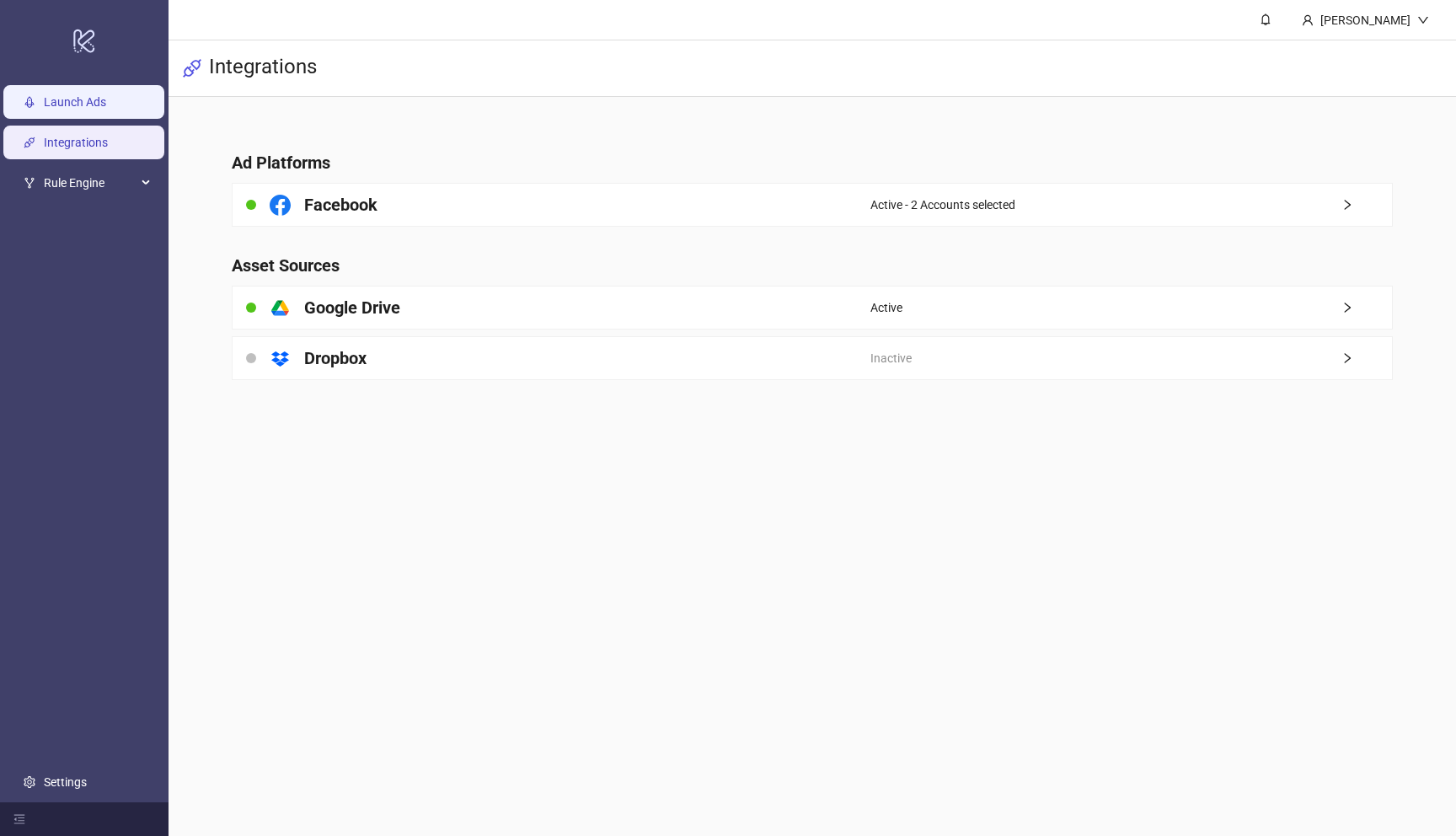
click at [106, 109] on link "Launch Ads" at bounding box center [76, 101] width 63 height 14
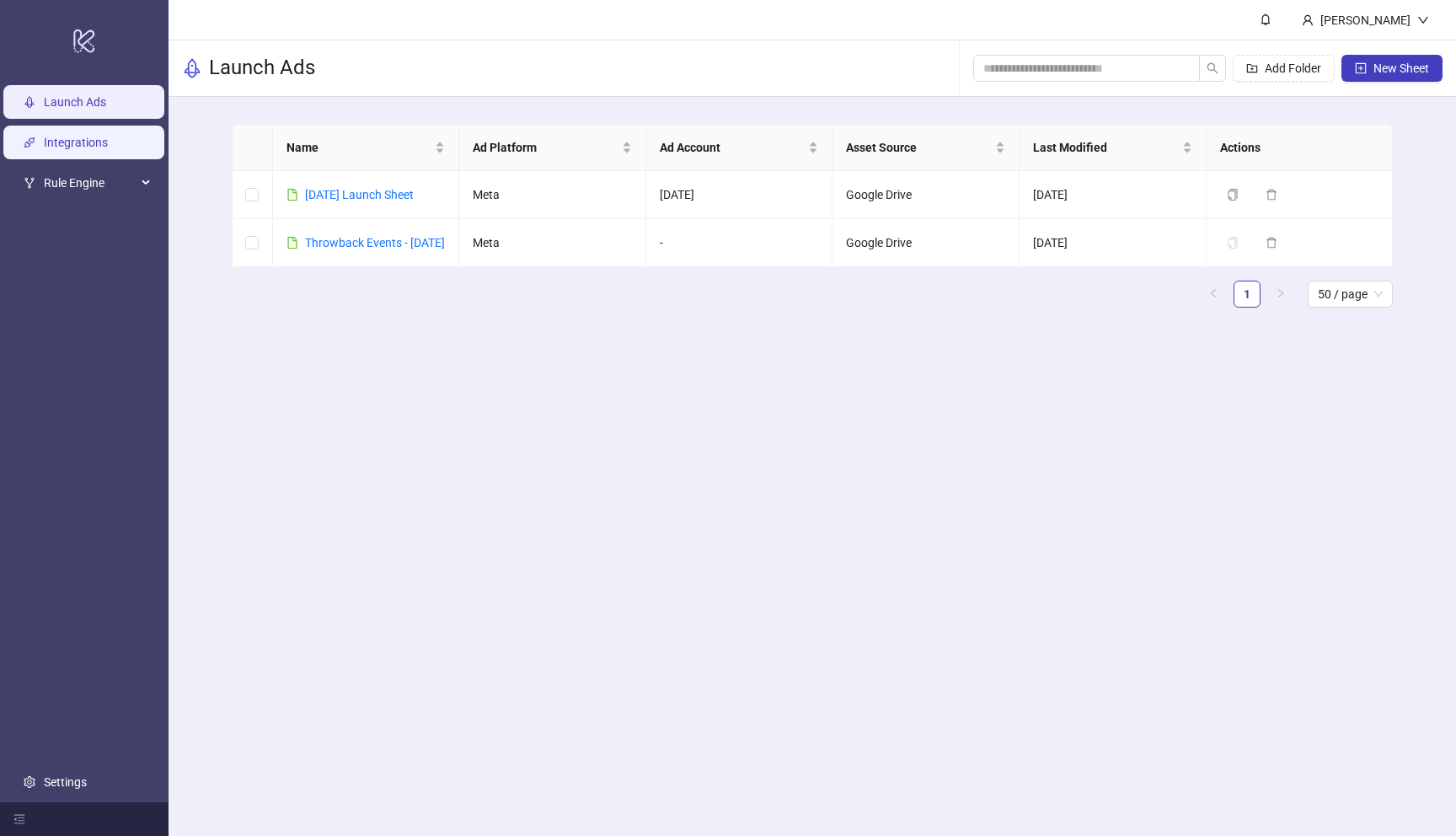
click at [90, 141] on link "Integrations" at bounding box center [76, 142] width 64 height 14
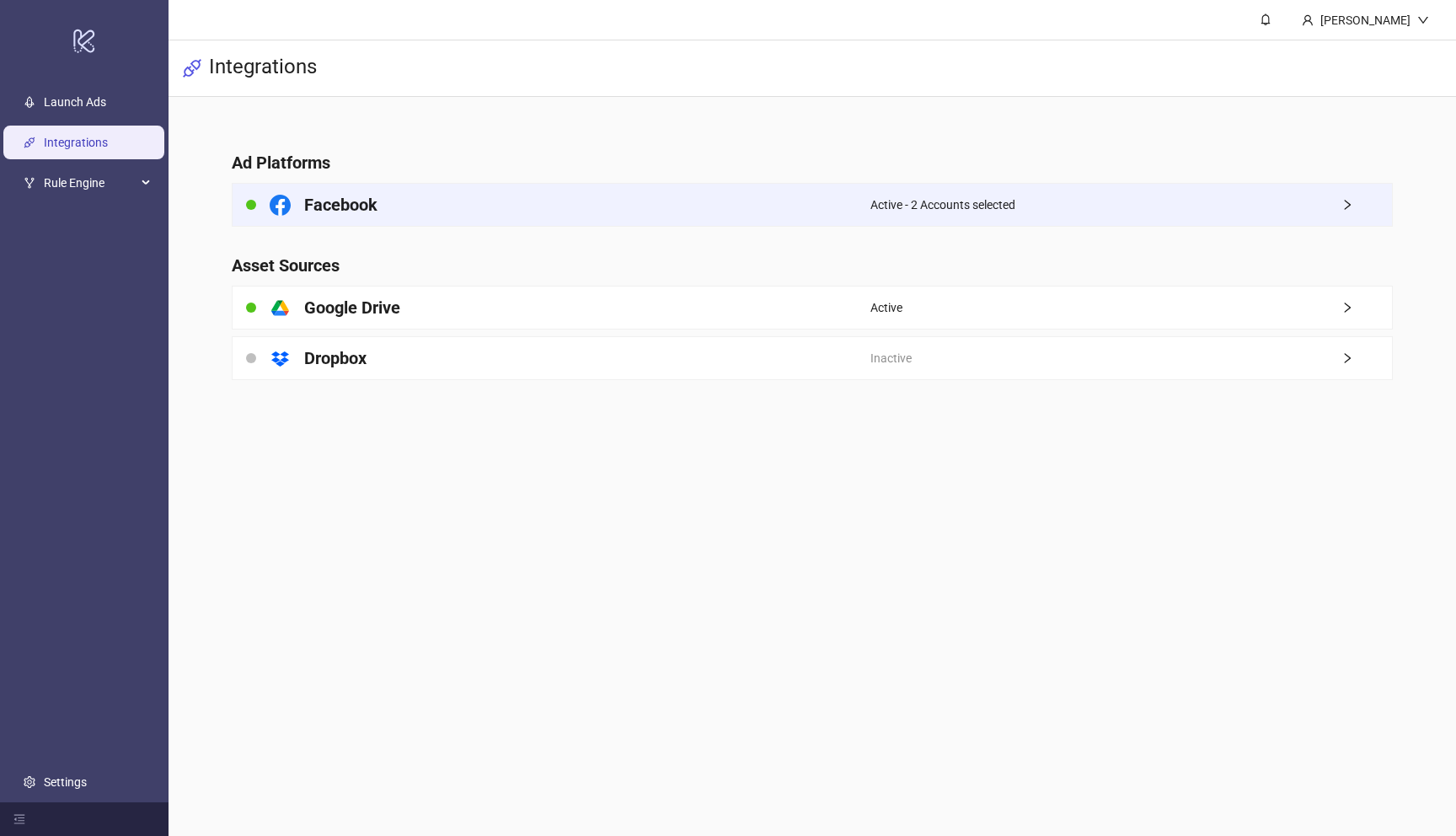
click at [1369, 202] on span "right" at bounding box center [1367, 204] width 51 height 12
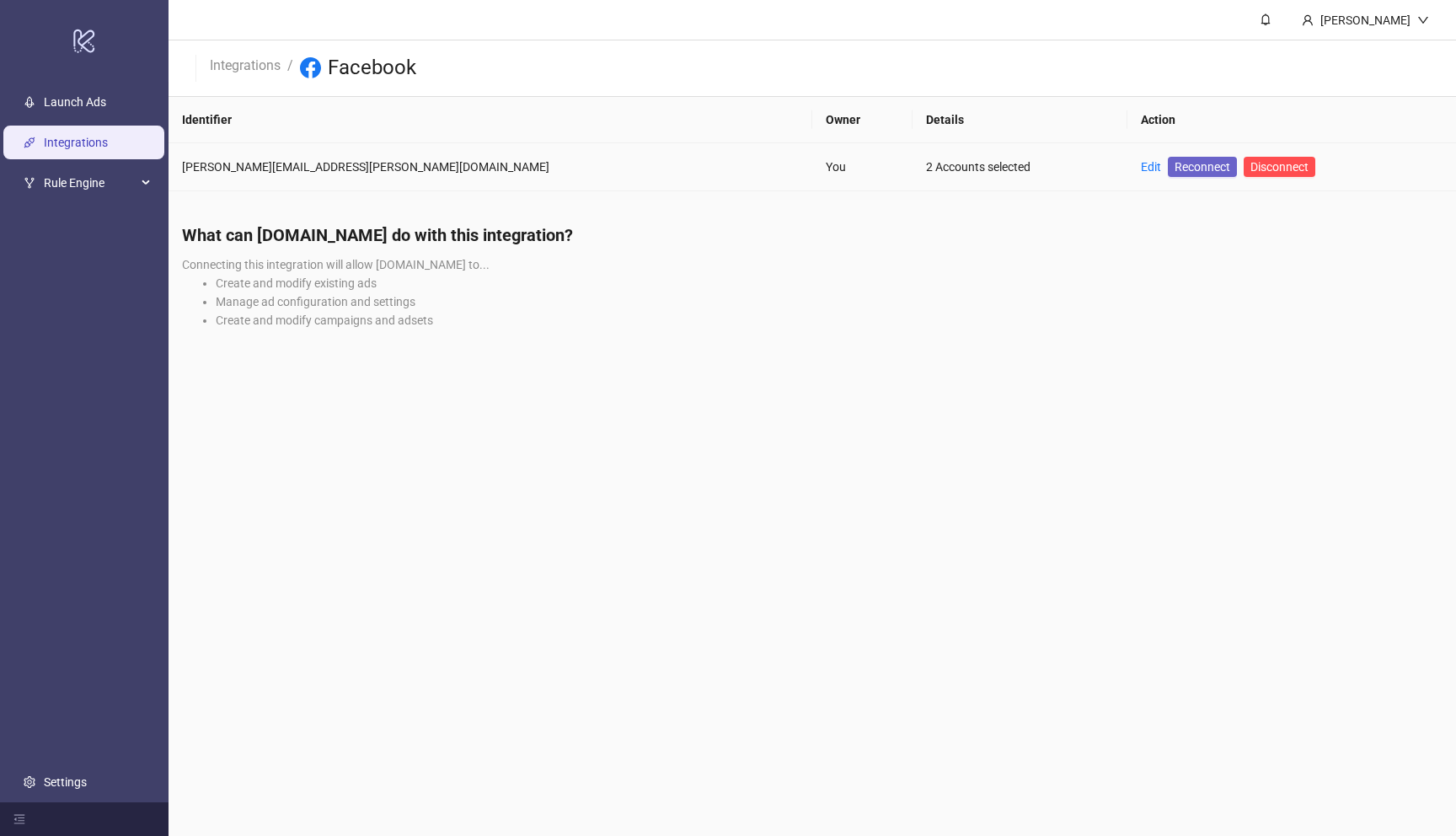
click at [1175, 169] on span "Reconnect" at bounding box center [1203, 167] width 55 height 18
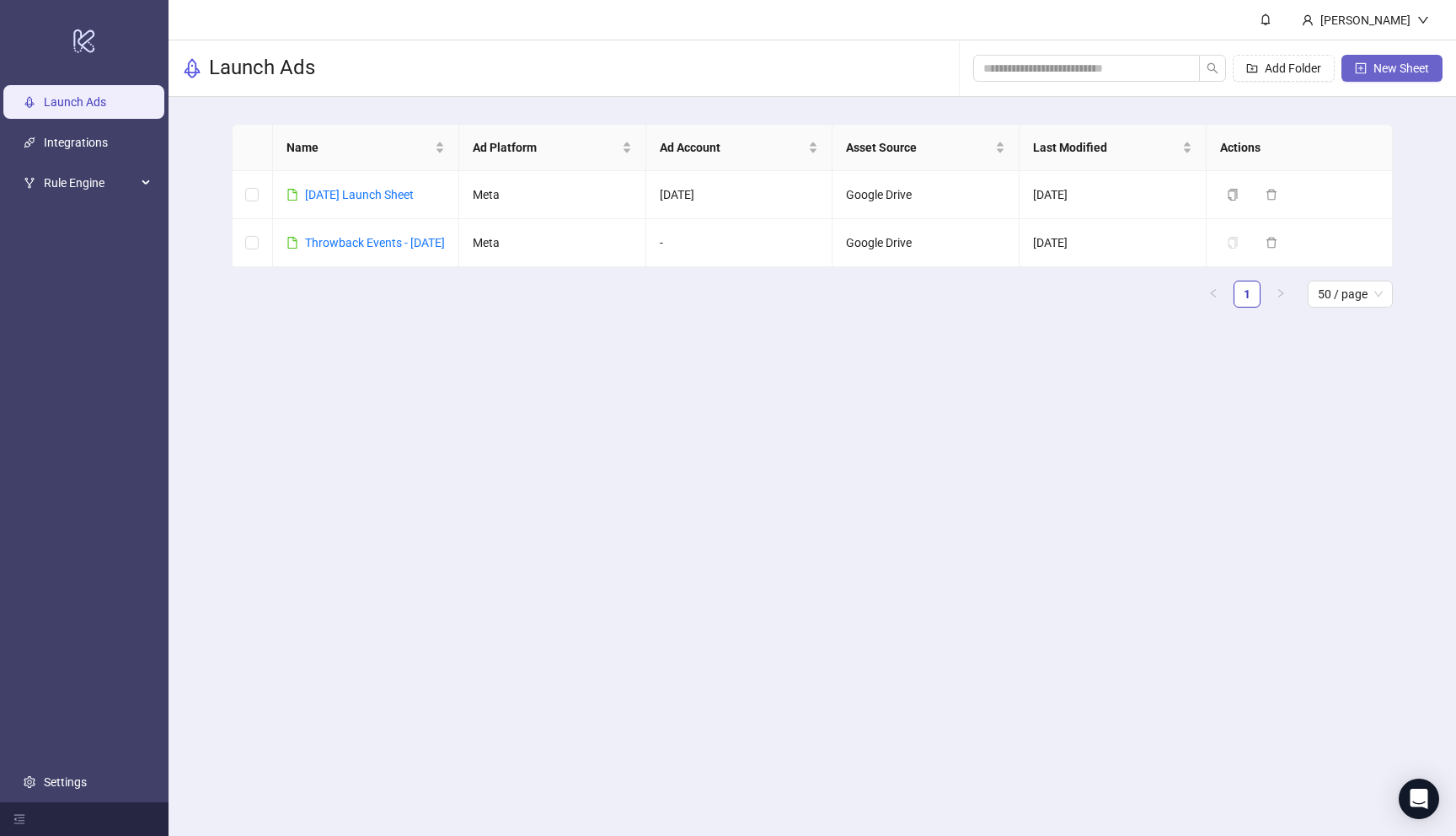
click at [1405, 63] on span "New Sheet" at bounding box center [1402, 68] width 55 height 14
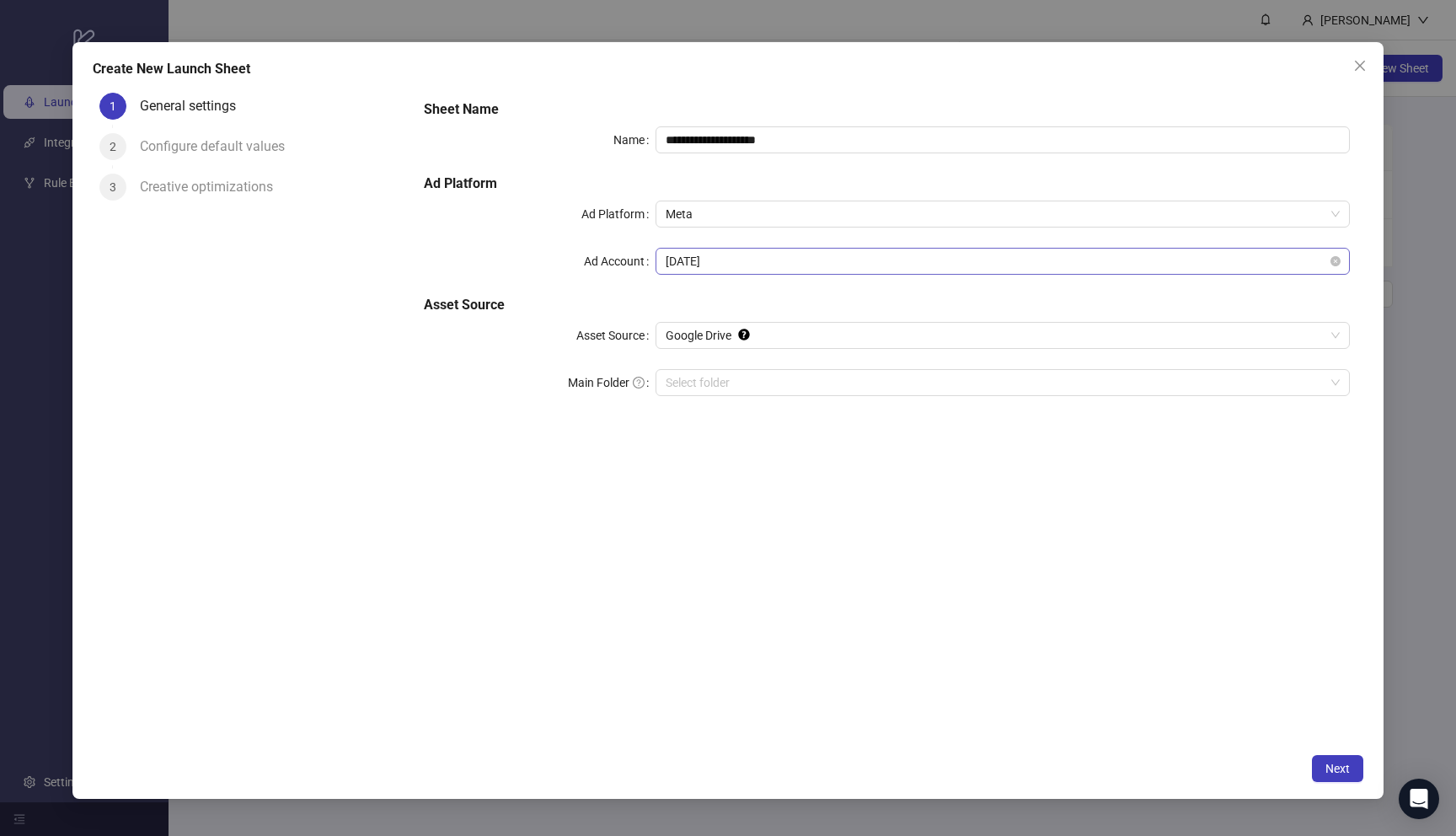
click at [744, 256] on span "[DATE]" at bounding box center [1003, 261] width 674 height 25
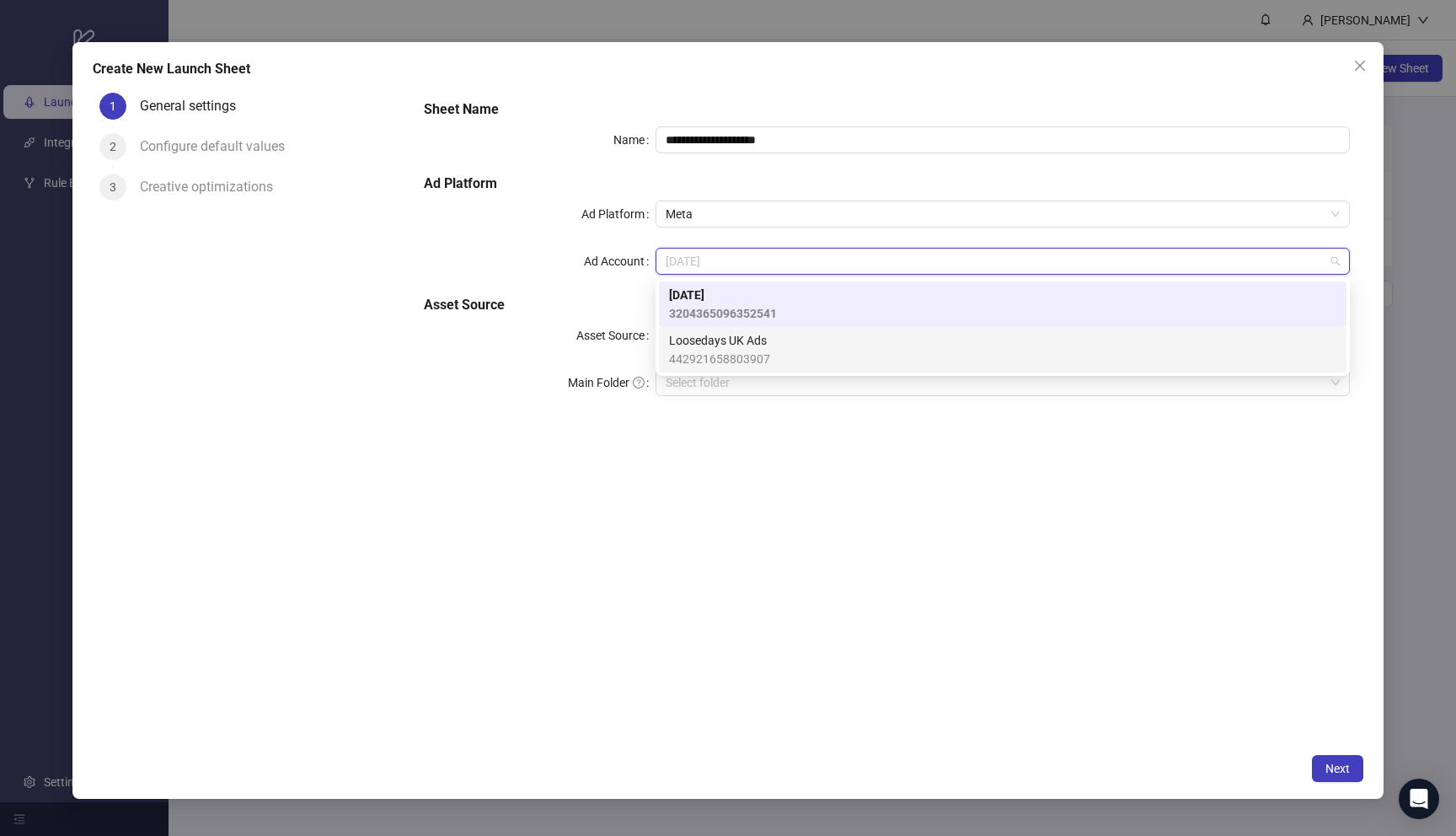
click at [760, 339] on span "Loosedays UK Ads" at bounding box center [720, 341] width 101 height 18
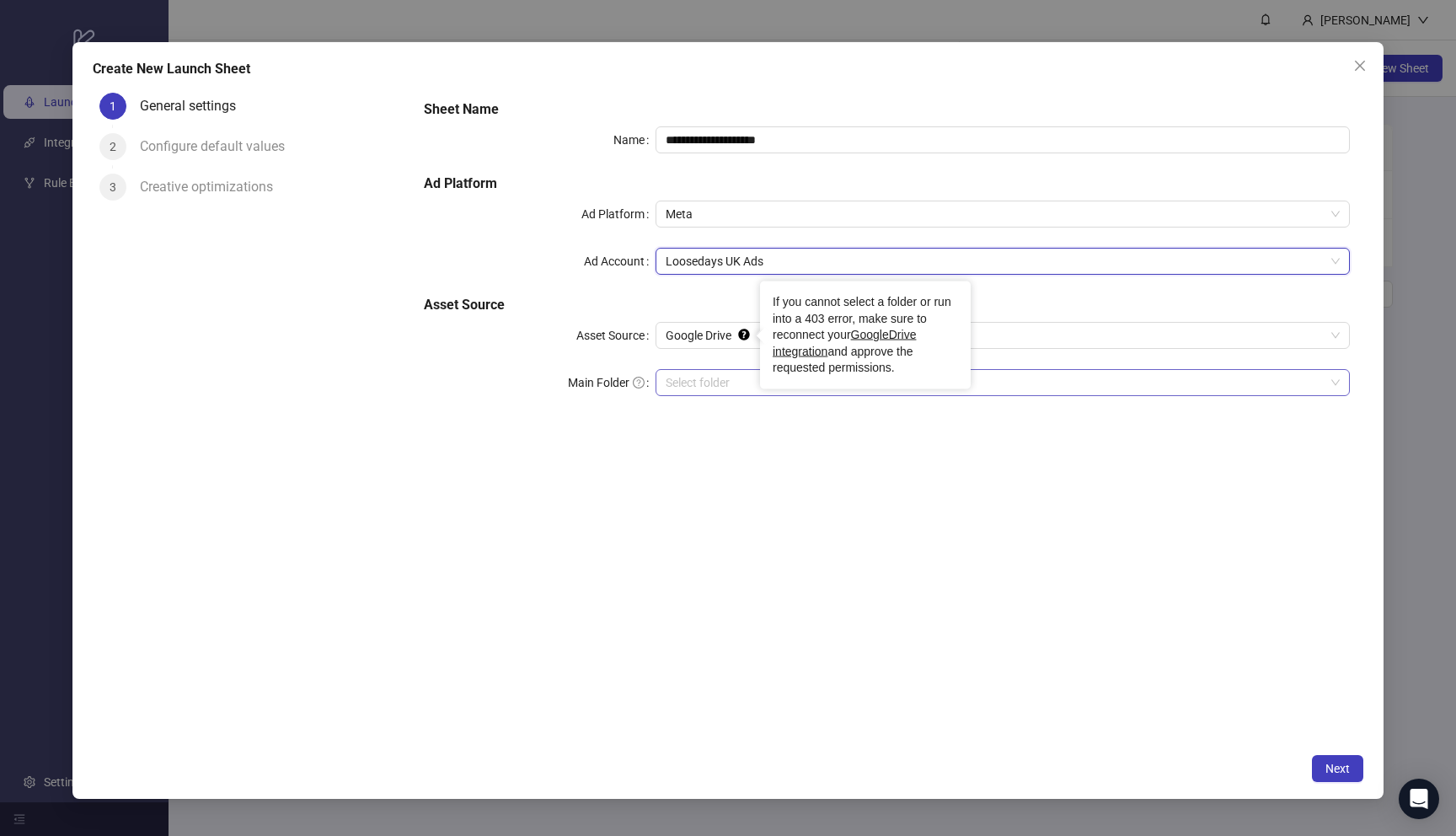
click at [748, 377] on input "Main Folder" at bounding box center [996, 382] width 659 height 25
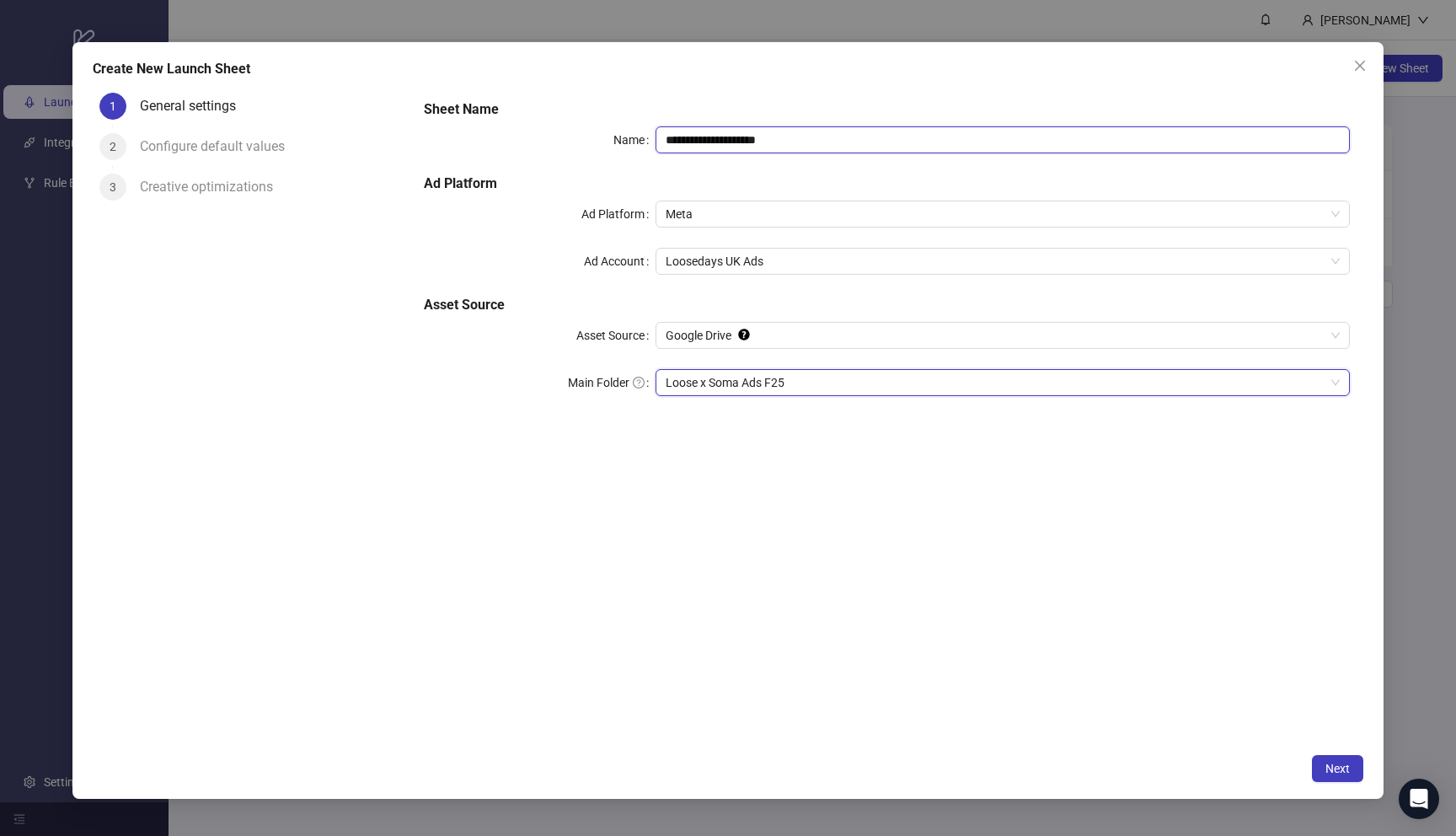
click at [684, 144] on input "**********" at bounding box center [1003, 139] width 694 height 27
type input "**********"
click at [868, 493] on div "**********" at bounding box center [887, 415] width 952 height 660
click at [1343, 768] on span "Next" at bounding box center [1337, 768] width 25 height 14
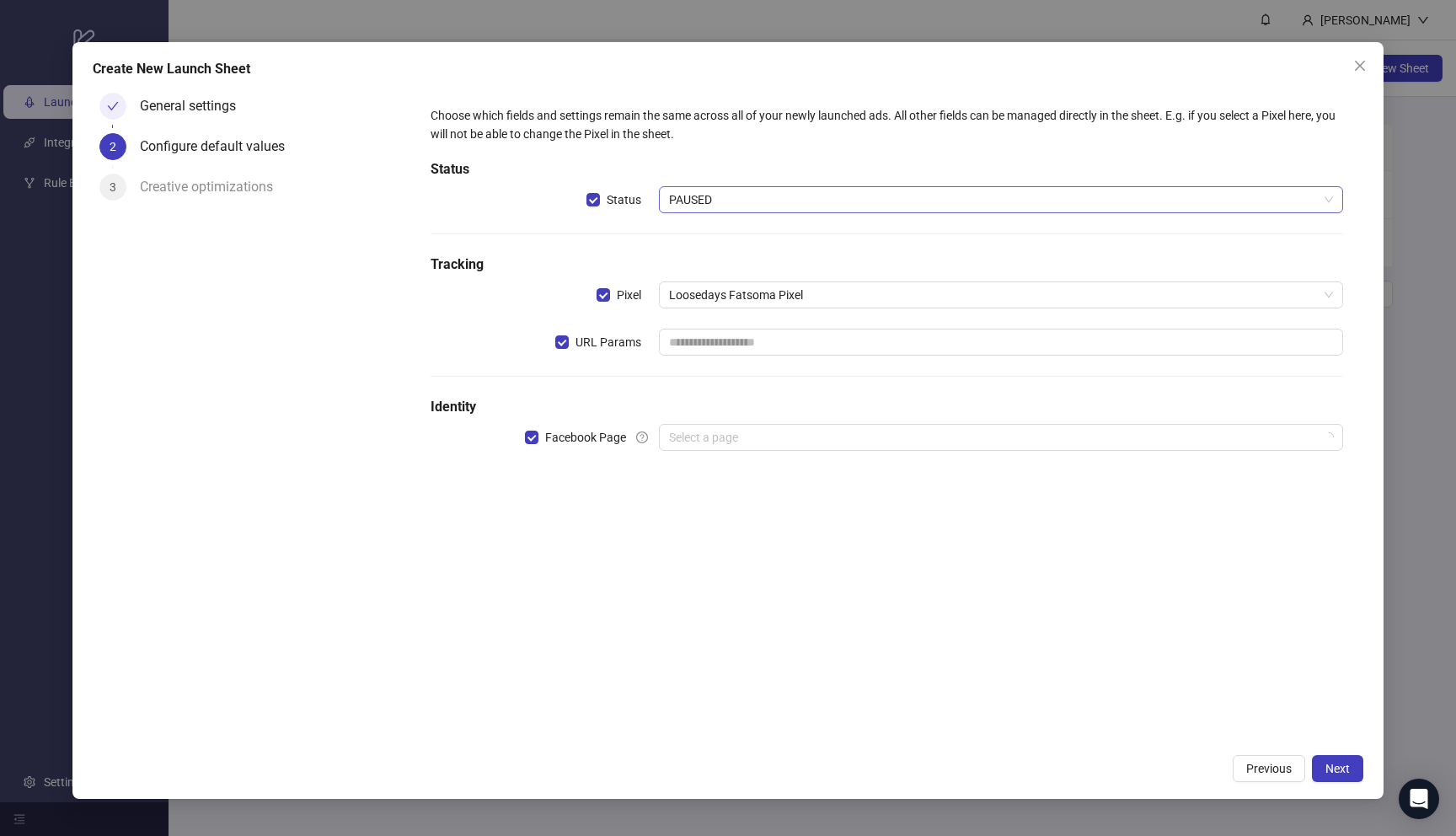
click at [704, 203] on span "PAUSED" at bounding box center [1001, 199] width 664 height 25
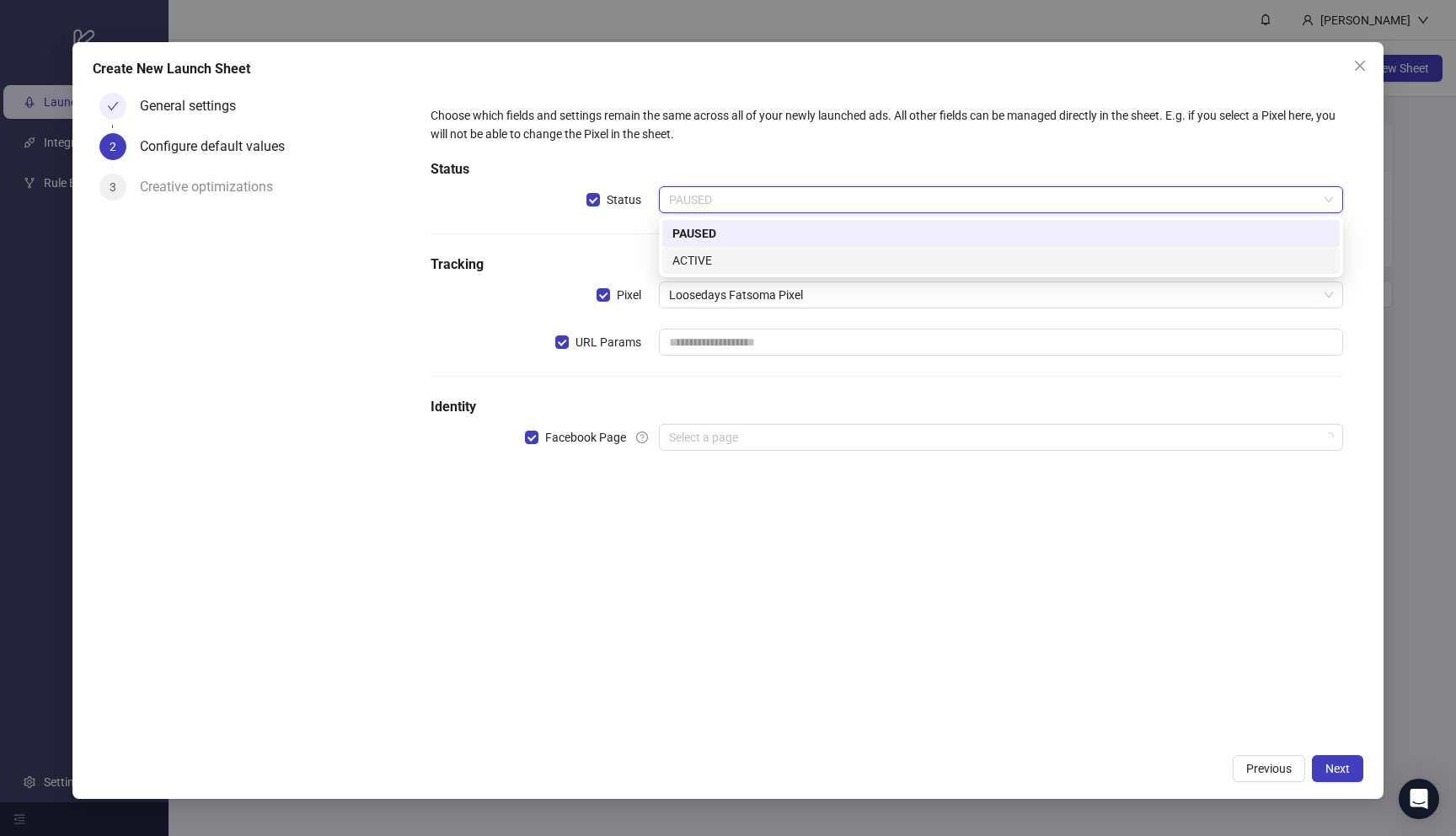
click at [710, 256] on div "ACTIVE" at bounding box center [1001, 261] width 658 height 18
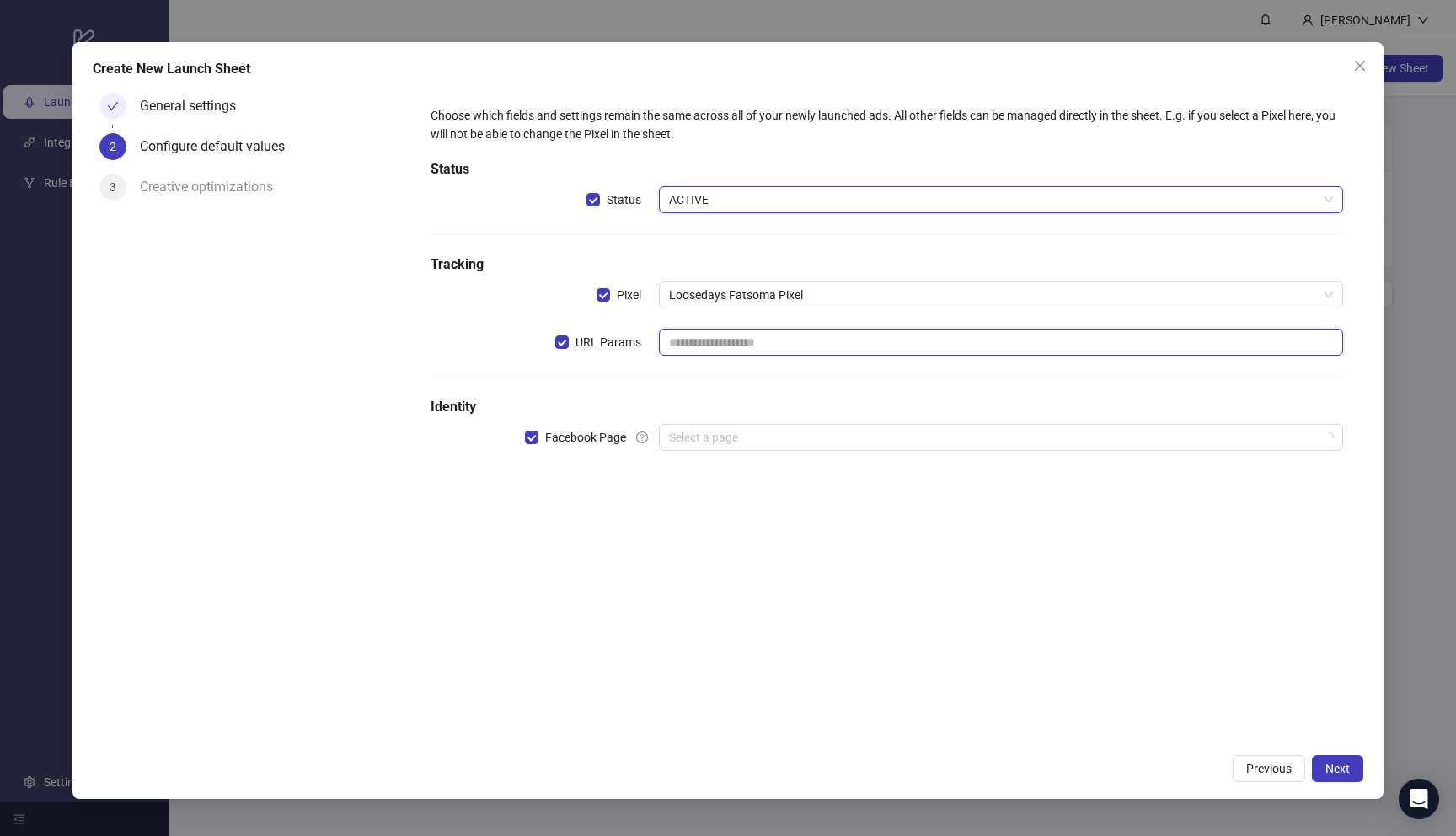
click at [734, 343] on input "text" at bounding box center [1001, 342] width 684 height 27
click at [761, 402] on h5 "Identity" at bounding box center [887, 407] width 912 height 20
click at [760, 437] on input "search" at bounding box center [994, 436] width 649 height 25
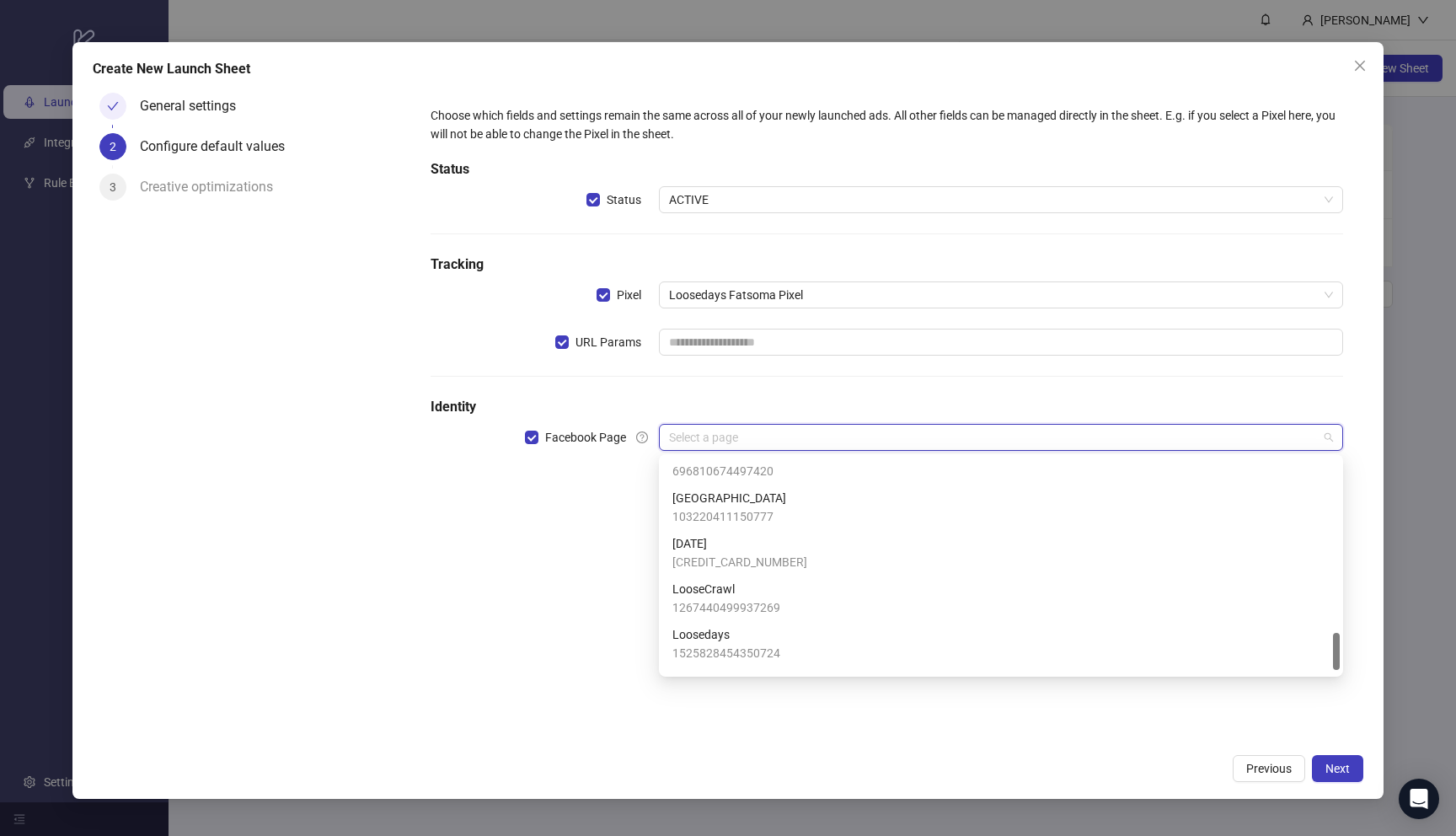
scroll to position [1013, 0]
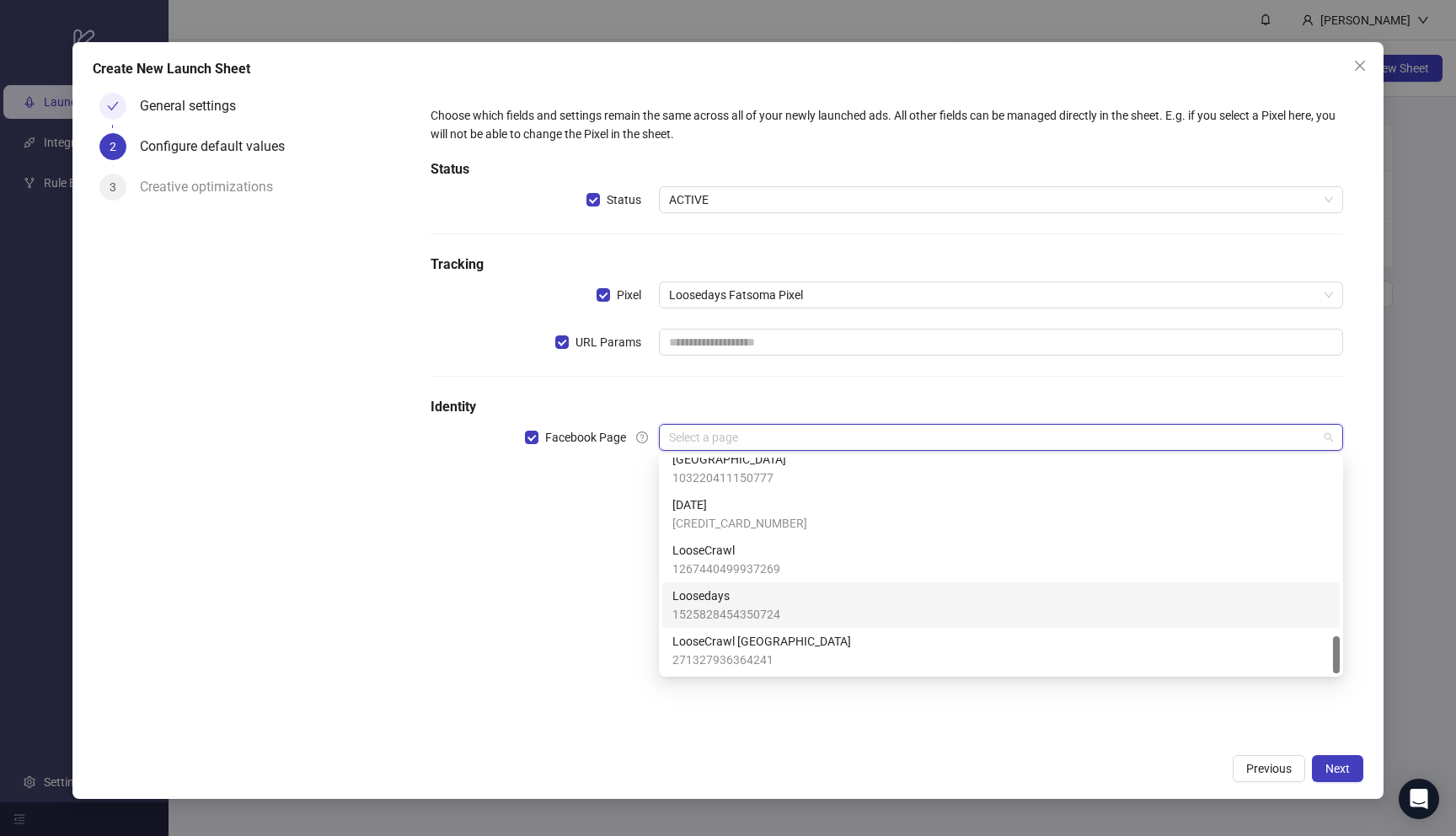
click at [810, 610] on div "Loosedays 1525828454350724" at bounding box center [1001, 605] width 658 height 37
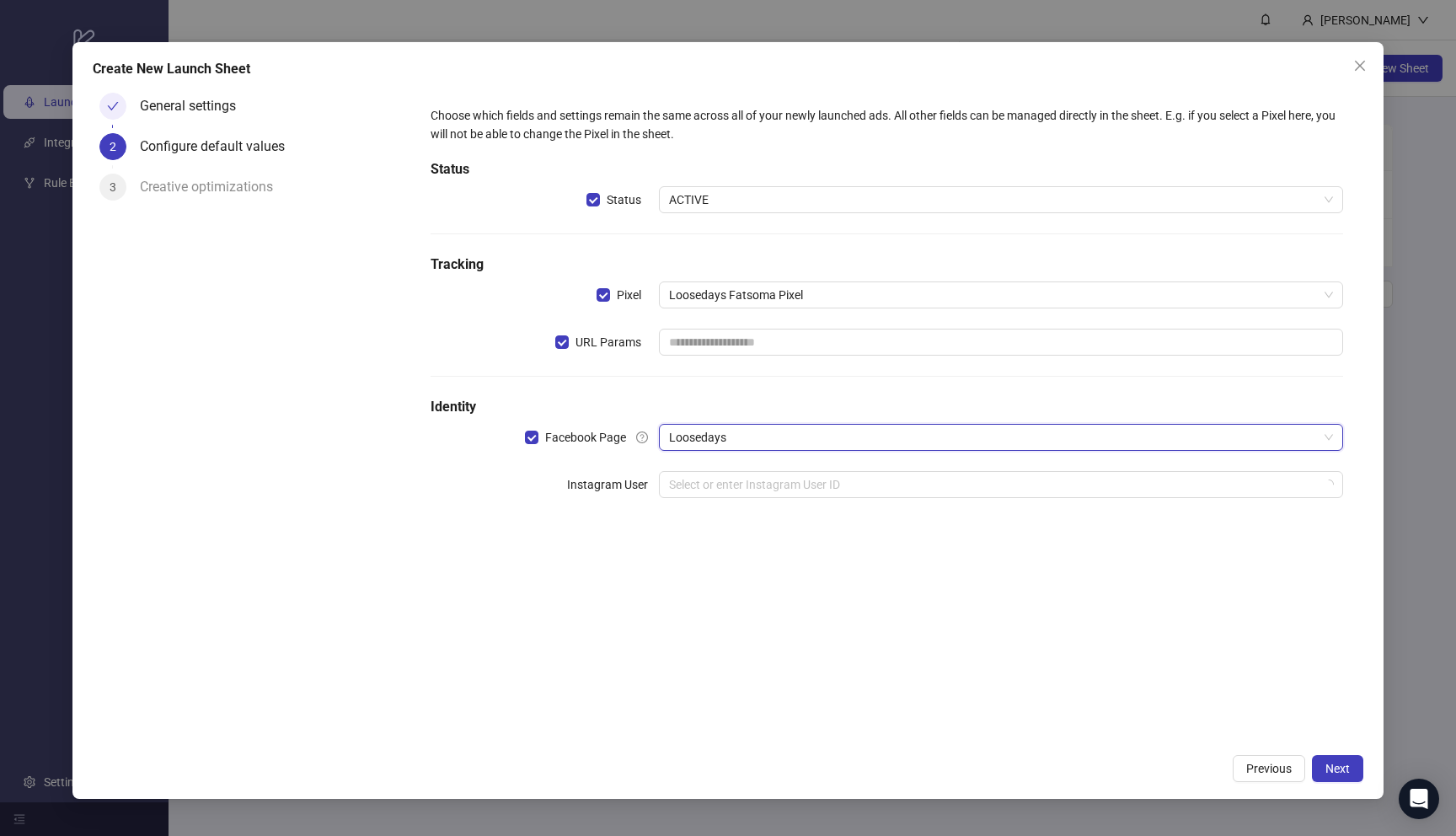
click at [766, 465] on div "Choose which fields and settings remain the same across all of your newly launc…" at bounding box center [886, 312] width 926 height 425
click at [766, 468] on div "Choose which fields and settings remain the same across all of your newly launc…" at bounding box center [886, 312] width 926 height 425
click at [764, 476] on input "search" at bounding box center [994, 483] width 649 height 25
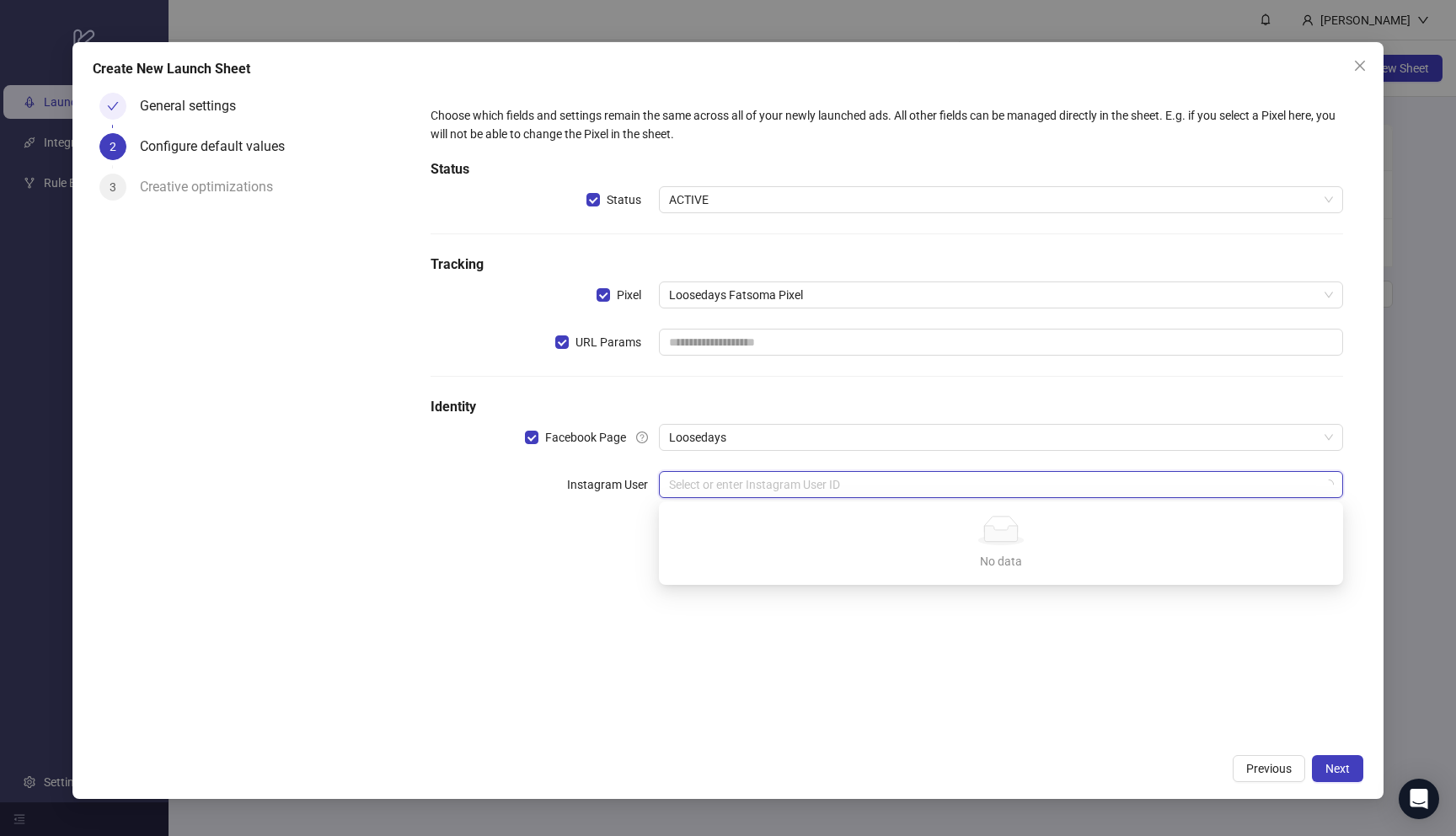
type input "*"
click at [753, 521] on div "loosedays" at bounding box center [1001, 518] width 658 height 18
click at [864, 615] on div "Choose which fields and settings remain the same across all of your newly launc…" at bounding box center [887, 415] width 952 height 660
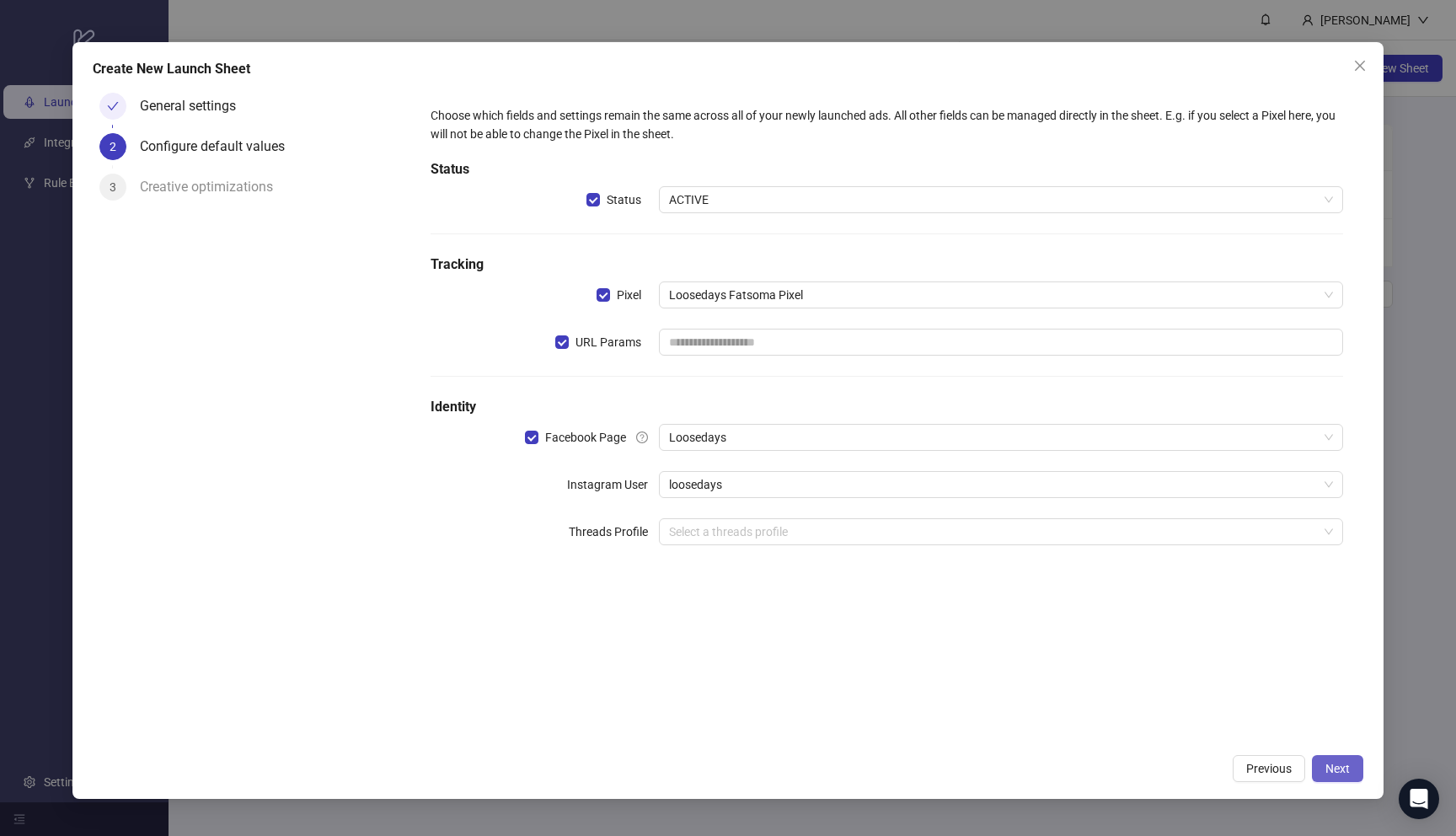
click at [1328, 770] on span "Next" at bounding box center [1337, 768] width 25 height 14
click at [796, 340] on input "text" at bounding box center [1001, 342] width 684 height 27
click at [1341, 760] on button "Next" at bounding box center [1338, 768] width 52 height 27
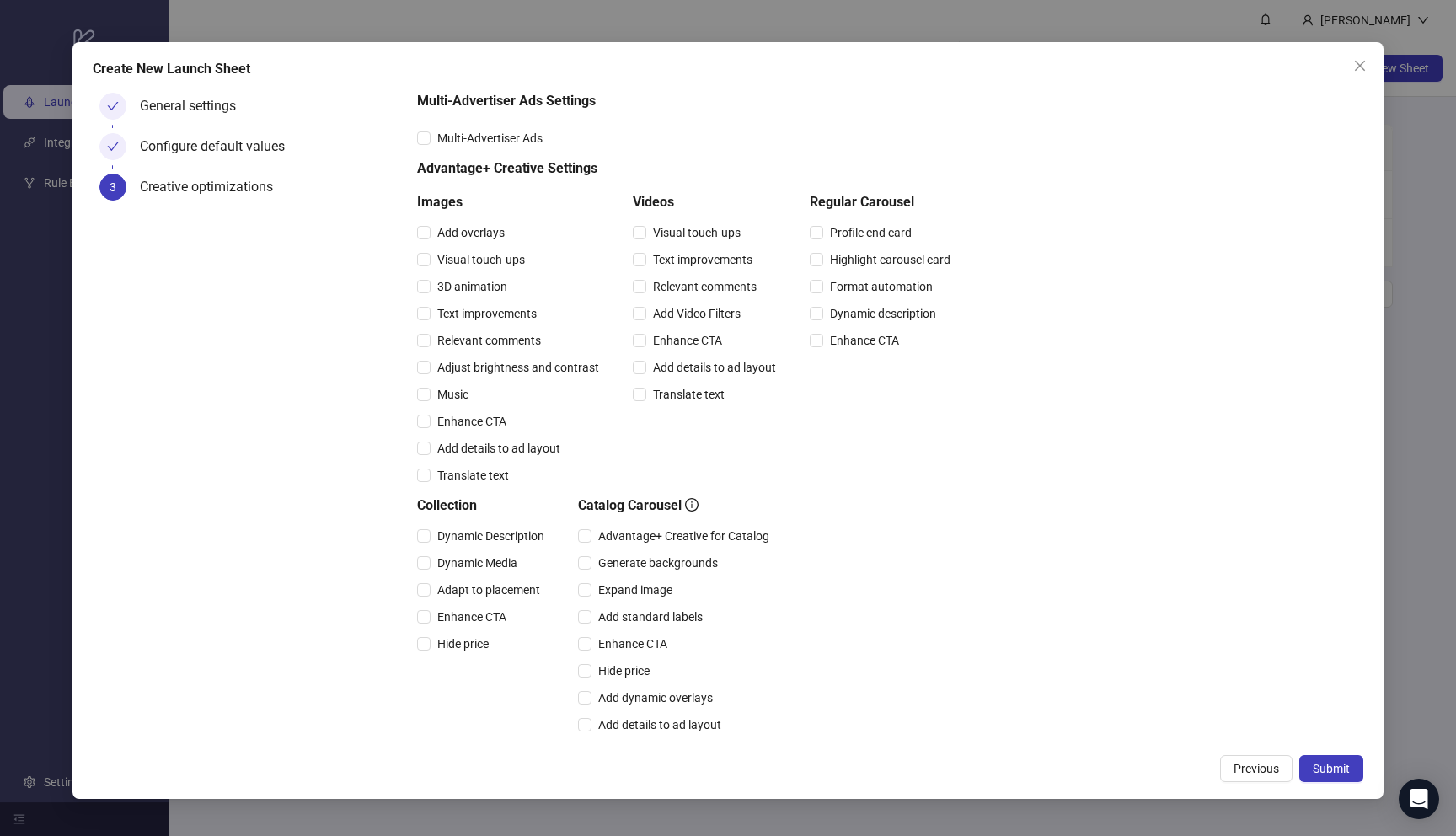
scroll to position [200, 0]
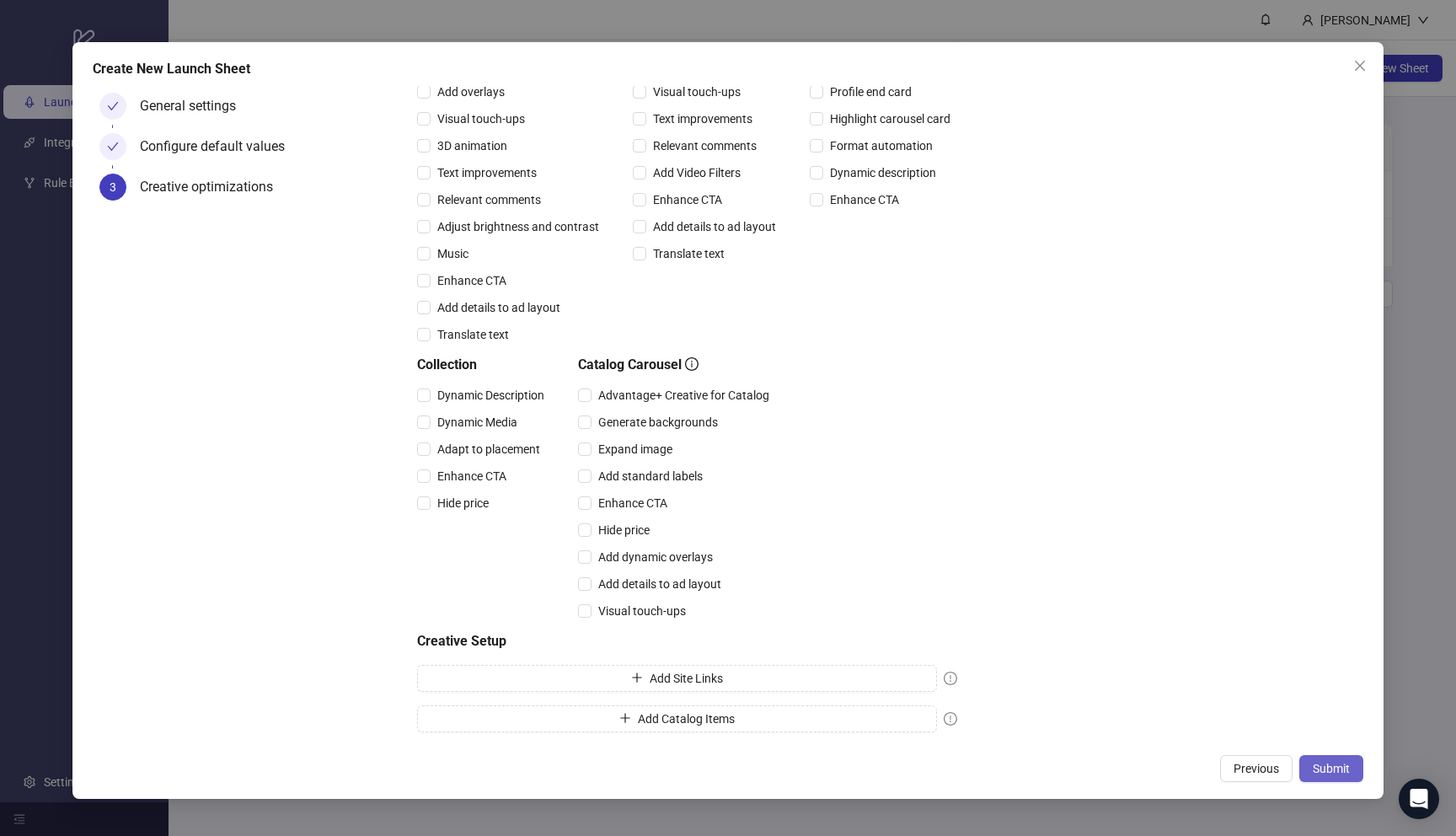
click at [1337, 768] on span "Submit" at bounding box center [1332, 768] width 37 height 14
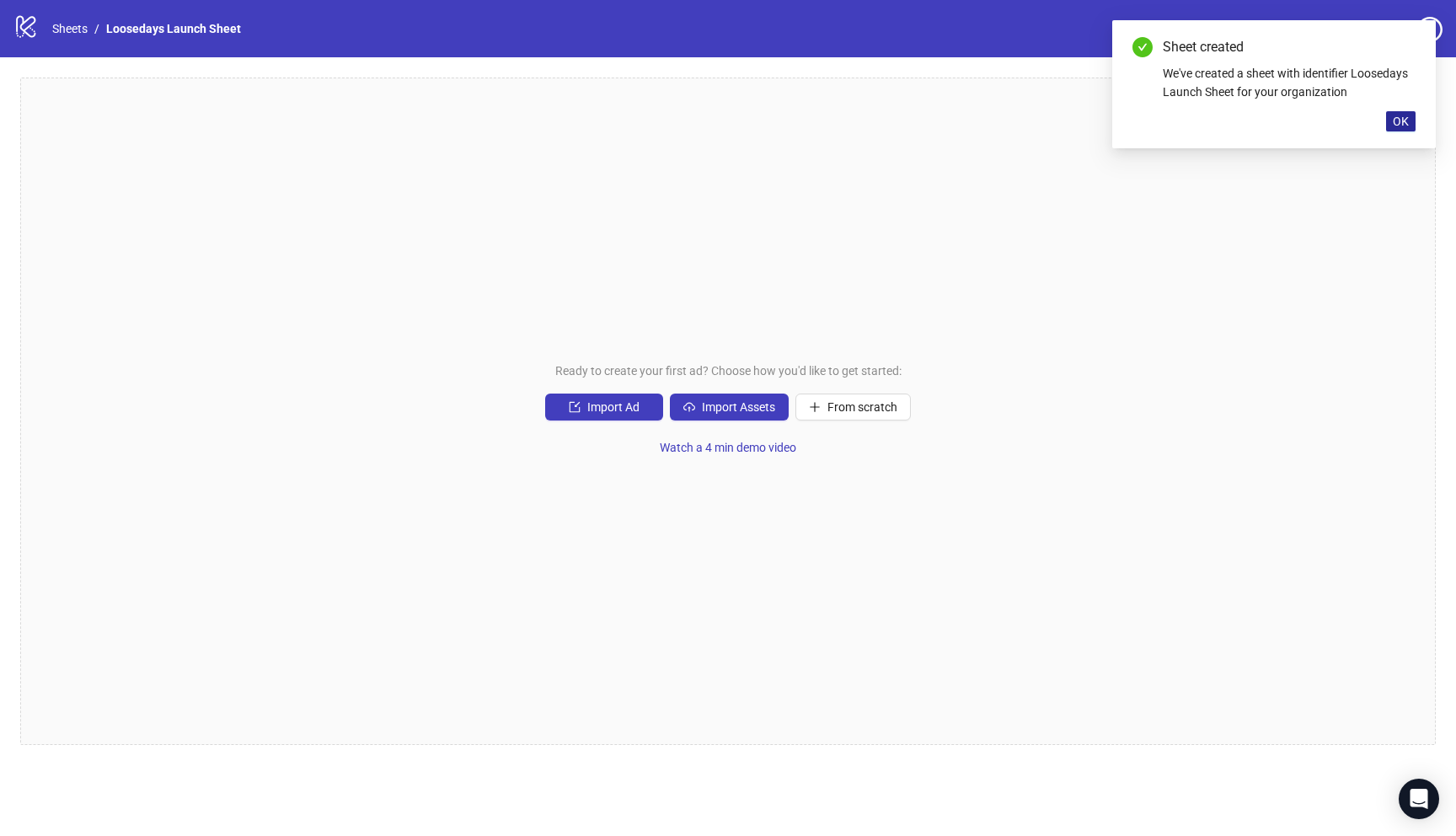
click at [1409, 124] on button "OK" at bounding box center [1401, 122] width 29 height 20
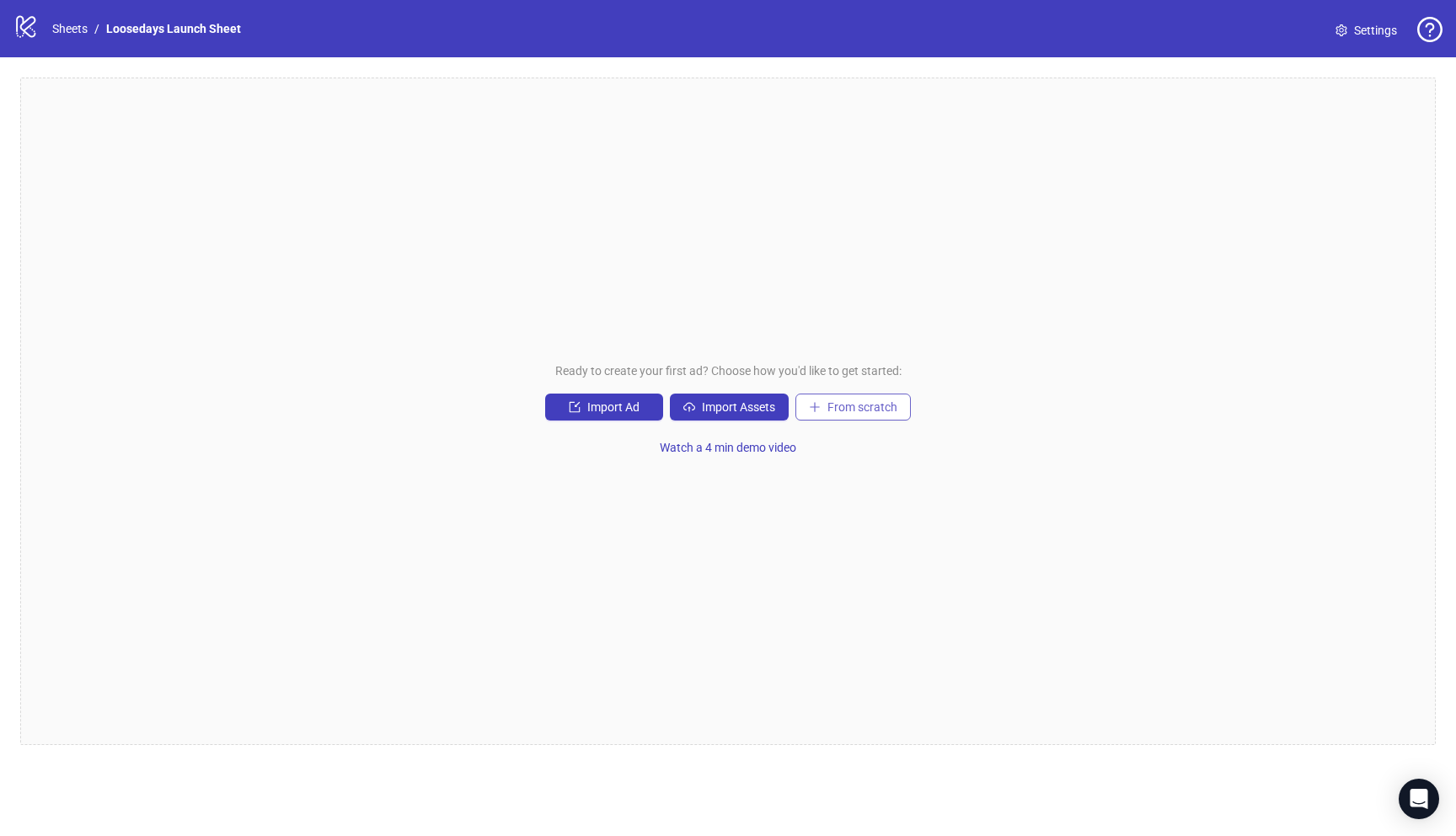
click at [899, 414] on button "From scratch" at bounding box center [853, 406] width 115 height 27
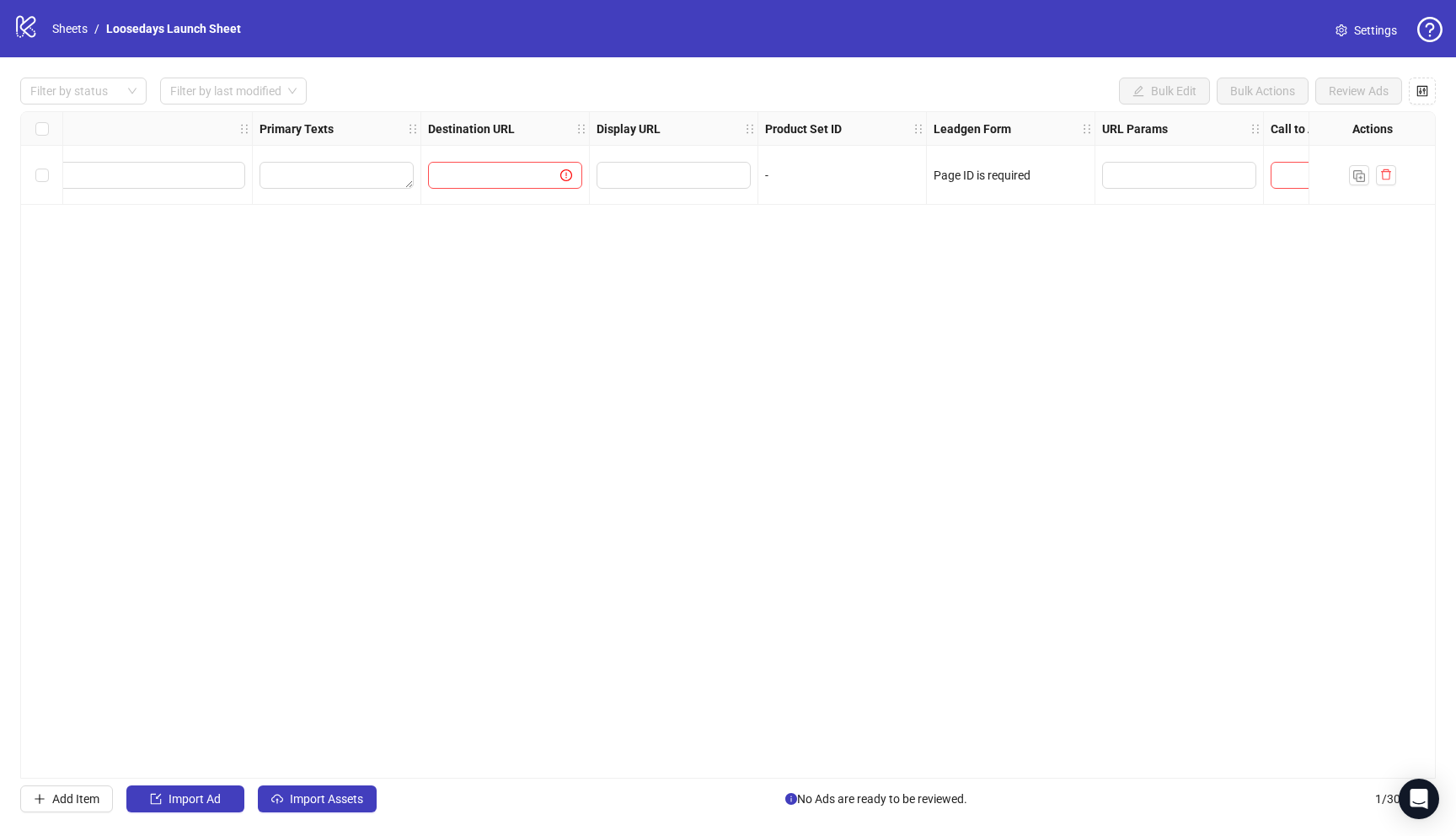
scroll to position [0, 1386]
click at [843, 174] on div "Page ID is required" at bounding box center [876, 175] width 154 height 18
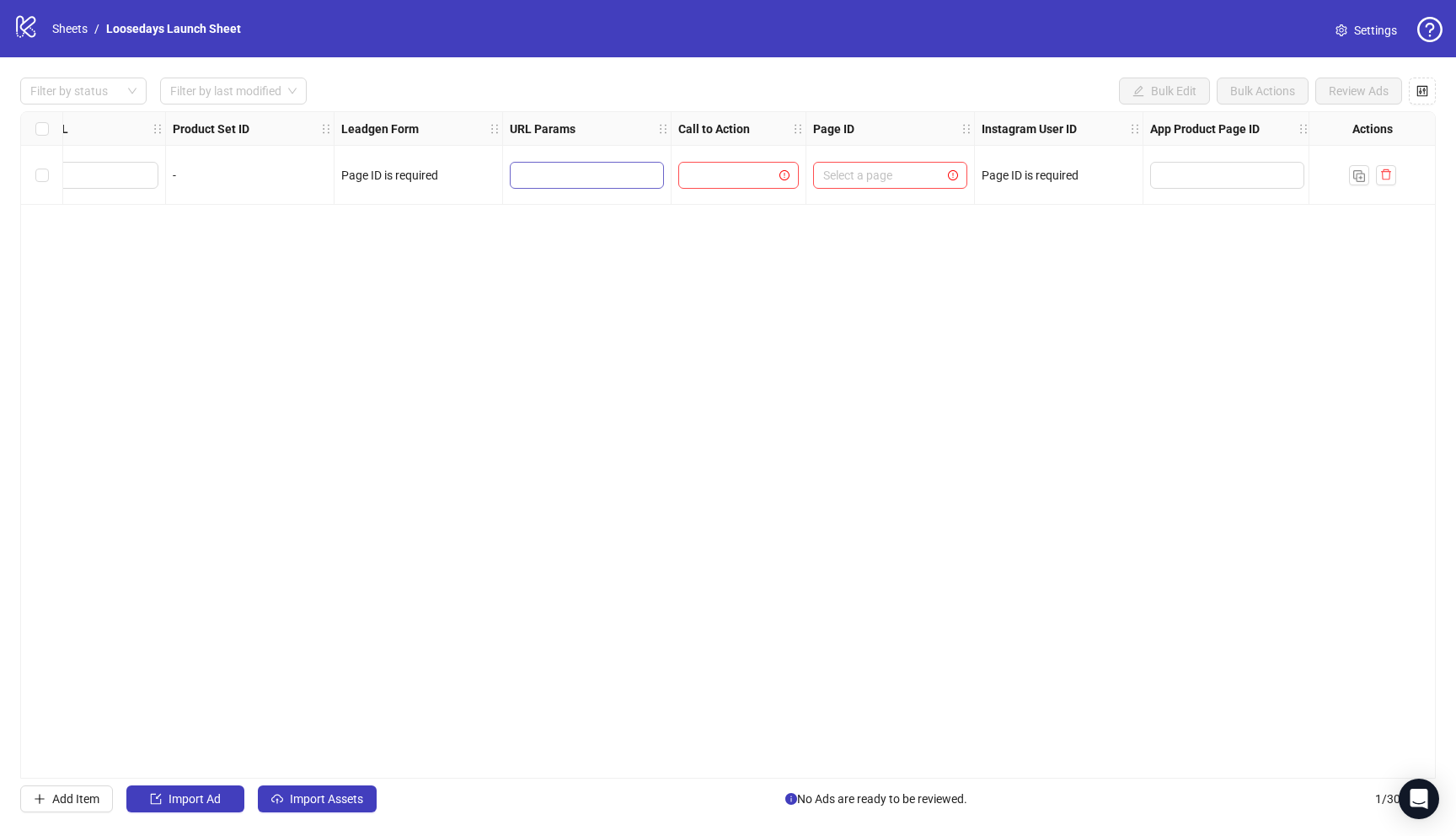
scroll to position [0, 1847]
click at [889, 169] on input "search" at bounding box center [879, 175] width 119 height 25
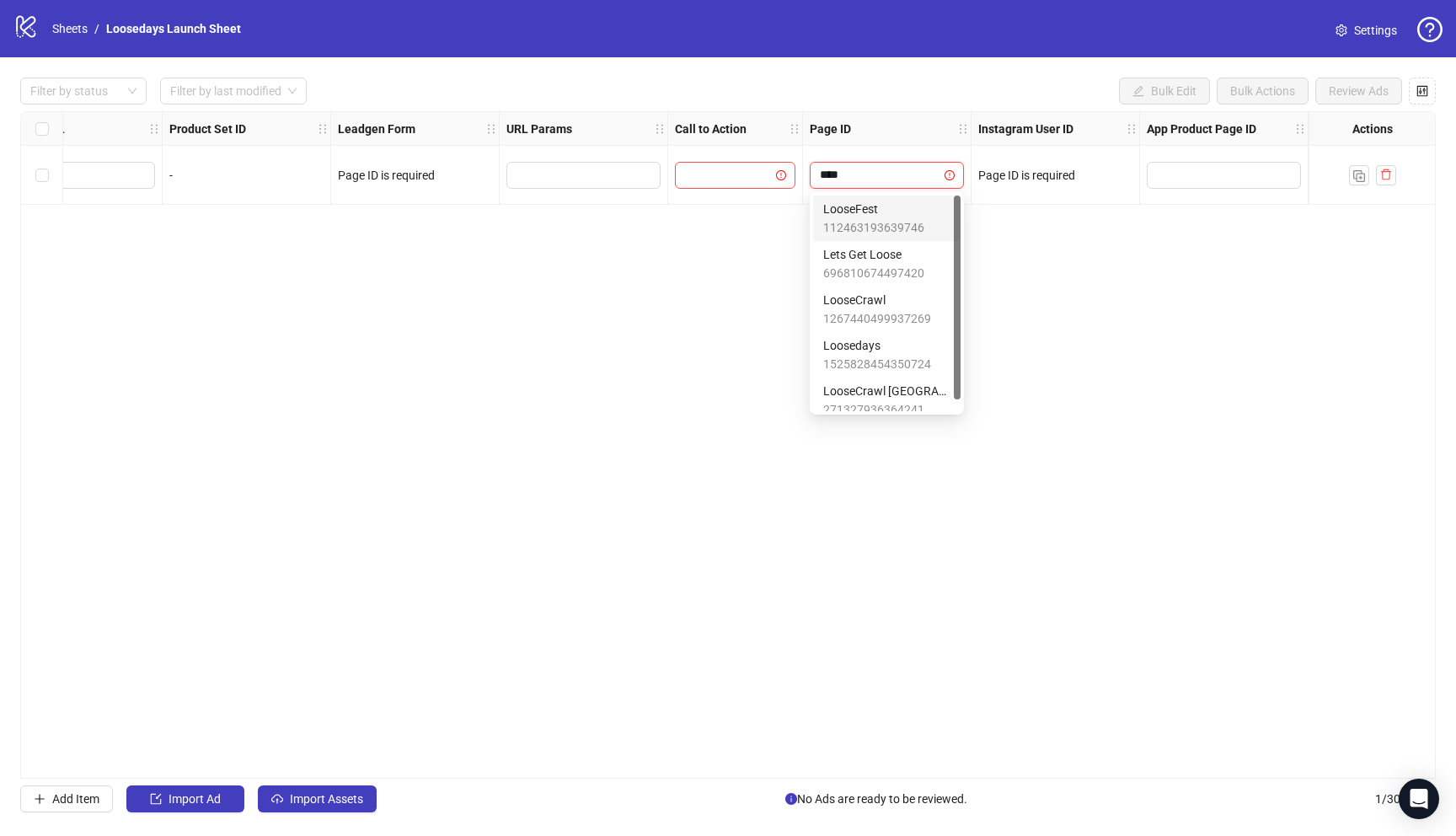
type input "*****"
click at [878, 349] on span "Loosedays" at bounding box center [877, 345] width 108 height 18
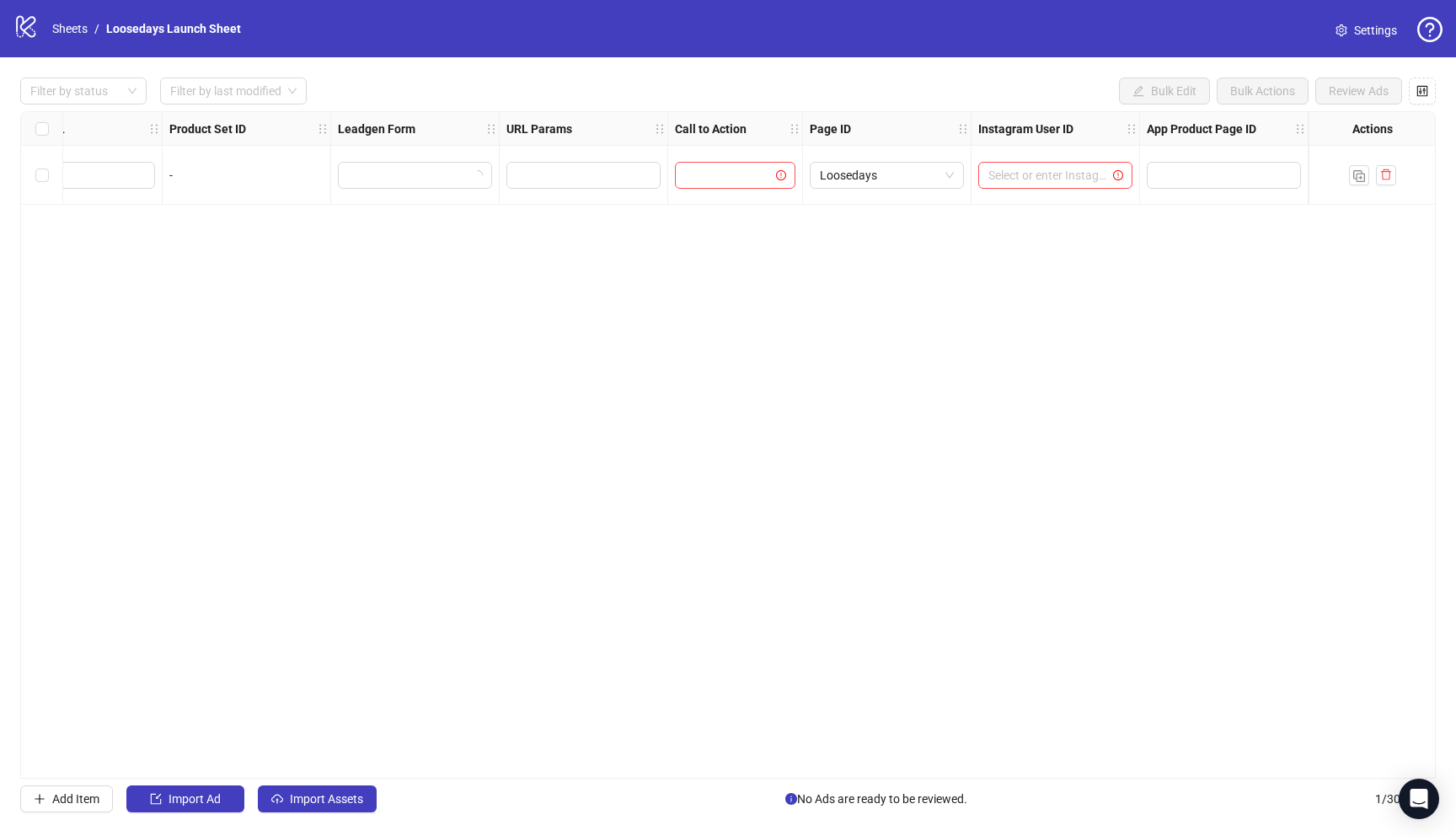
click at [1061, 155] on div "Select or enter Instagram User ID" at bounding box center [1055, 175] width 169 height 59
click at [1056, 167] on input "search" at bounding box center [1047, 175] width 119 height 25
click at [1053, 212] on div "loosedays" at bounding box center [1055, 209] width 127 height 18
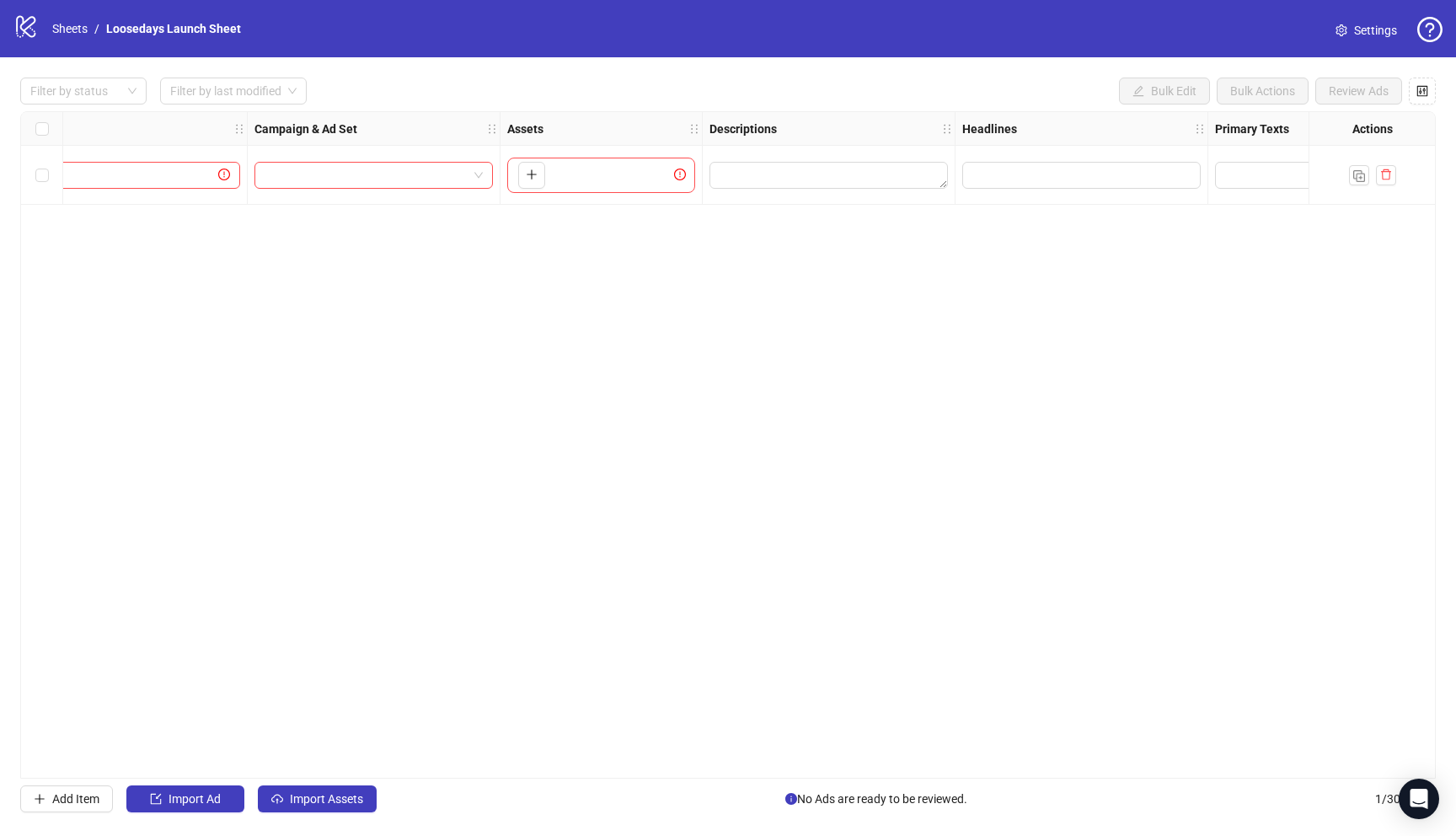
scroll to position [0, 0]
click at [943, 319] on div "Ad Format Ad Name Campaign & Ad Set Assets Descriptions Headlines Primary Texts…" at bounding box center [728, 445] width 1415 height 668
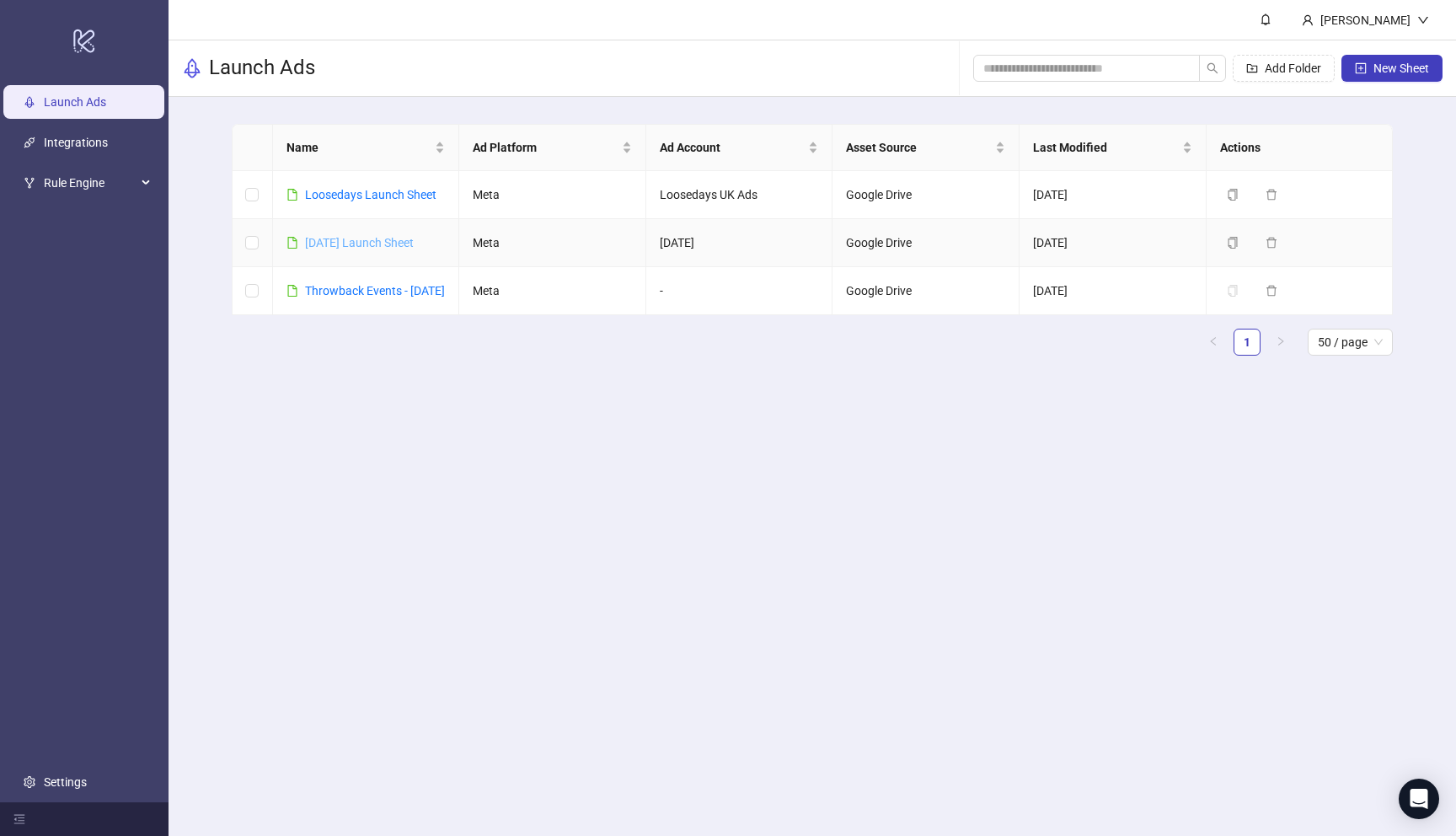
click at [390, 236] on link "Thursday Launch Sheet" at bounding box center [359, 242] width 109 height 14
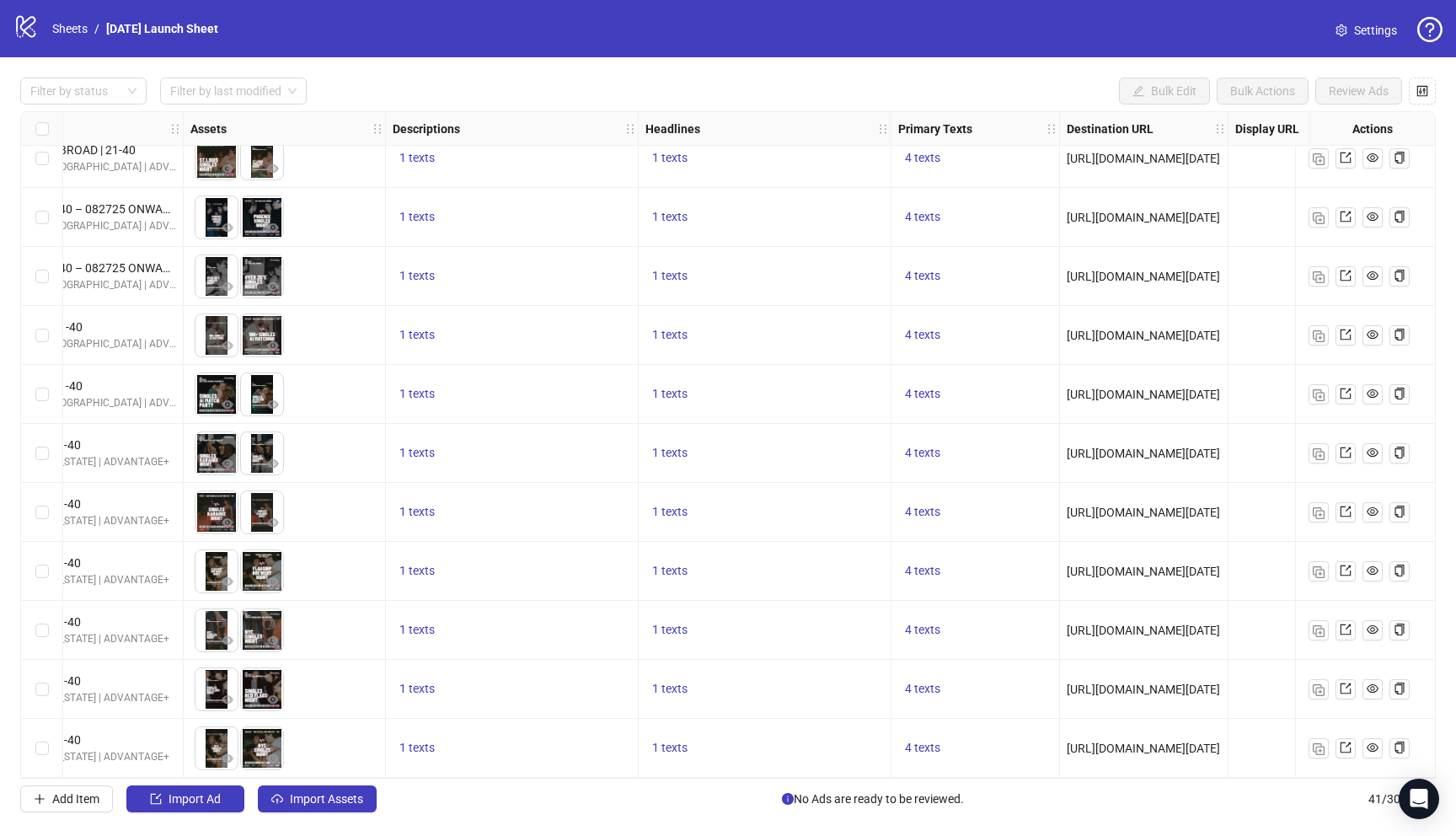
scroll to position [1793, 0]
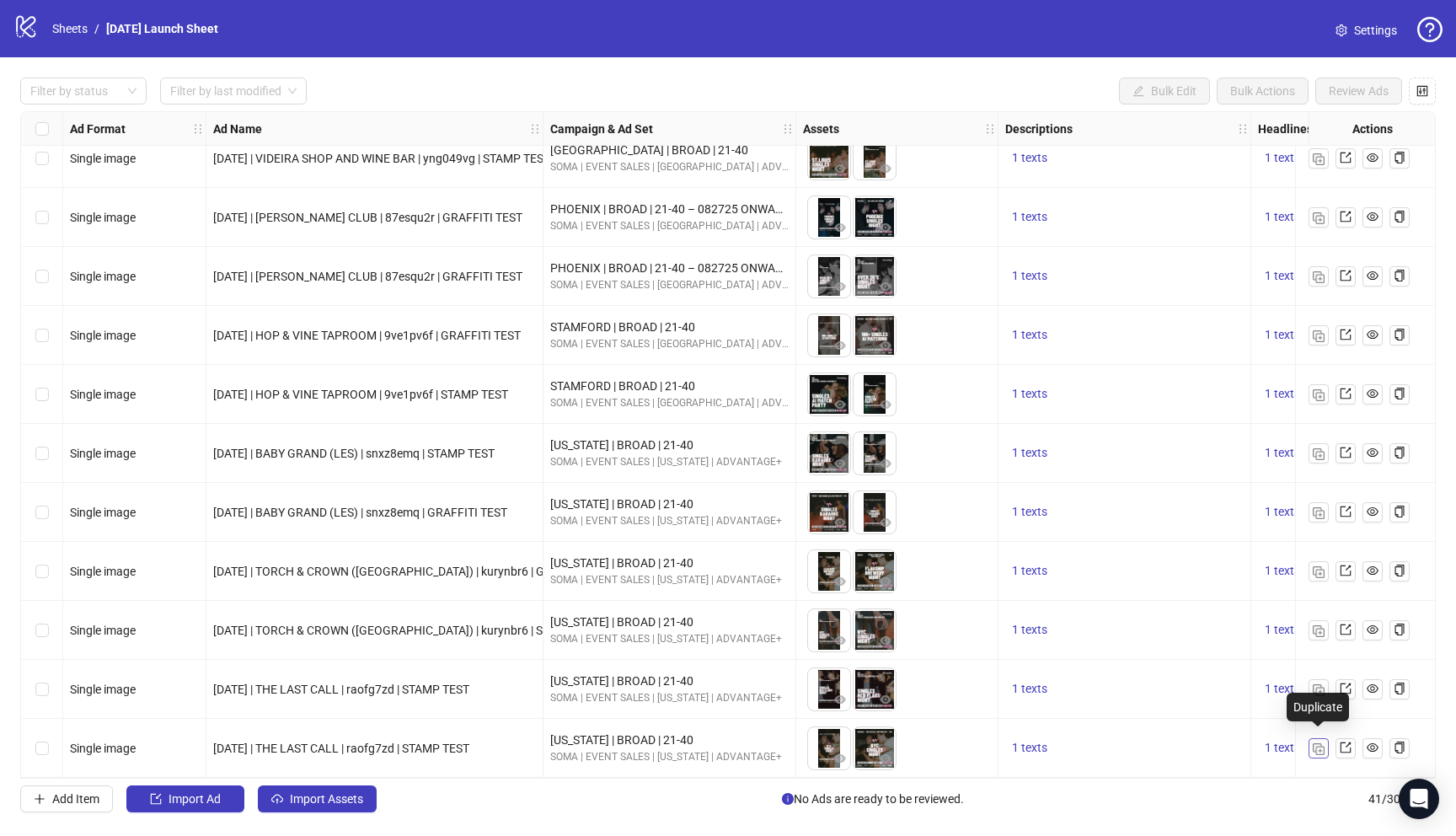
click at [1323, 745] on img "button" at bounding box center [1319, 749] width 12 height 12
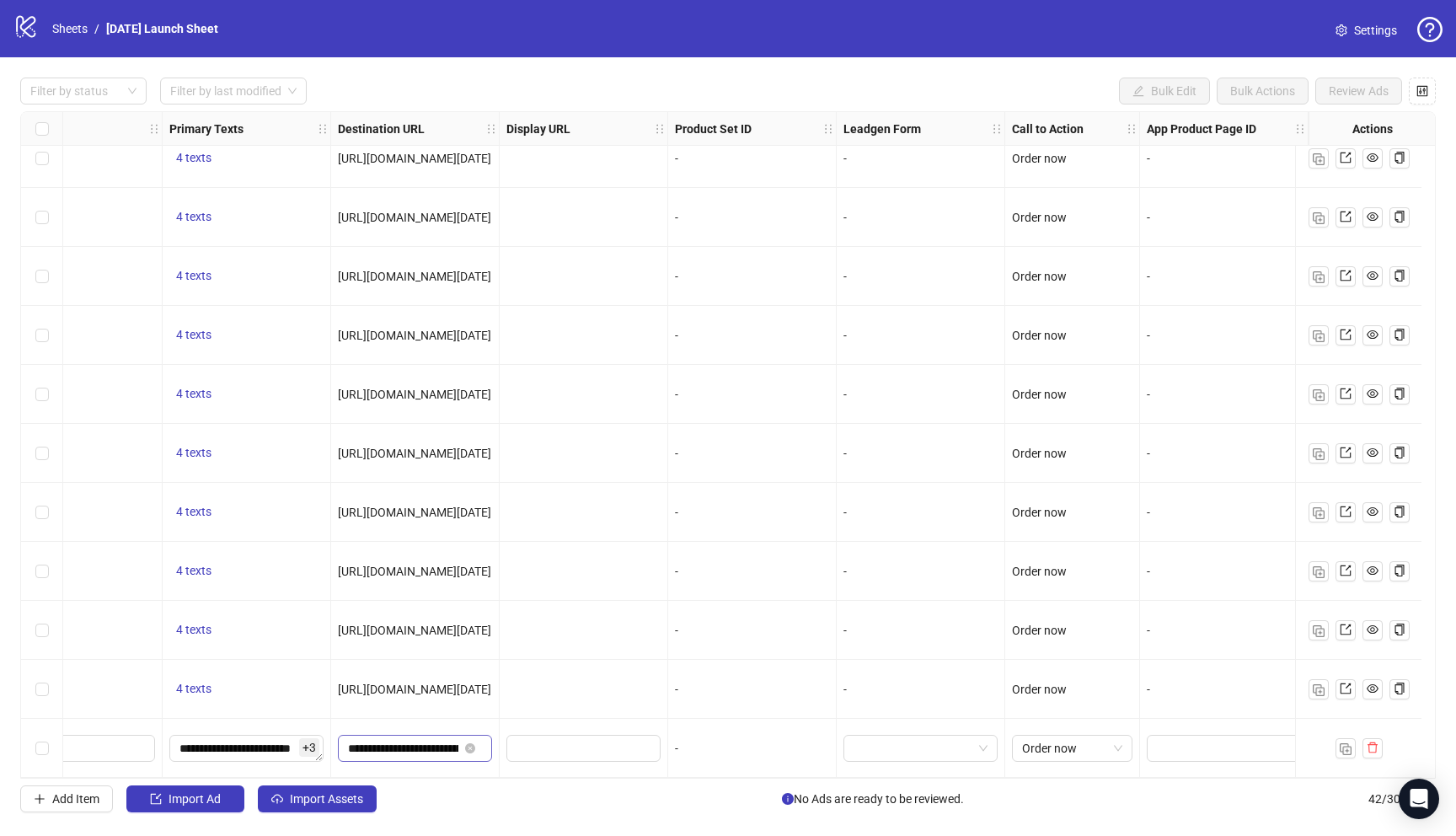
scroll to position [1852, 0]
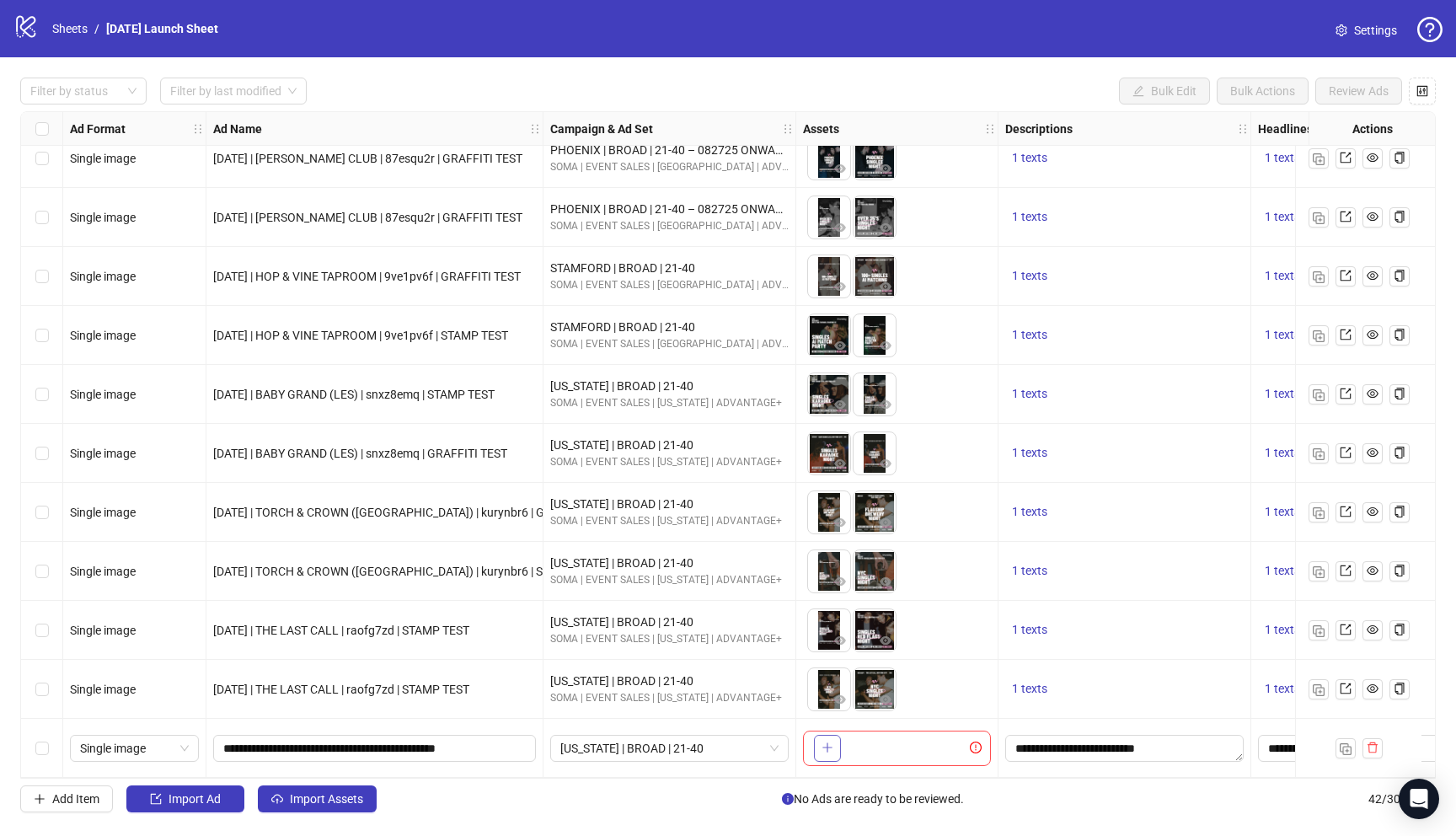
click at [818, 742] on button "button" at bounding box center [827, 748] width 27 height 27
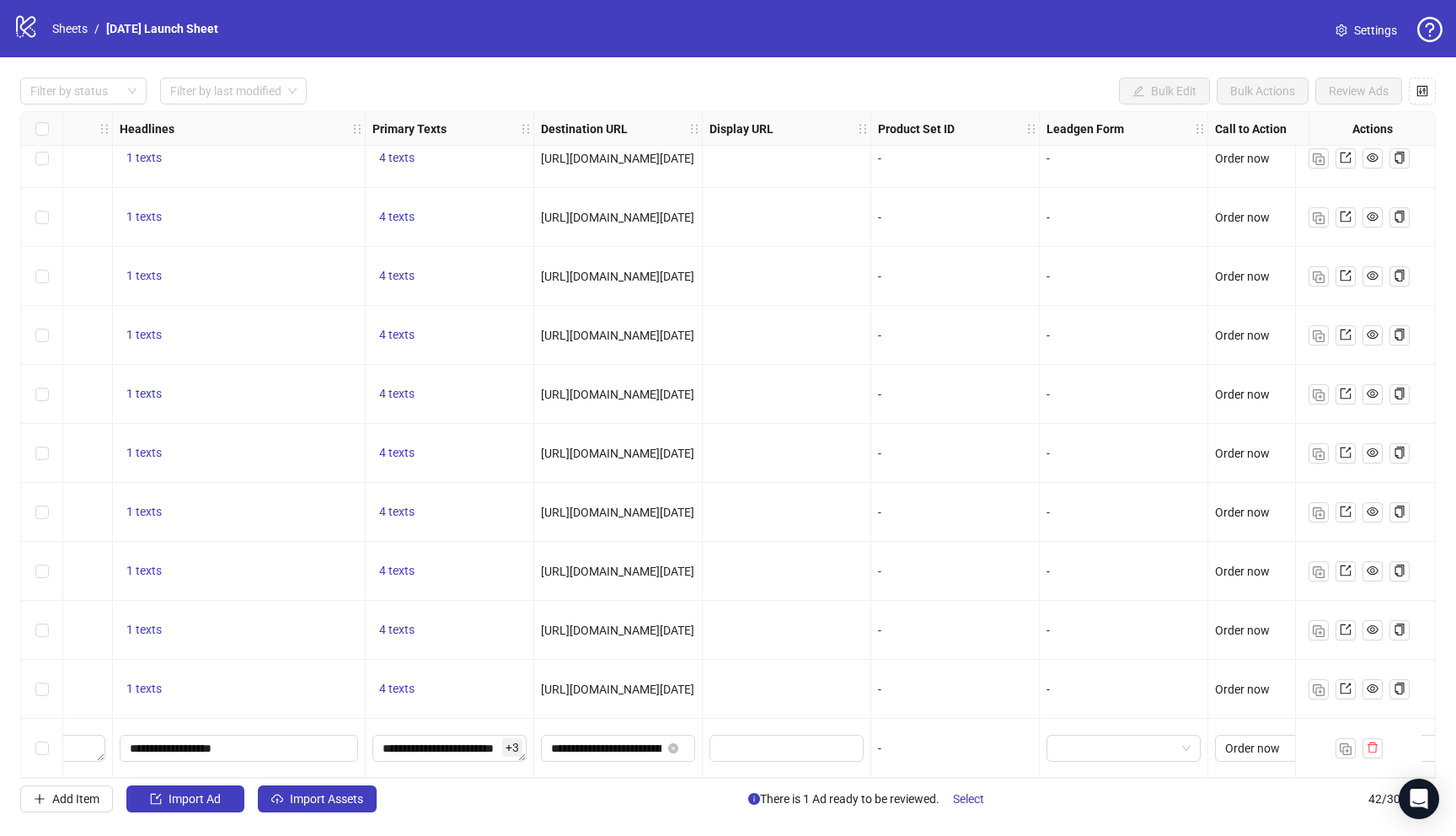
scroll to position [1852, 1356]
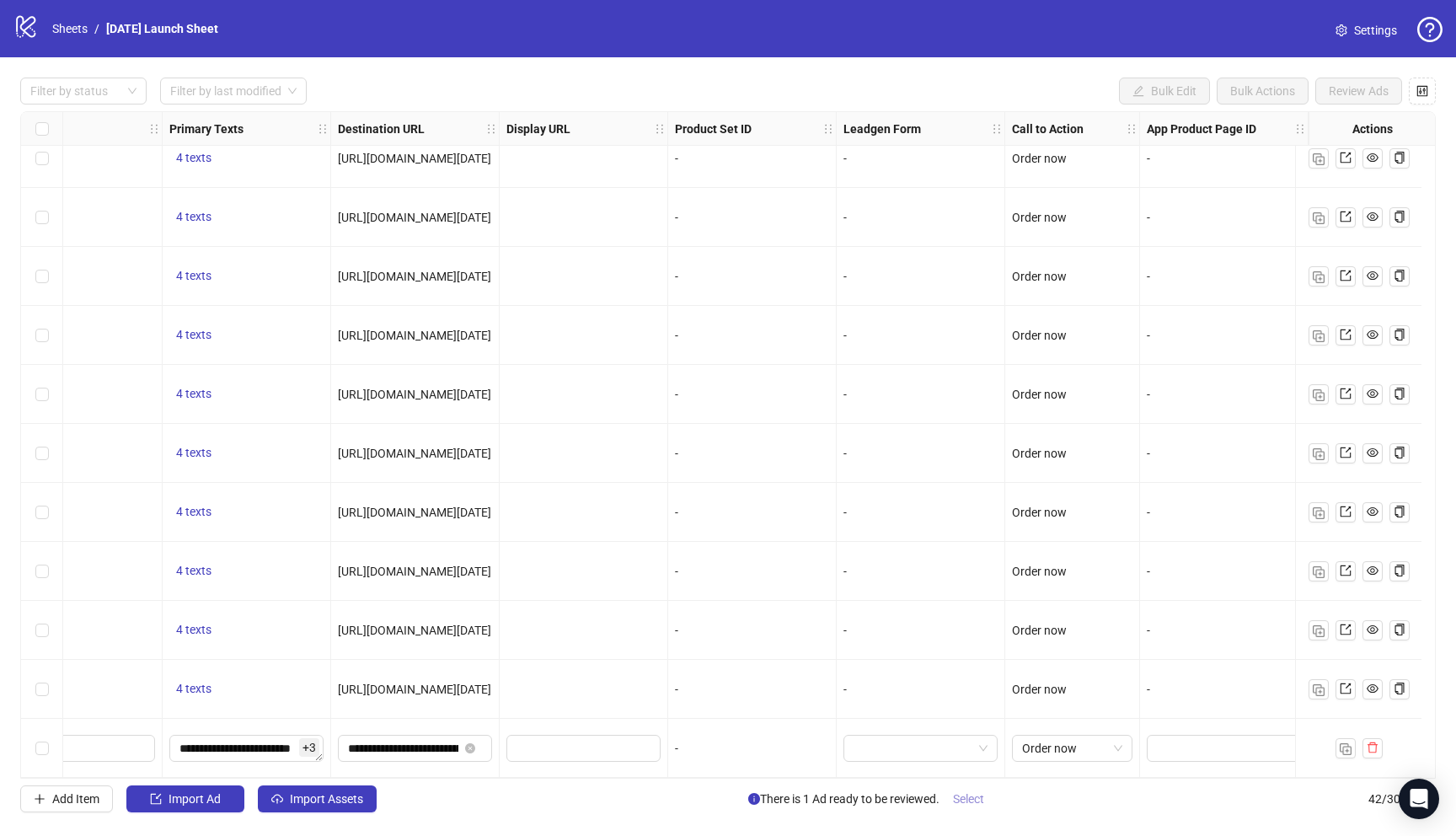
click at [977, 799] on span "Select" at bounding box center [969, 798] width 31 height 14
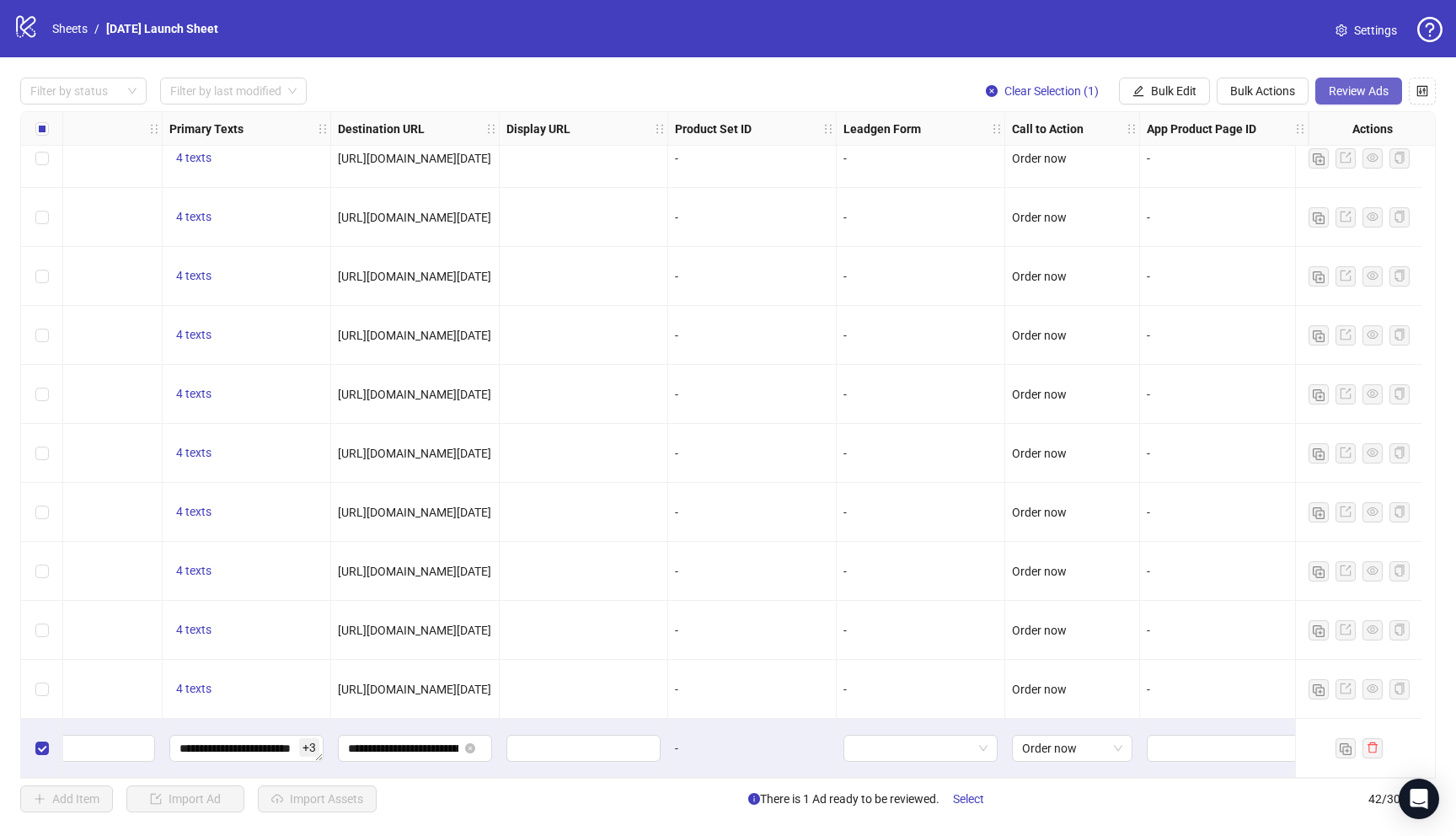
click at [1350, 91] on span "Review Ads" at bounding box center [1358, 91] width 60 height 14
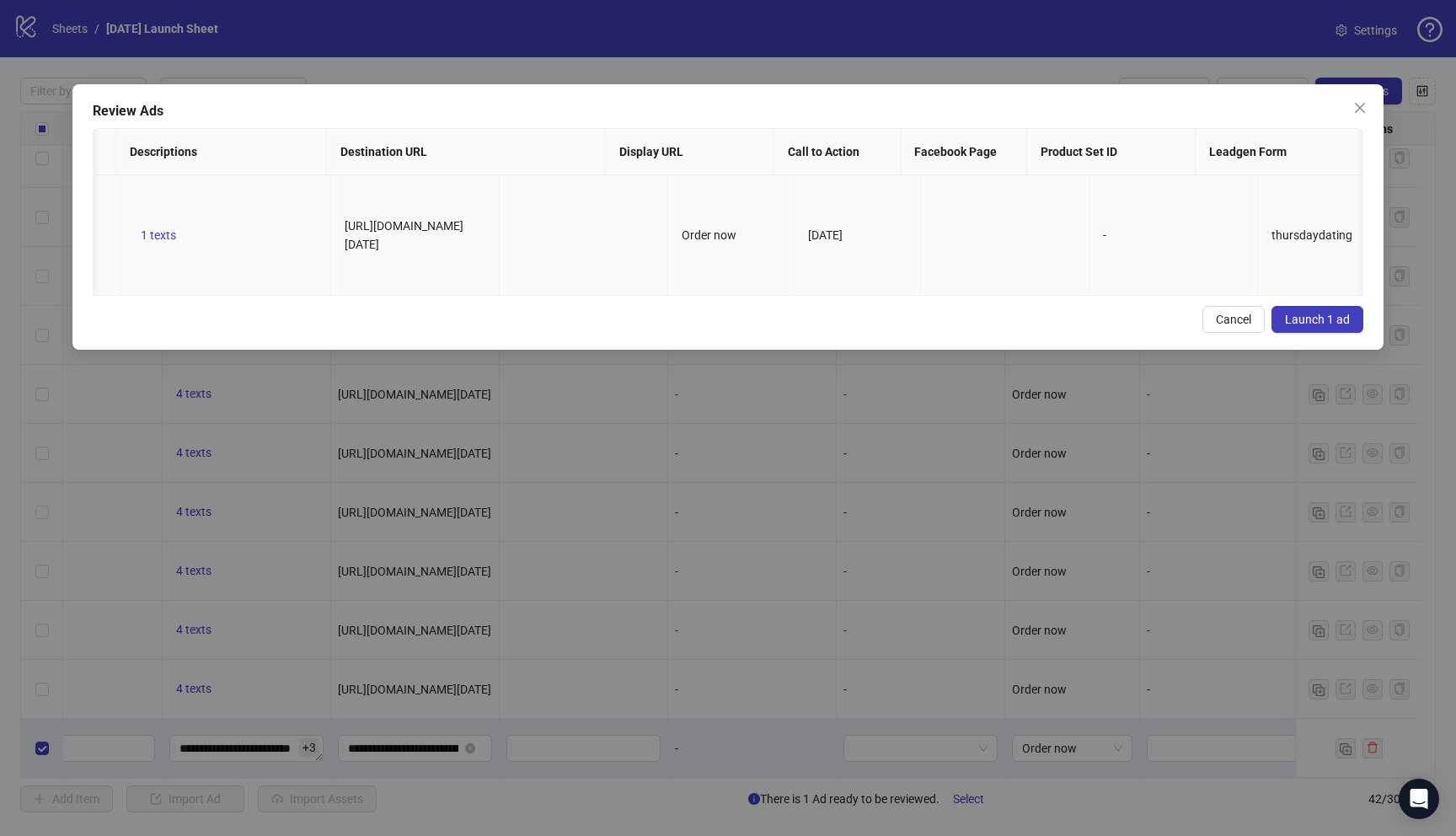
scroll to position [0, 0]
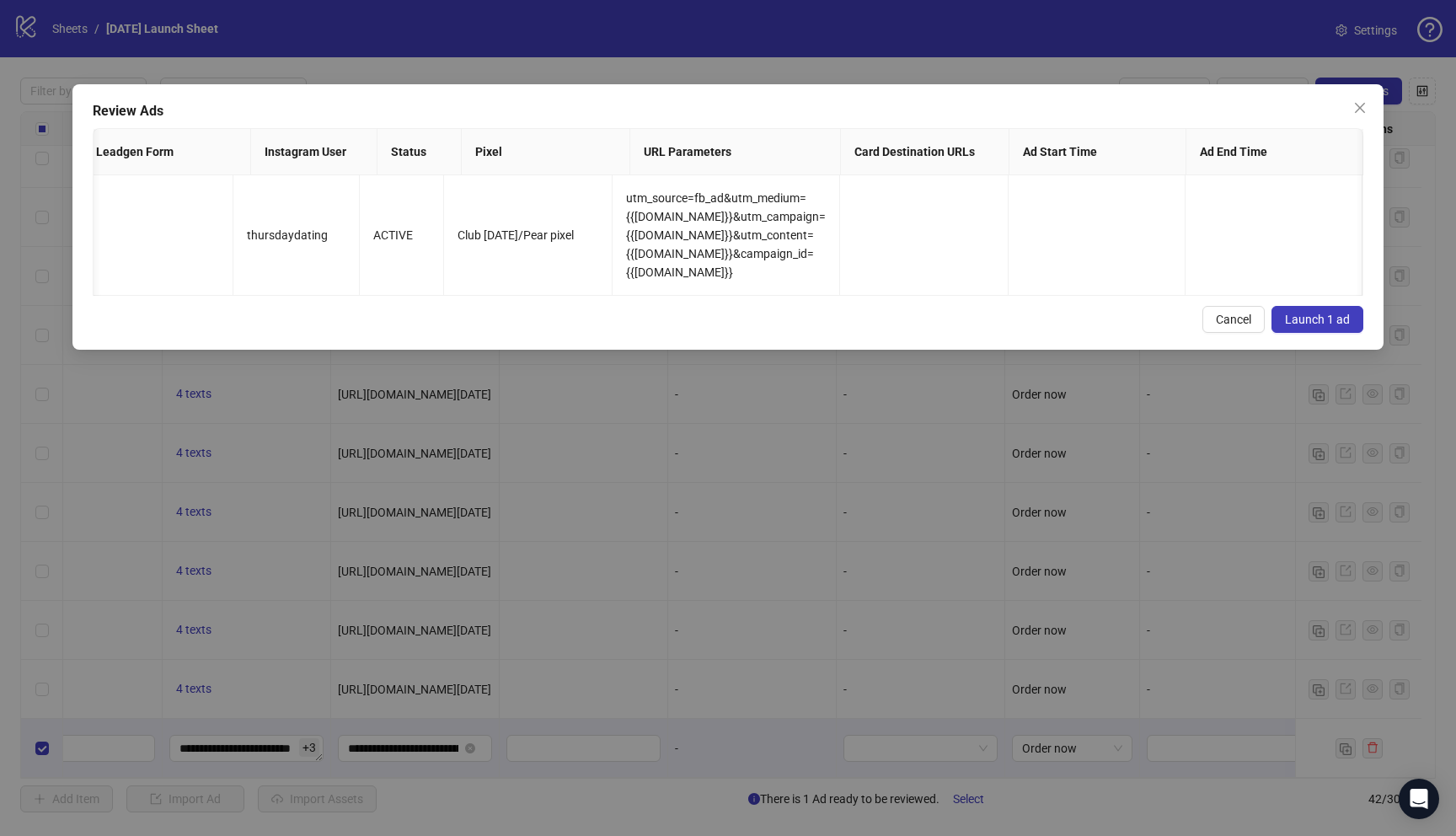
click at [1104, 172] on th "Ad Start Time" at bounding box center [1098, 152] width 177 height 46
click at [1252, 321] on button "Cancel" at bounding box center [1234, 319] width 63 height 27
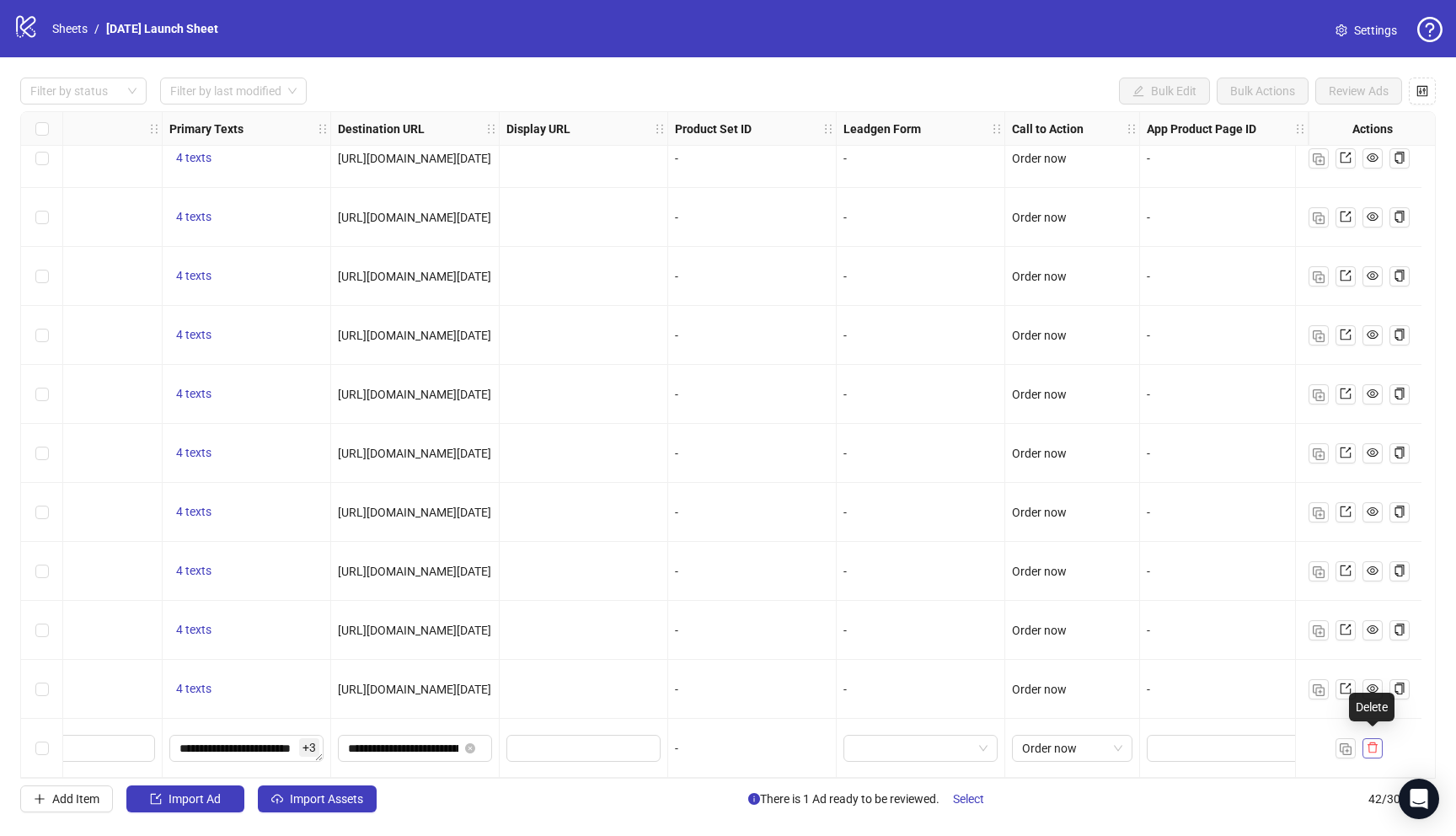
click at [1375, 741] on icon "delete" at bounding box center [1372, 747] width 12 height 12
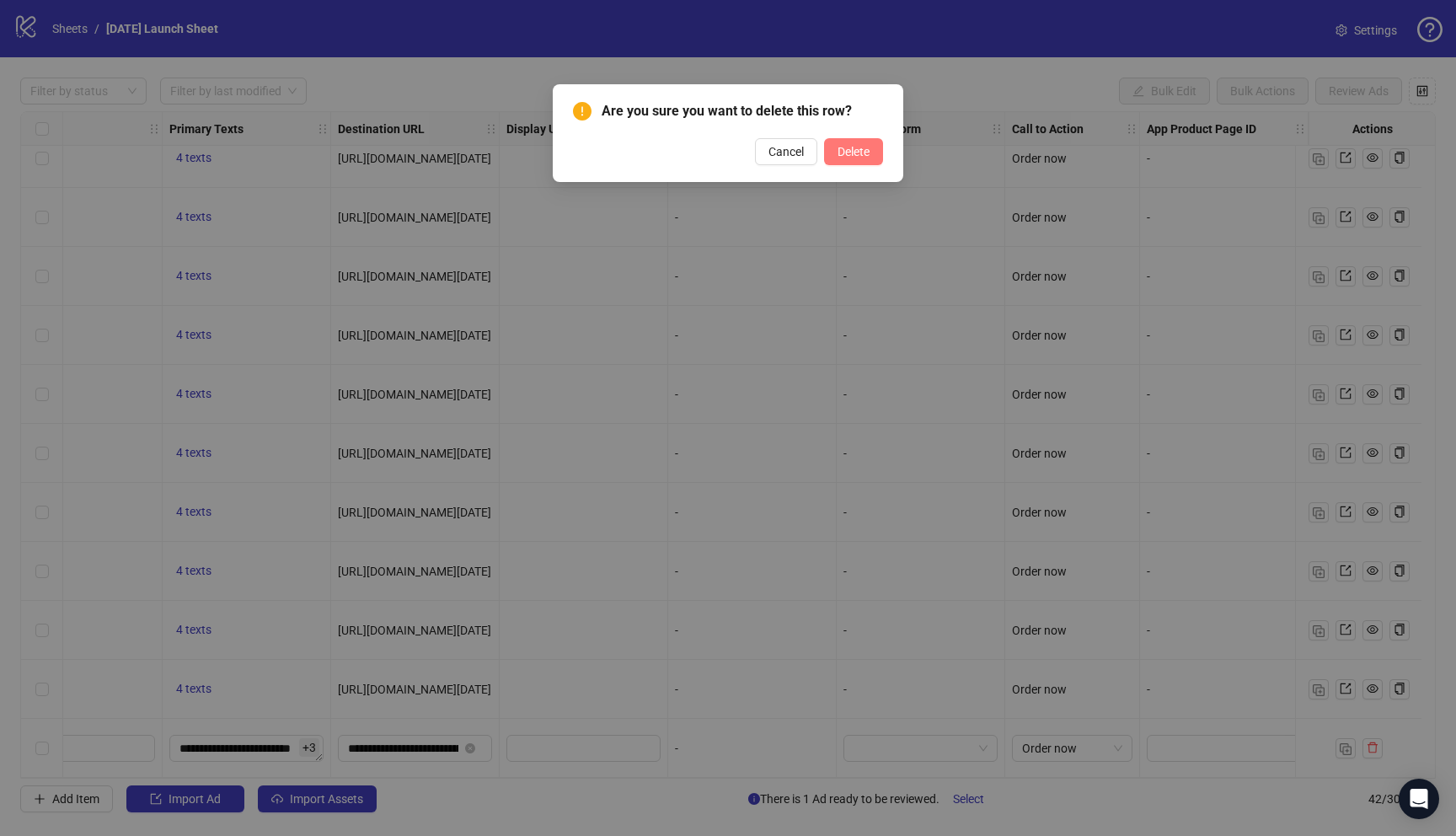
click at [865, 156] on span "Delete" at bounding box center [854, 151] width 32 height 14
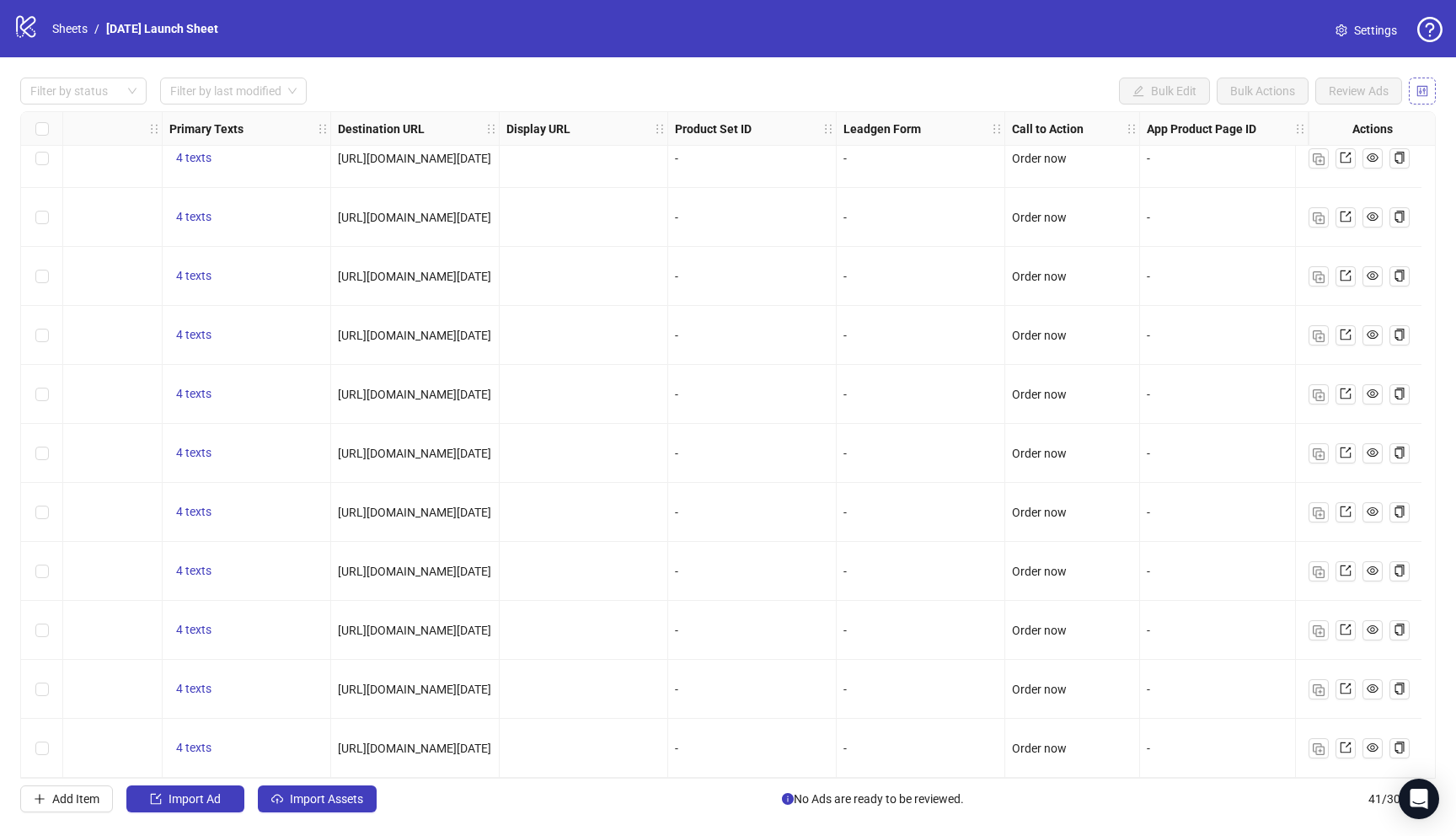
click at [1419, 80] on button "button" at bounding box center [1422, 90] width 27 height 27
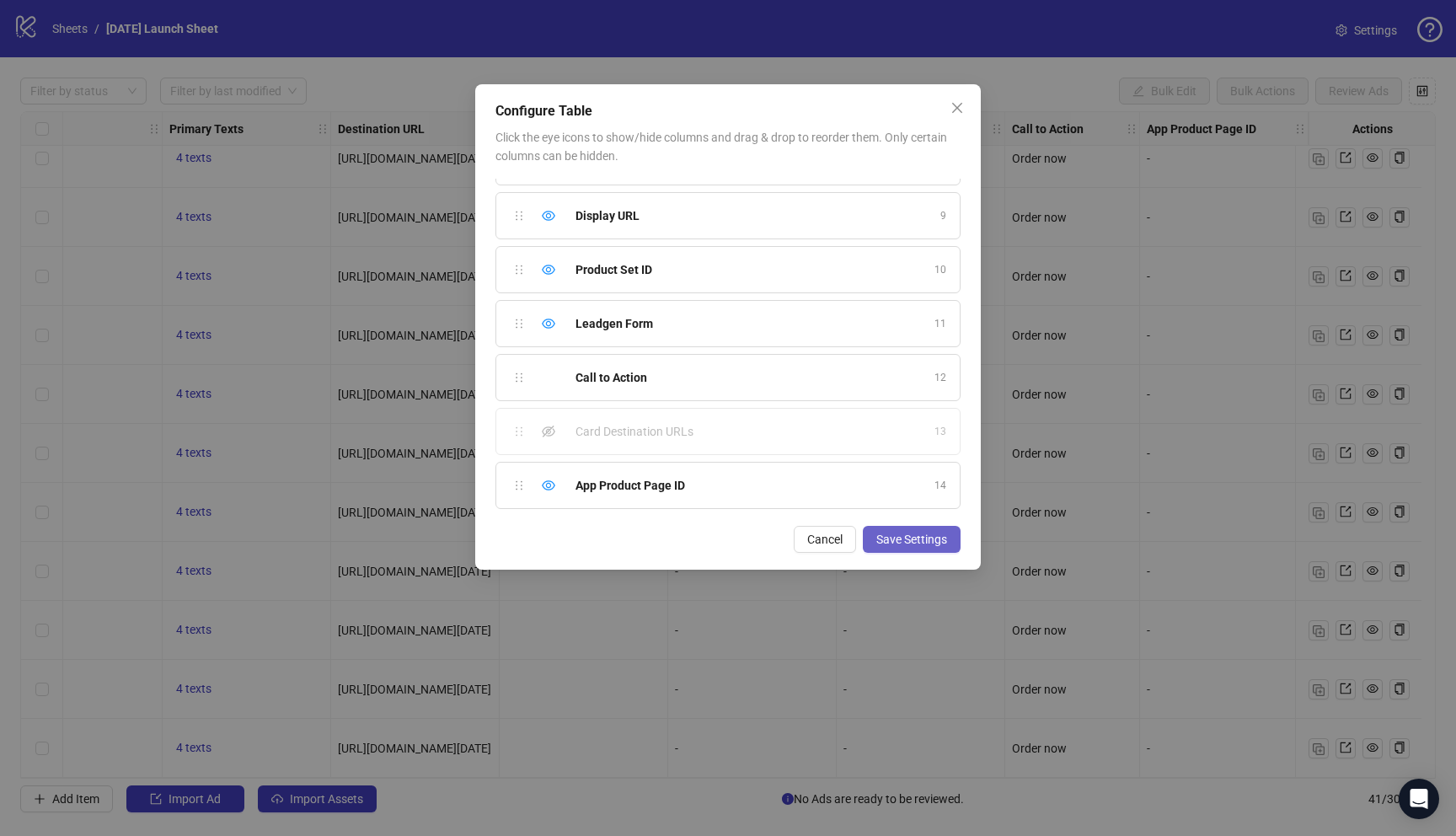
click at [934, 550] on button "Save Settings" at bounding box center [912, 539] width 98 height 27
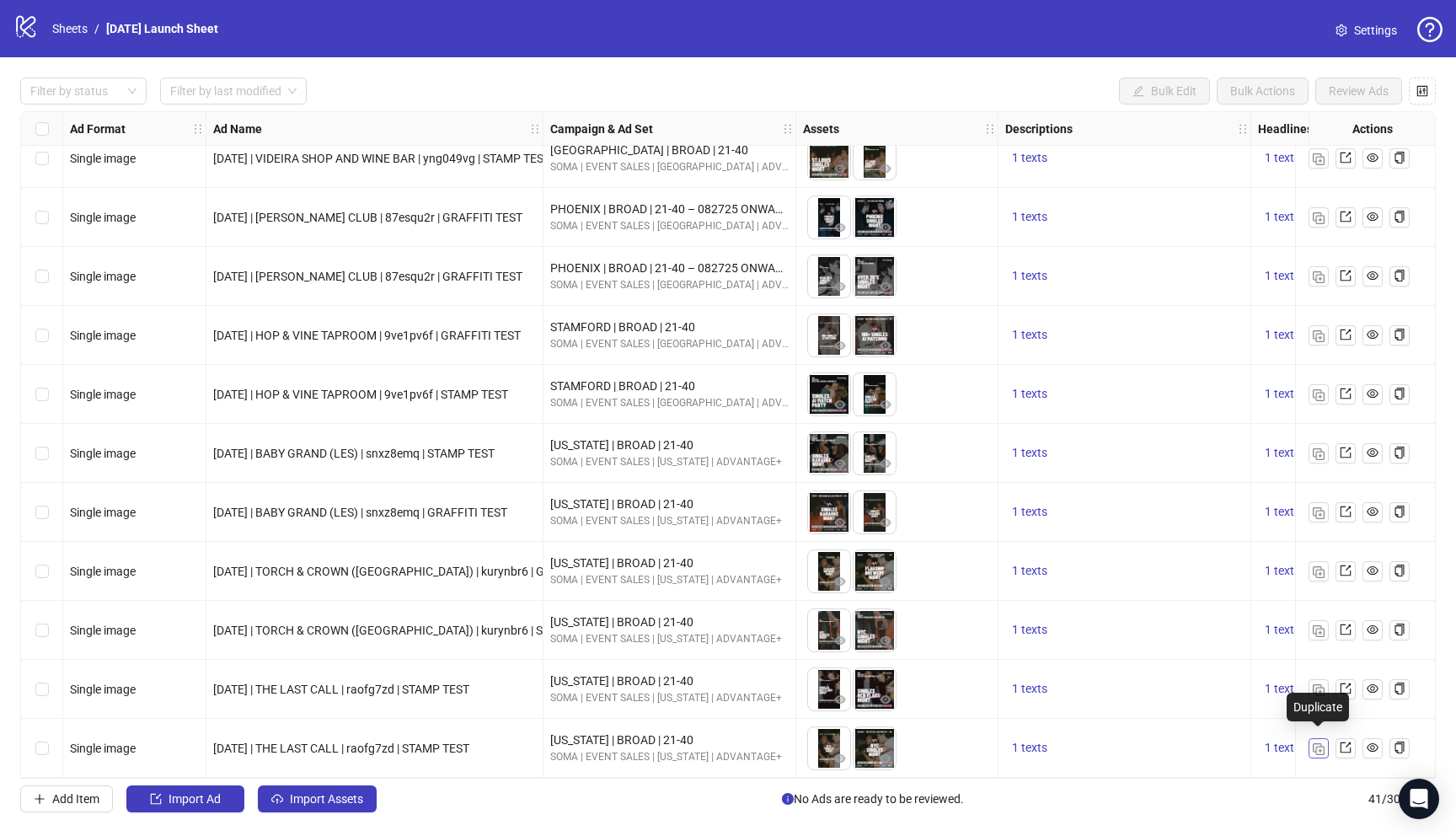
click at [1314, 743] on img "button" at bounding box center [1319, 749] width 12 height 12
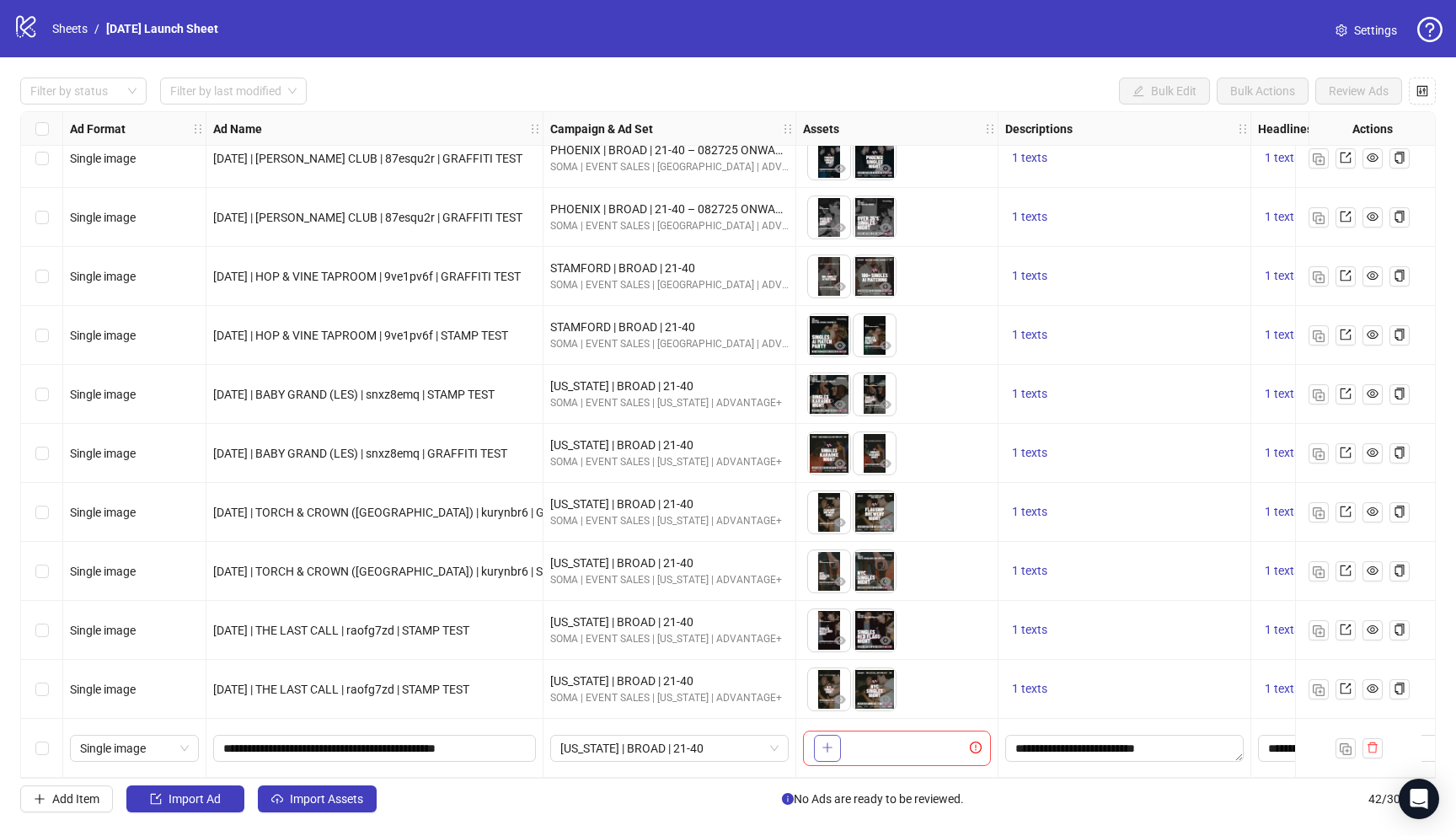
click at [828, 750] on button "button" at bounding box center [827, 748] width 27 height 27
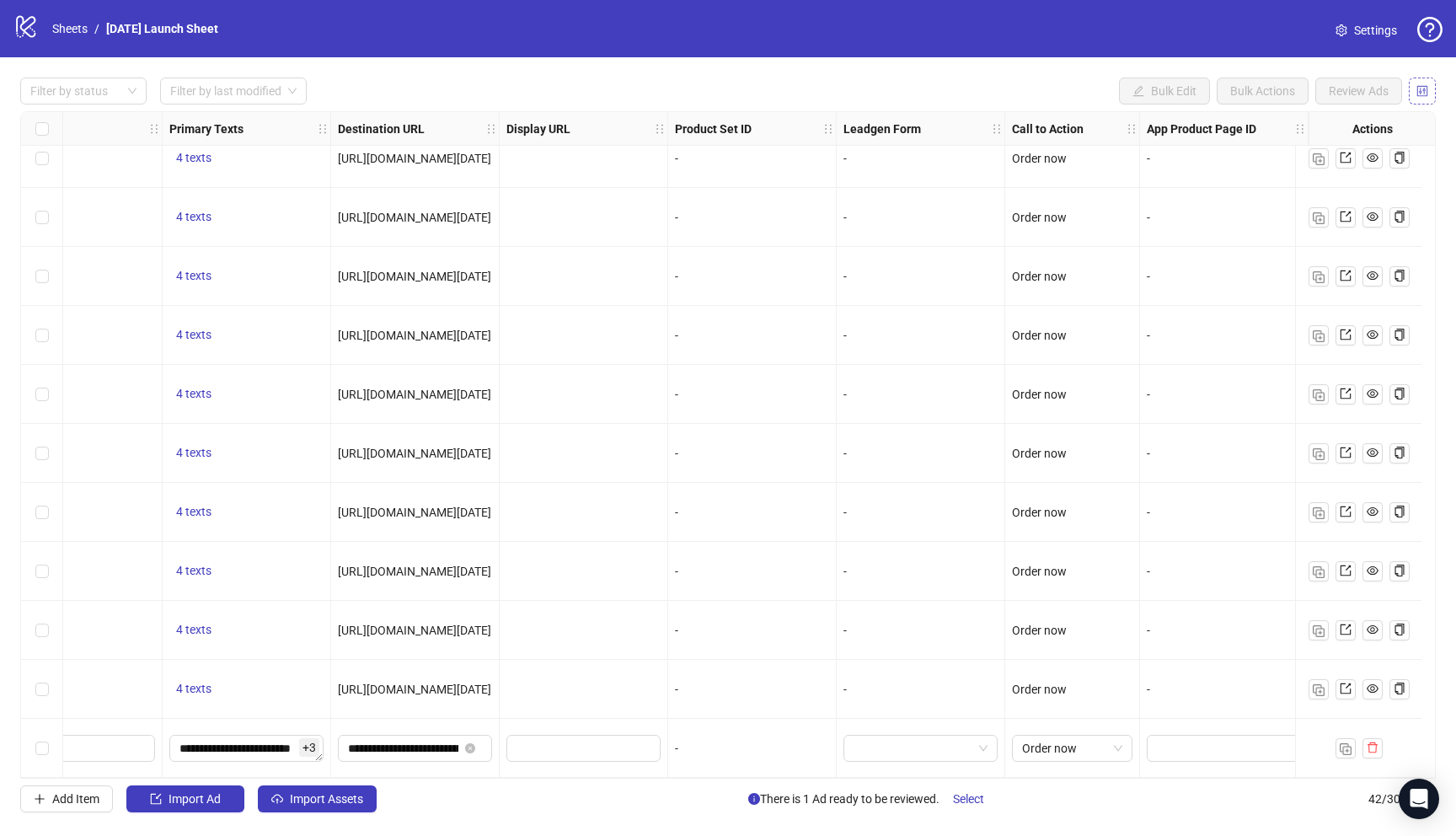
click at [1422, 97] on span "button" at bounding box center [1422, 91] width 12 height 14
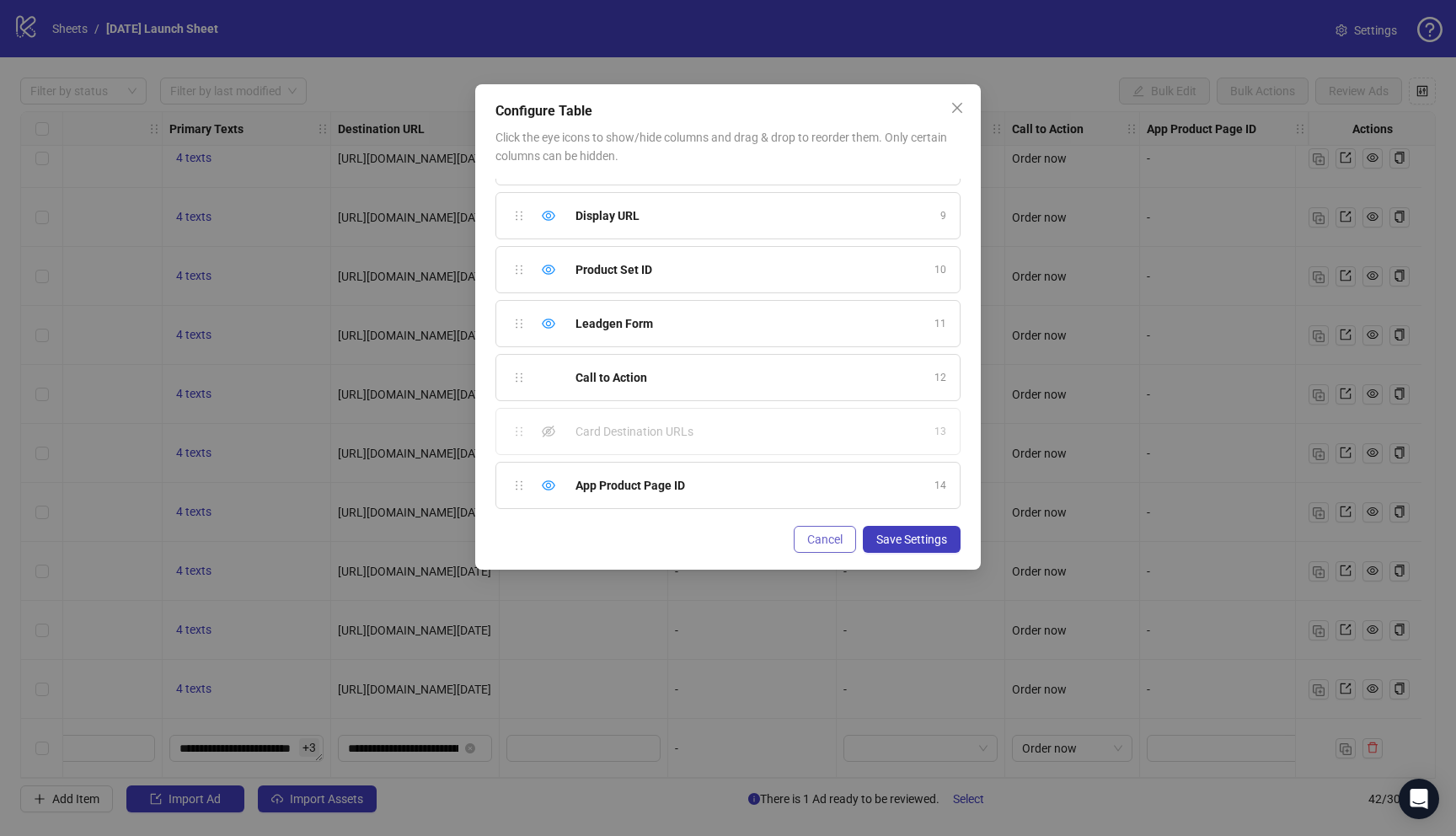
click at [825, 545] on span "Cancel" at bounding box center [825, 539] width 35 height 14
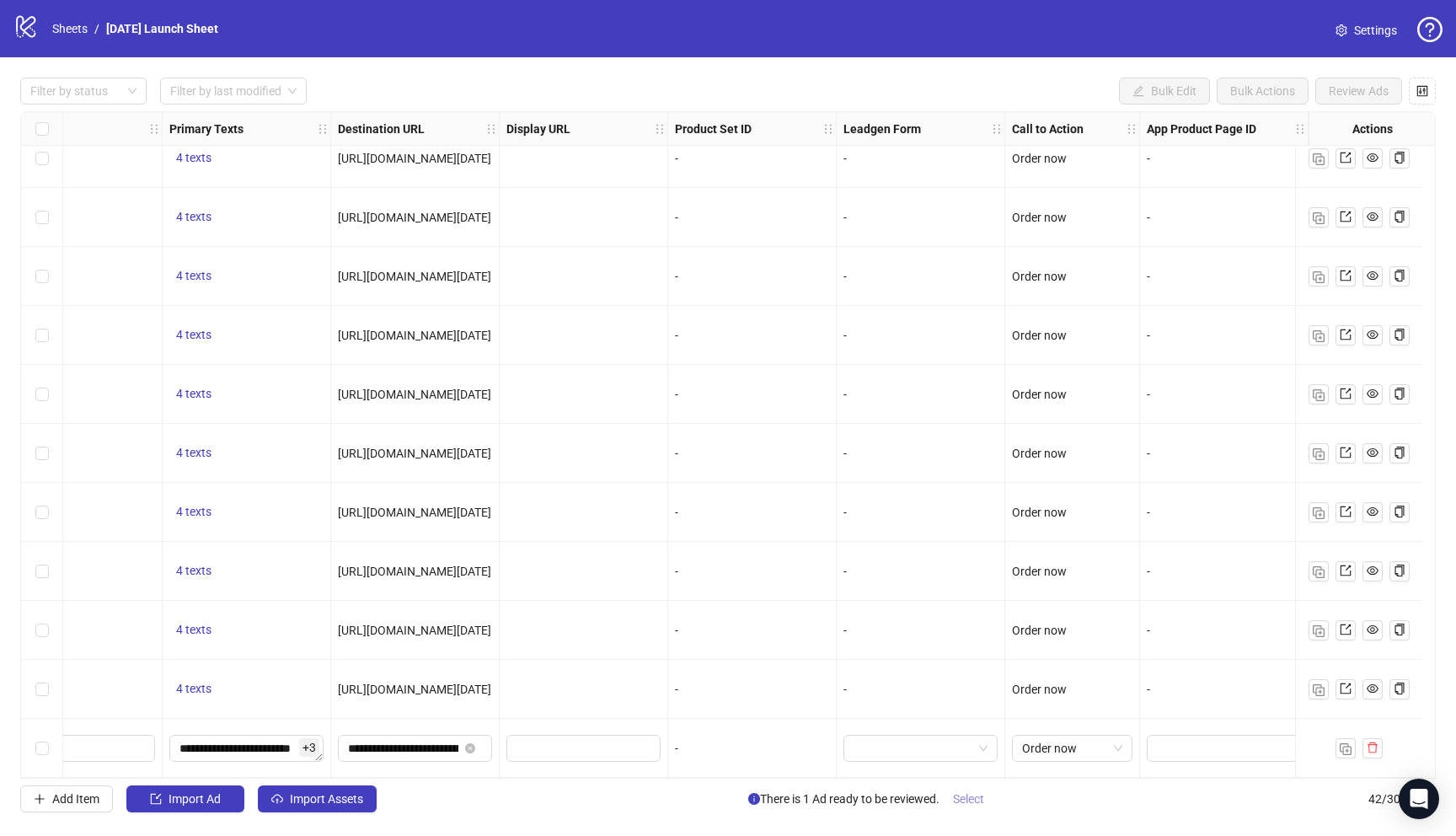
click at [960, 796] on span "Select" at bounding box center [969, 798] width 31 height 14
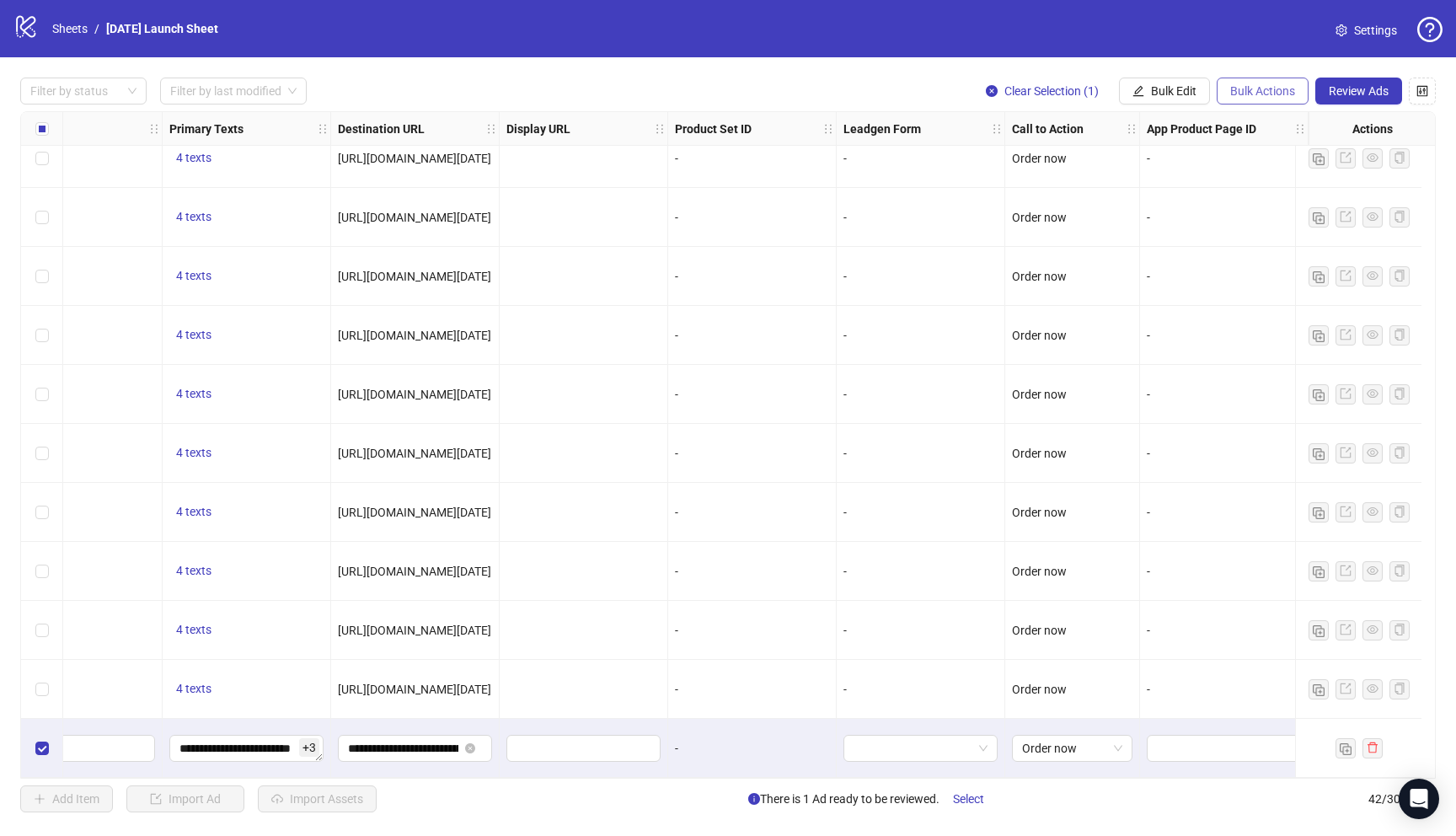
click at [1265, 95] on span "Bulk Actions" at bounding box center [1263, 91] width 64 height 14
click at [1274, 54] on div "logo/logo-mobile Sheets / Thursday Launch Sheet Settings" at bounding box center [728, 29] width 1456 height 57
click at [1337, 98] on button "Review Ads" at bounding box center [1358, 90] width 87 height 27
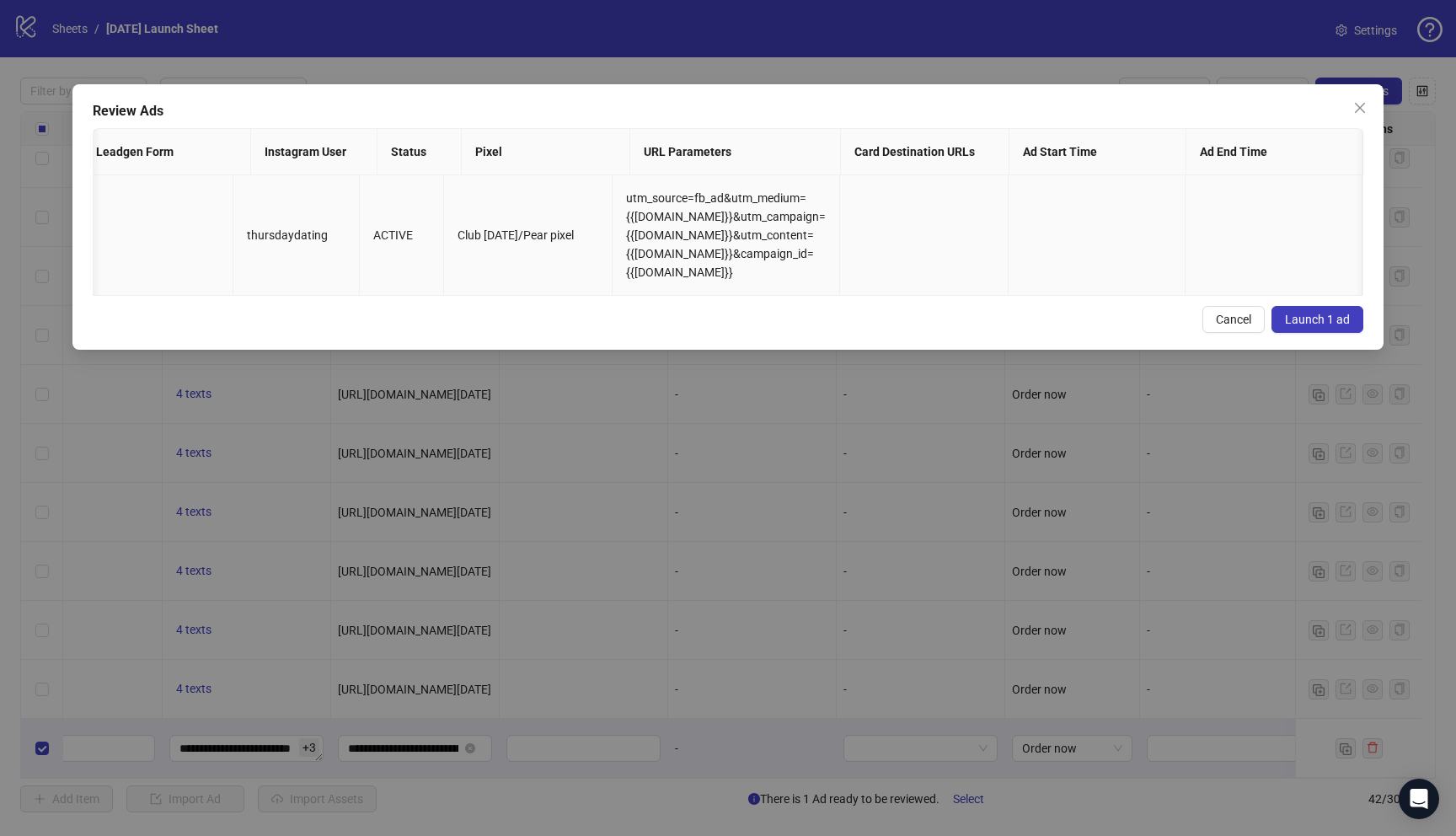
click at [1117, 215] on td at bounding box center [1097, 235] width 177 height 121
click at [1064, 156] on th "Ad Start Time" at bounding box center [1098, 152] width 177 height 46
click at [1094, 293] on td at bounding box center [1097, 235] width 177 height 121
click at [1362, 106] on icon "close" at bounding box center [1360, 108] width 14 height 14
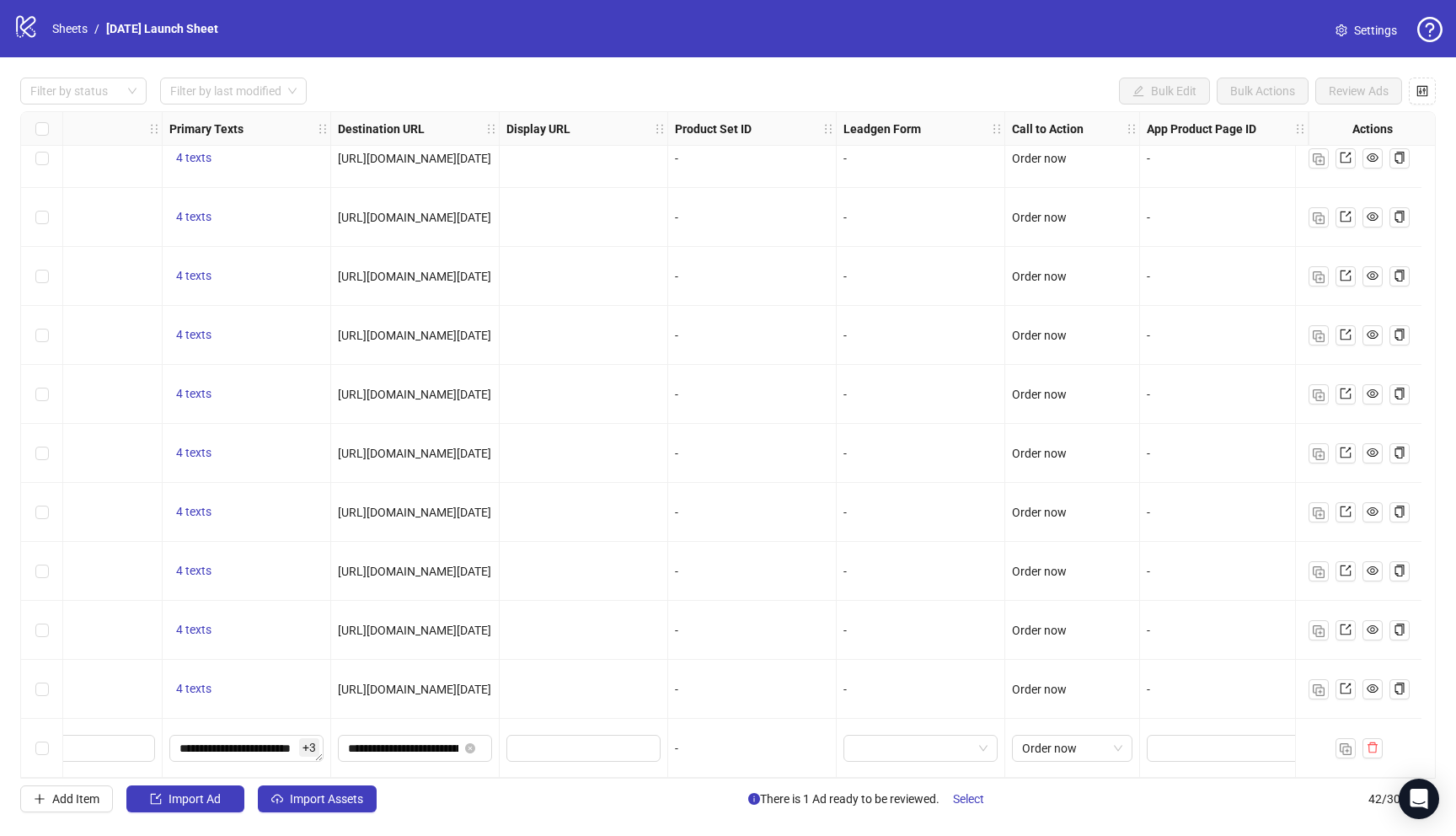
click at [1353, 35] on link "Settings" at bounding box center [1367, 29] width 88 height 27
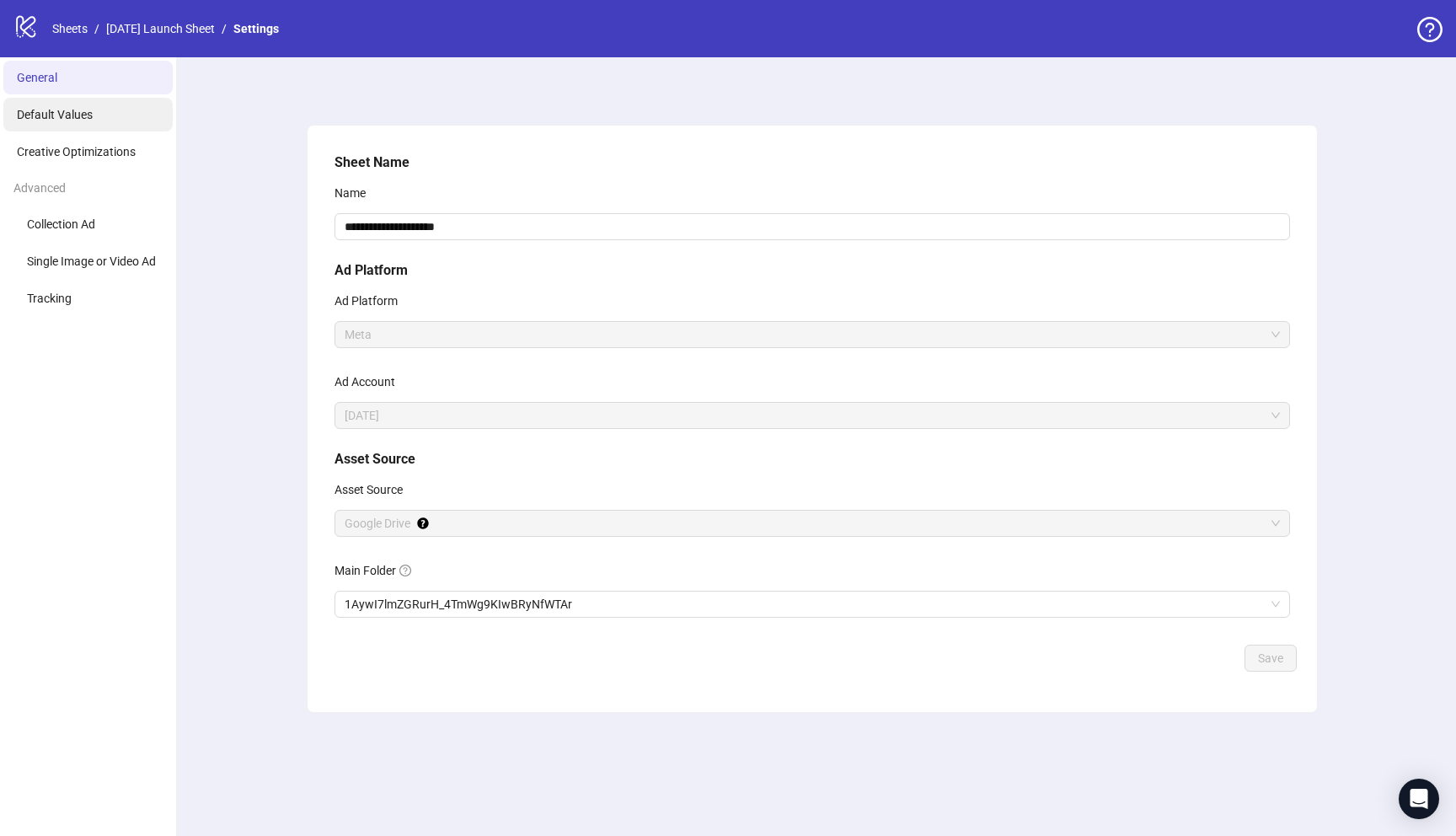
click at [94, 114] on li "Default Values" at bounding box center [88, 114] width 169 height 34
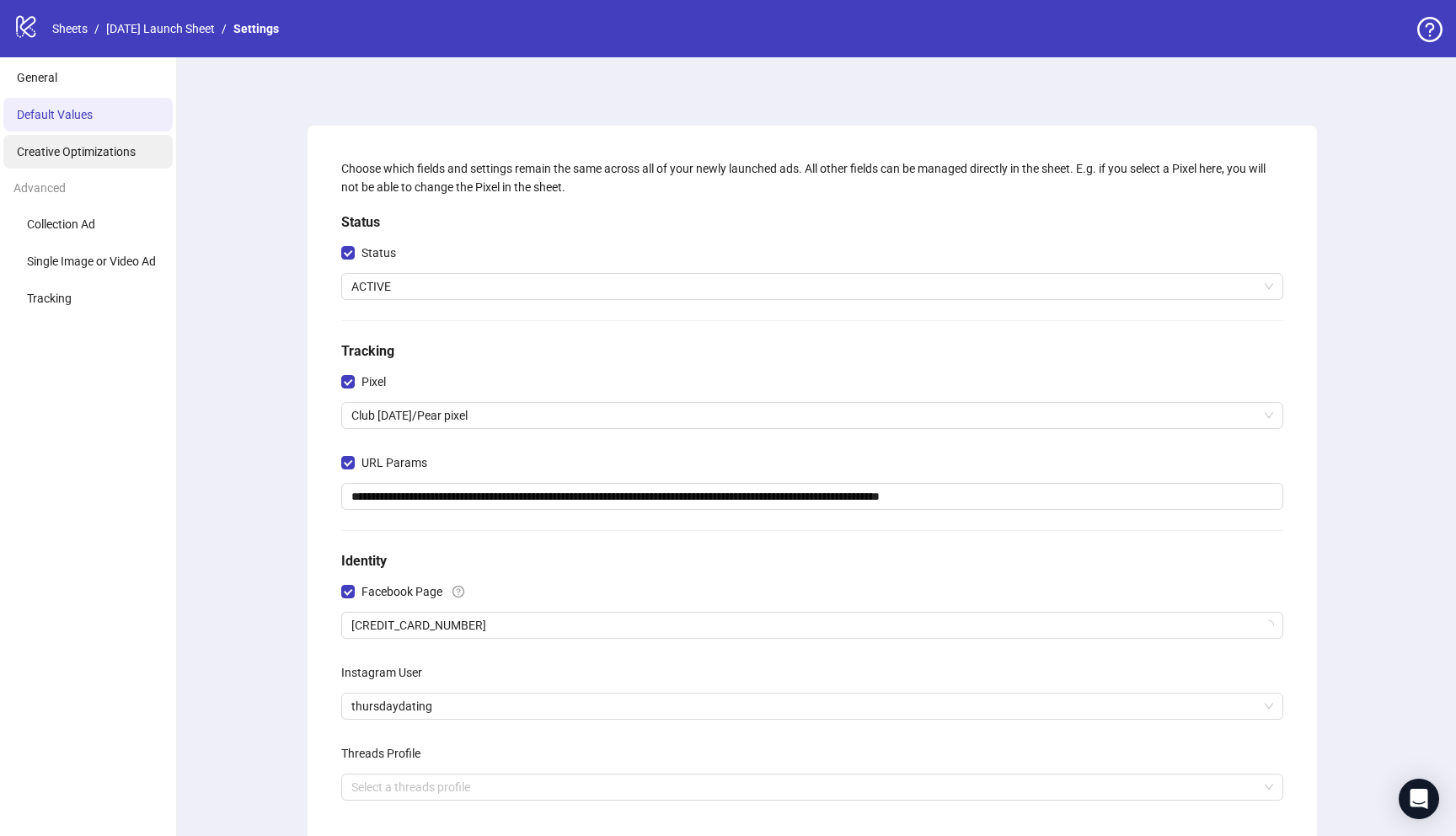
click at [100, 166] on li "Creative Optimizations" at bounding box center [88, 151] width 169 height 34
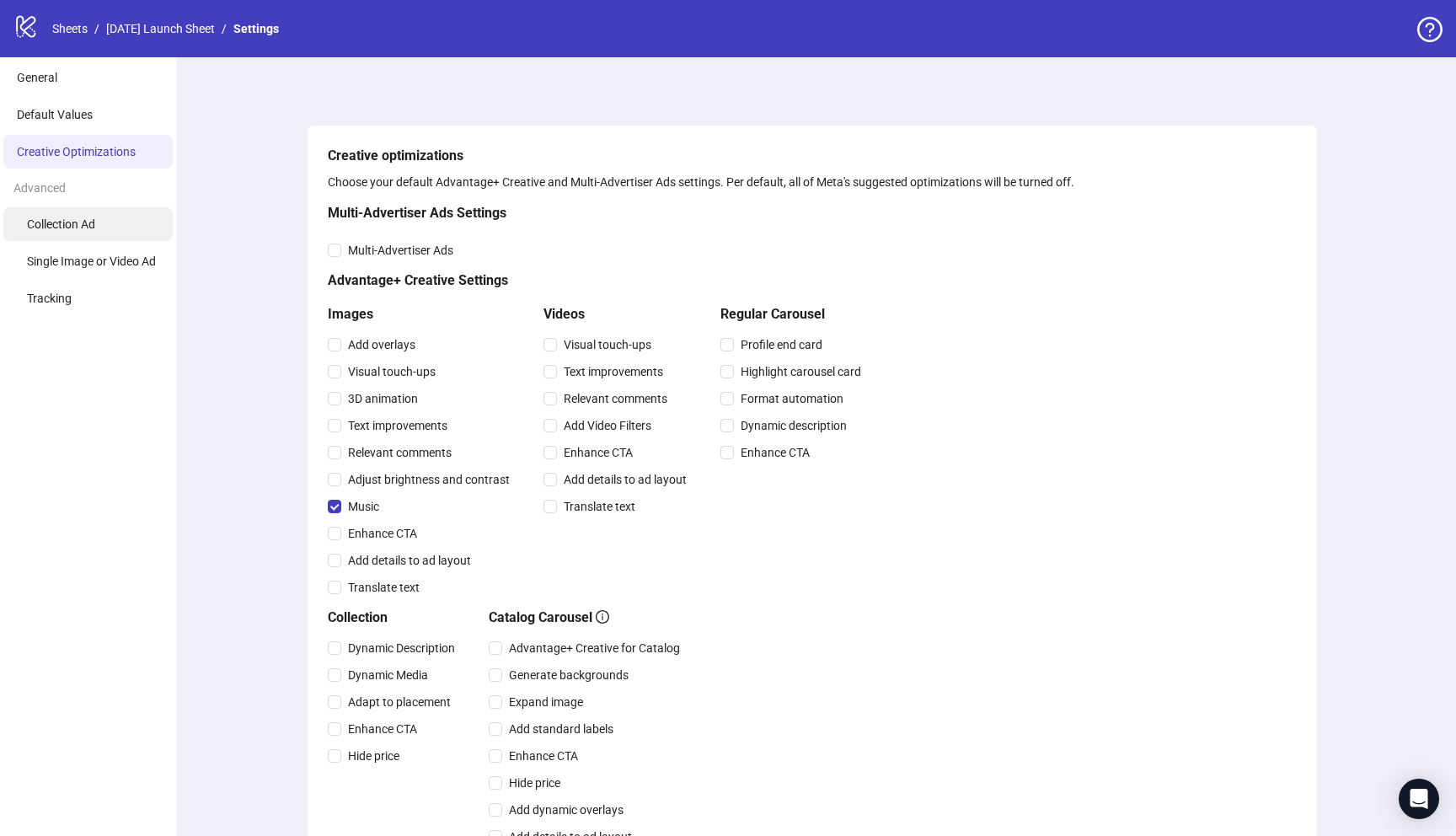
click at [115, 232] on li "Collection Ad" at bounding box center [88, 224] width 169 height 34
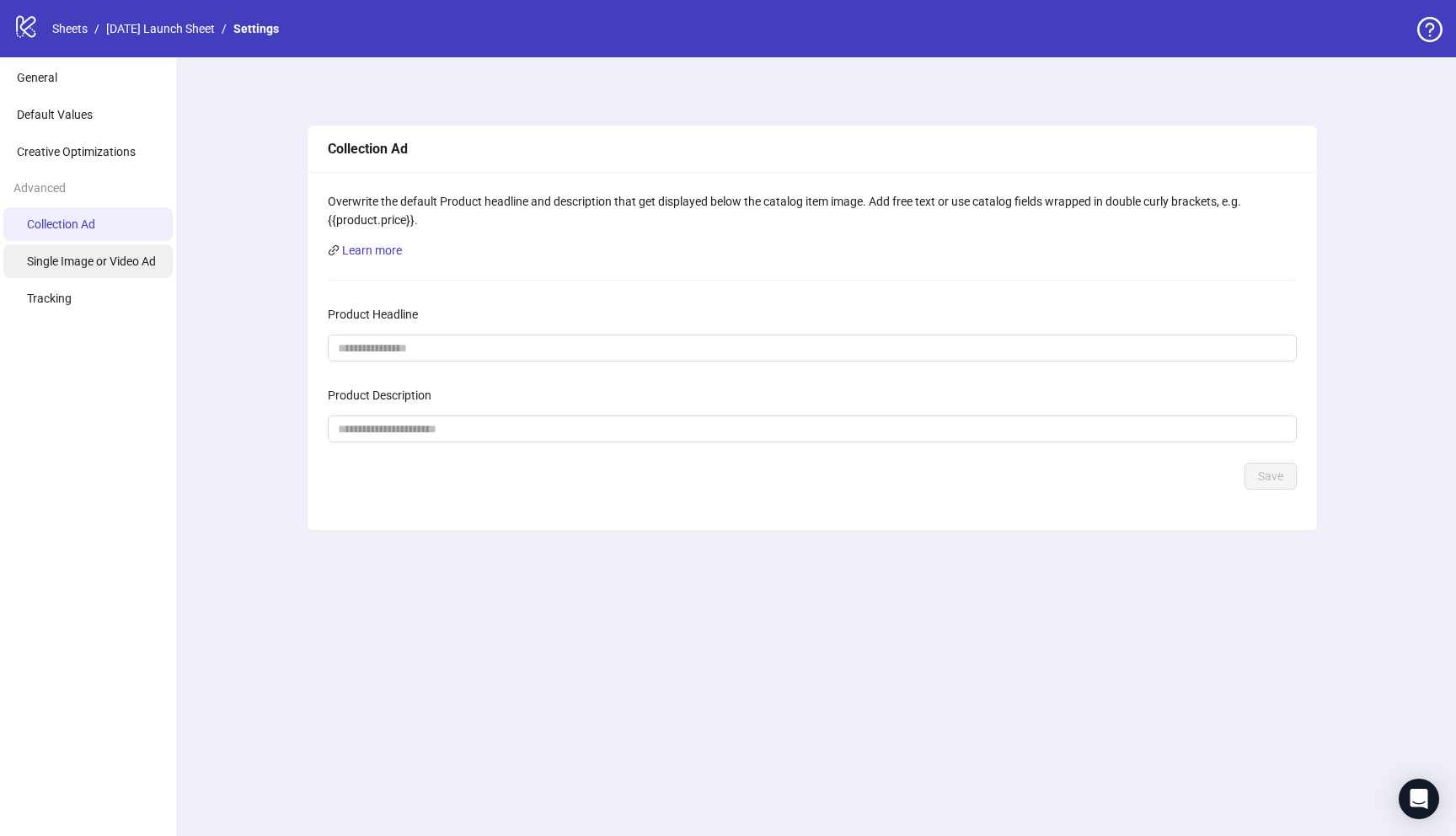
click at [120, 264] on span "Single Image or Video Ad" at bounding box center [91, 261] width 129 height 14
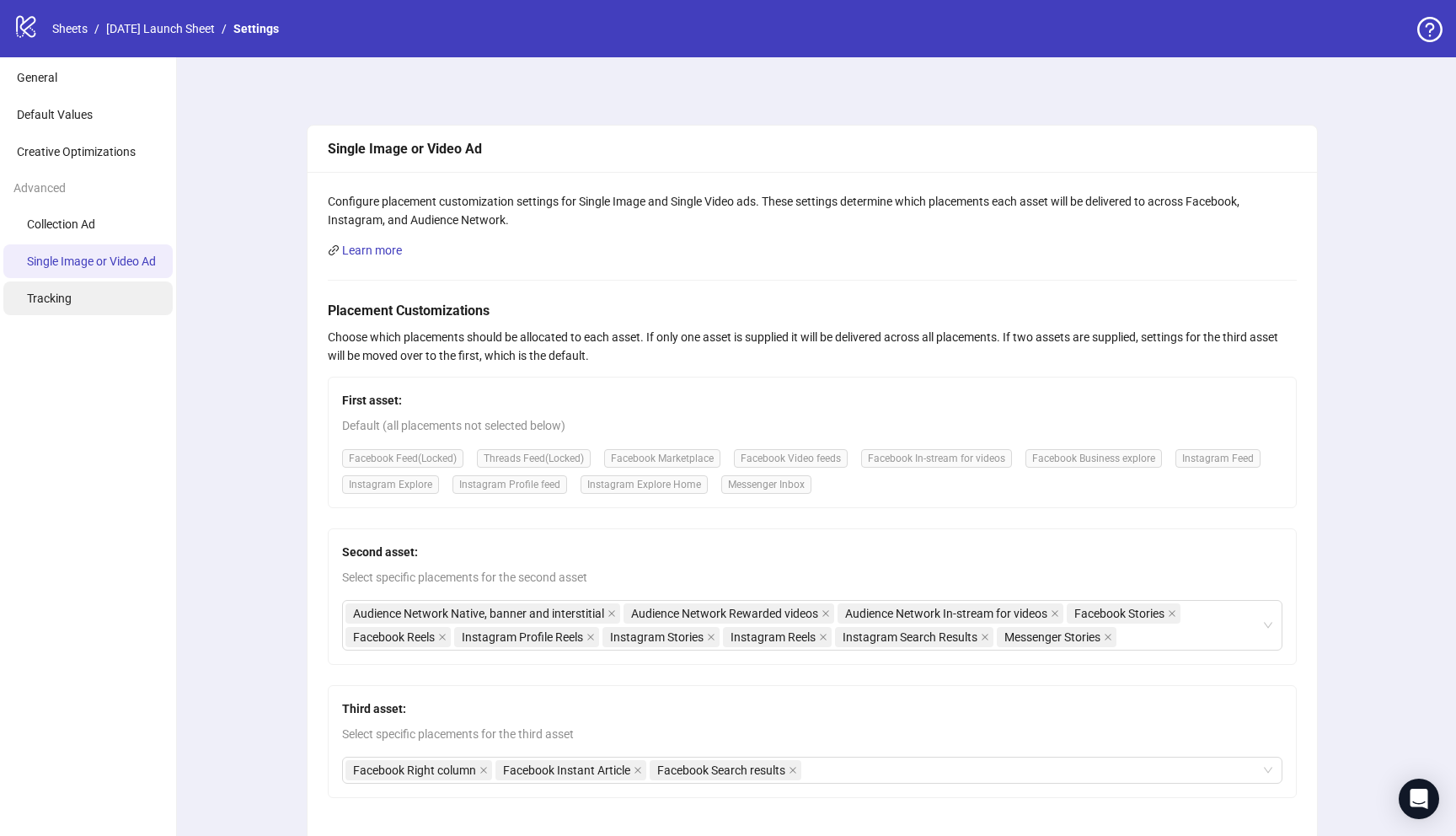
click at [100, 287] on li "Tracking" at bounding box center [88, 298] width 169 height 34
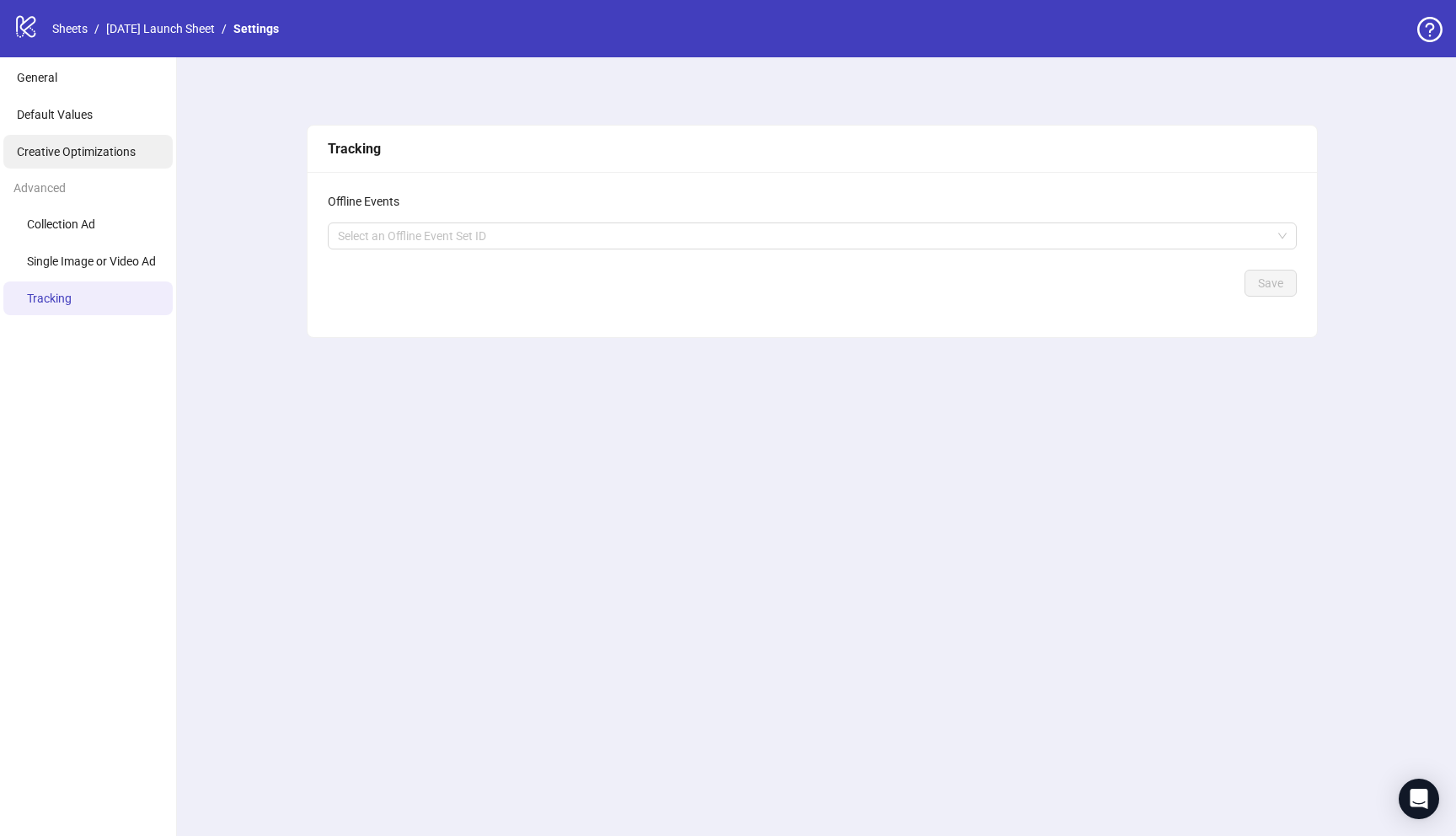
click at [74, 143] on li "Creative Optimizations" at bounding box center [88, 151] width 169 height 34
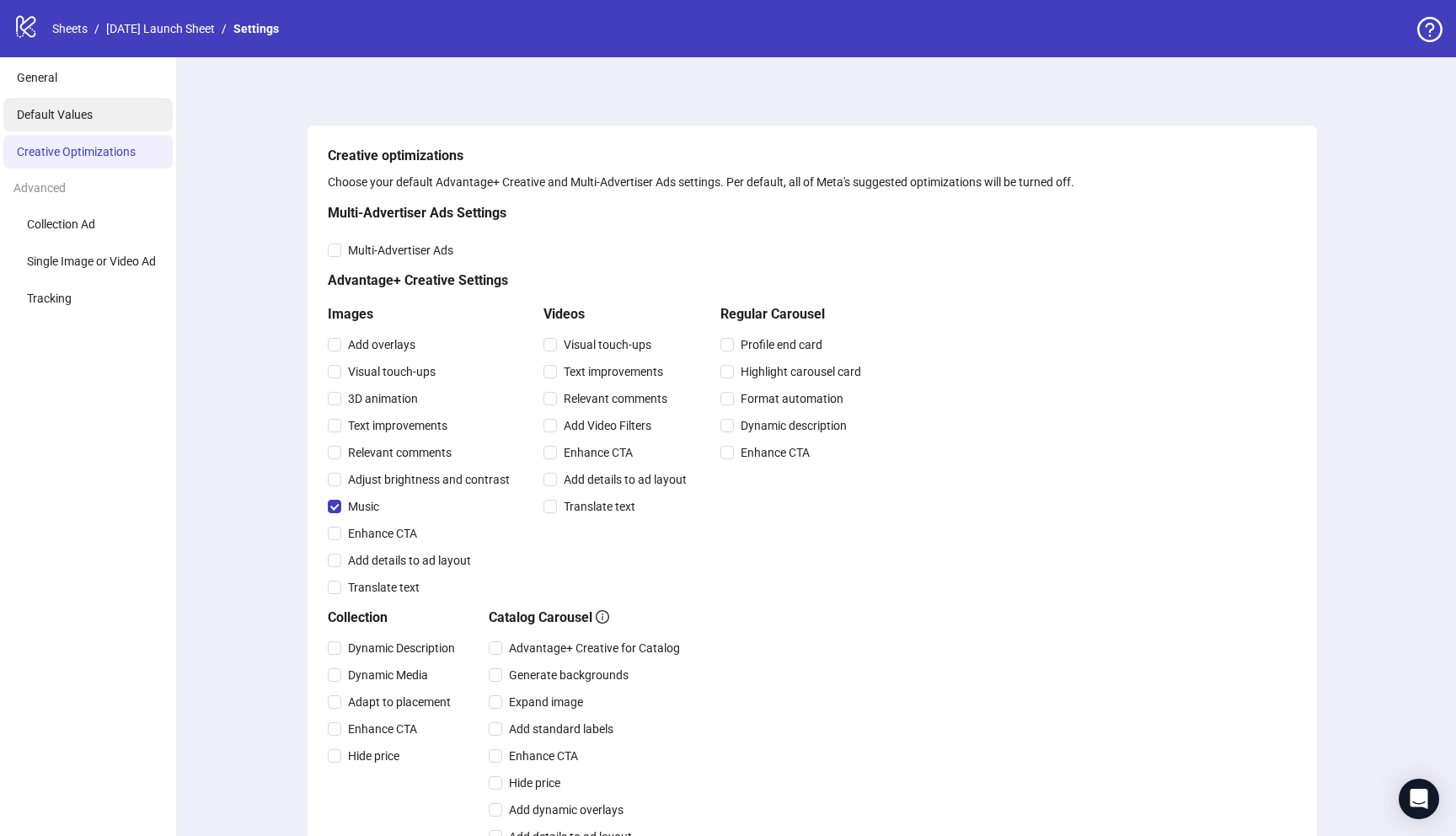
click at [75, 121] on span "Default Values" at bounding box center [54, 114] width 76 height 14
